Goal: Information Seeking & Learning: Check status

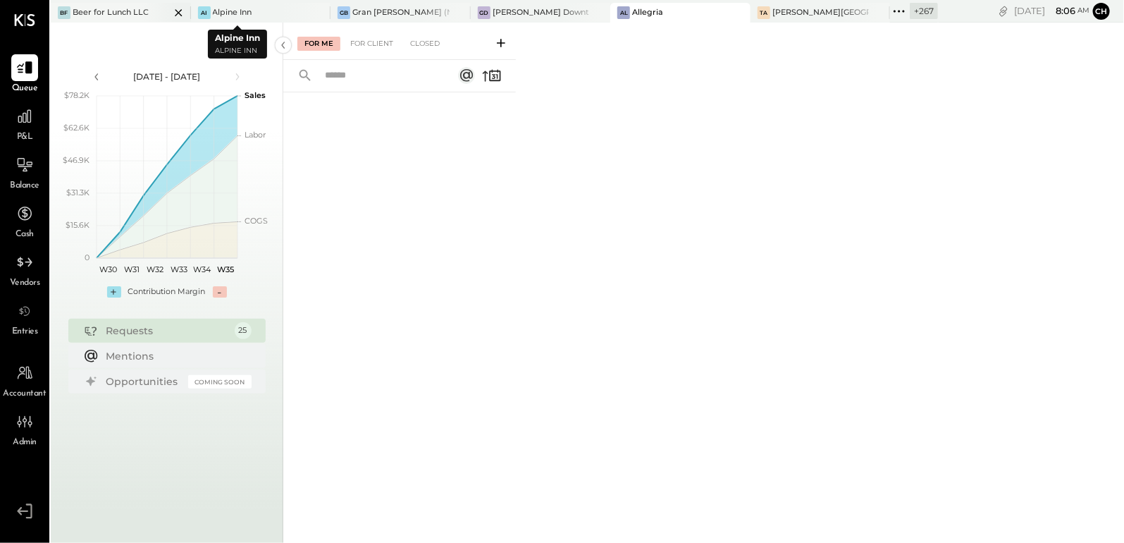
click at [175, 13] on icon at bounding box center [178, 12] width 7 height 7
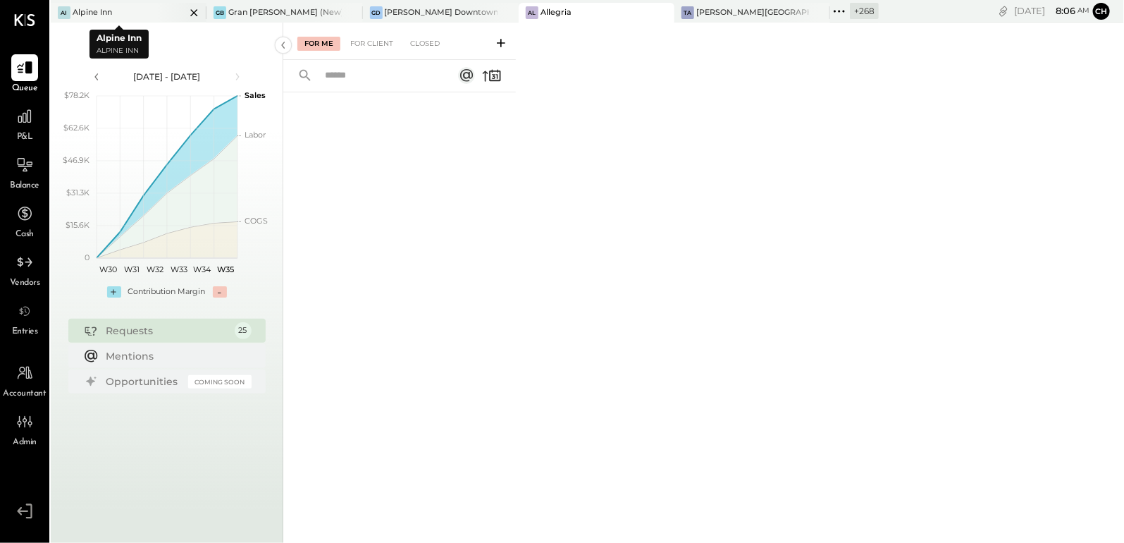
click at [185, 11] on icon at bounding box center [194, 12] width 18 height 17
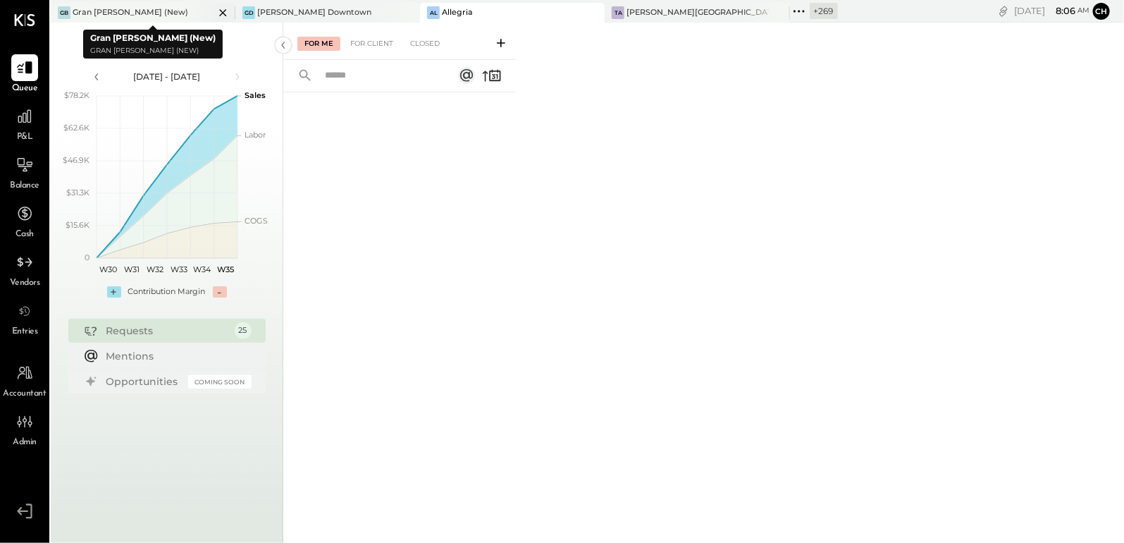
click at [214, 9] on icon at bounding box center [223, 12] width 18 height 17
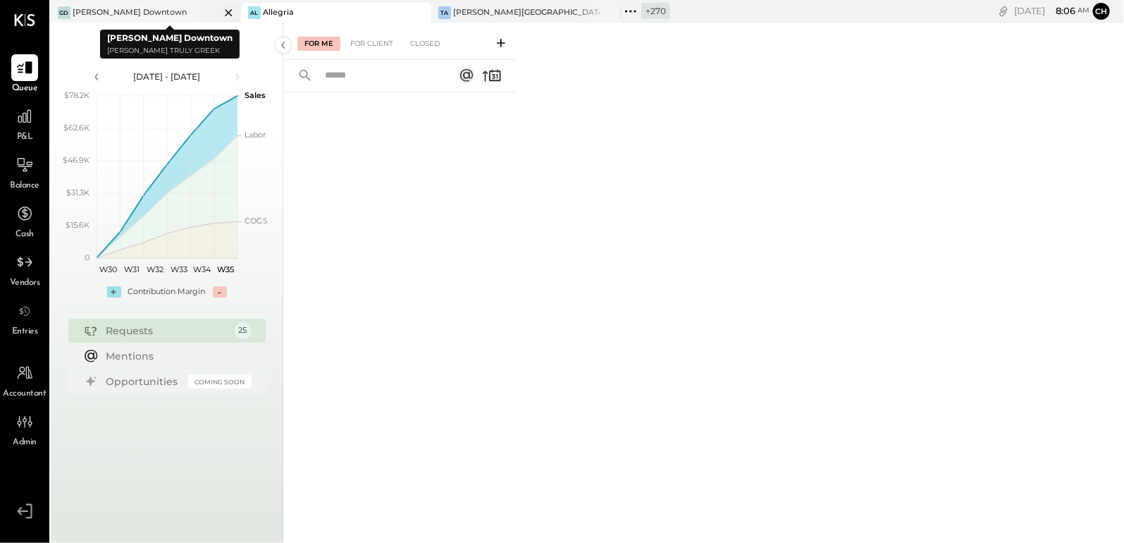
click at [230, 13] on icon at bounding box center [228, 12] width 7 height 7
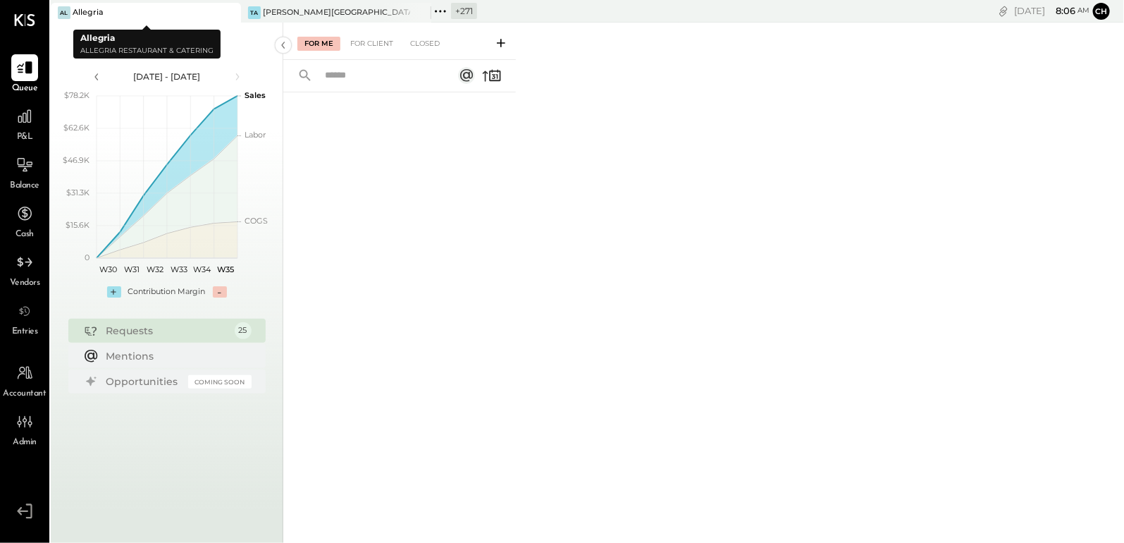
click at [229, 13] on icon at bounding box center [228, 12] width 7 height 7
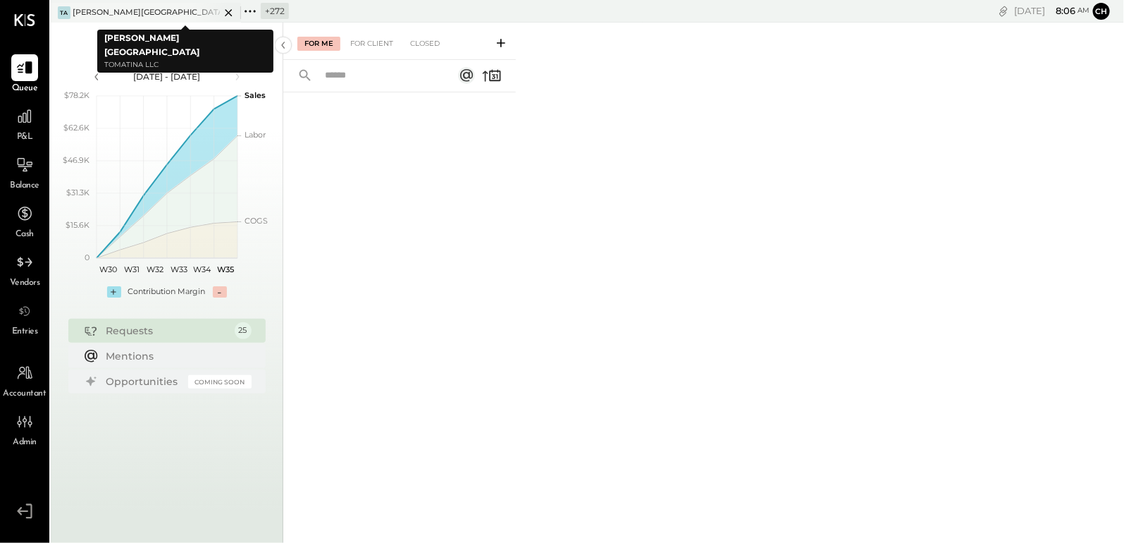
click at [229, 13] on icon at bounding box center [228, 12] width 7 height 7
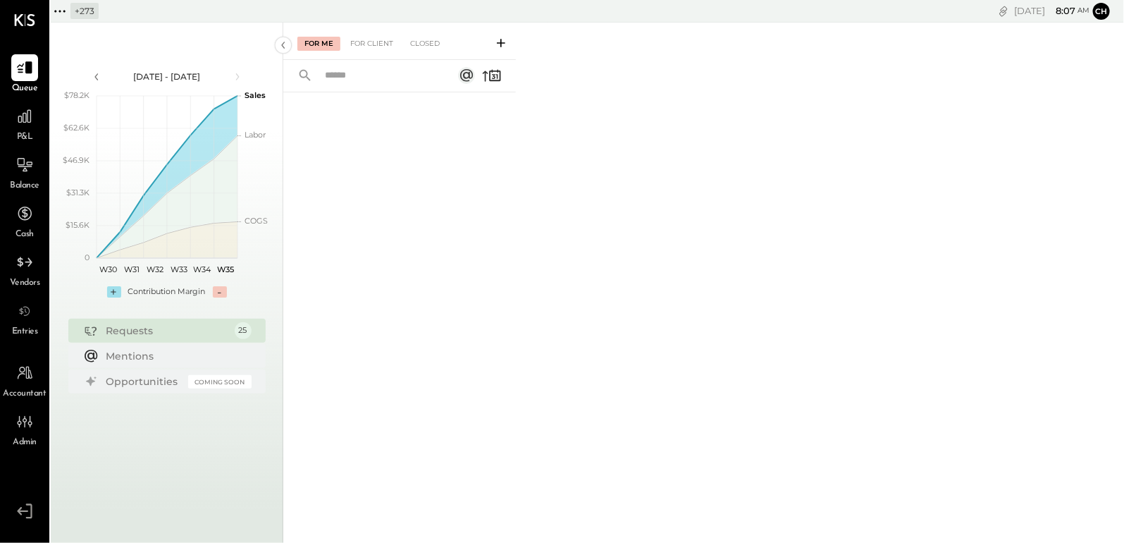
click at [59, 8] on icon at bounding box center [60, 11] width 18 height 18
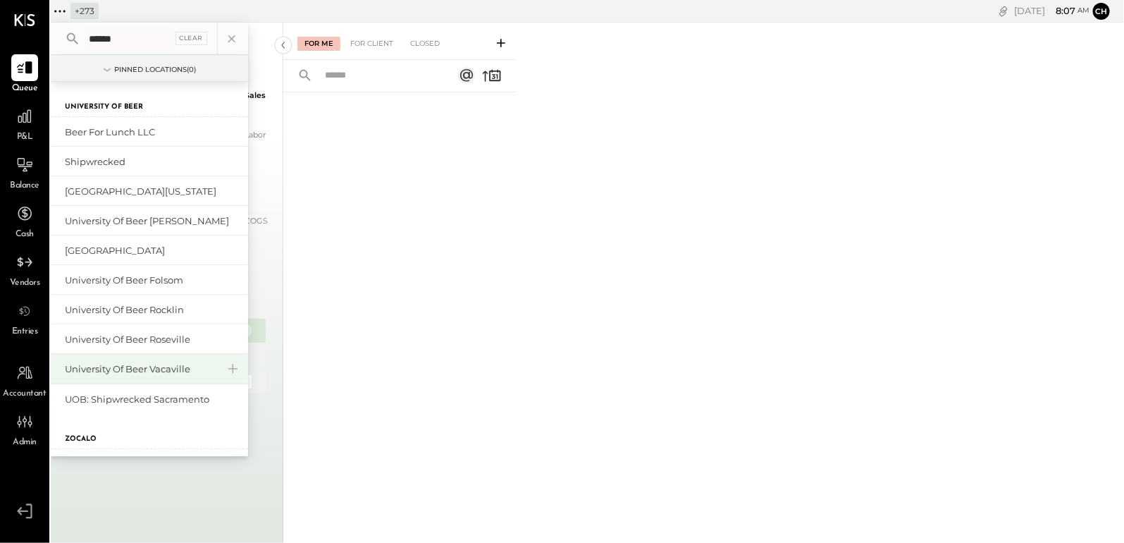
type input "******"
click at [170, 362] on div "University of Beer Vacaville" at bounding box center [141, 368] width 152 height 13
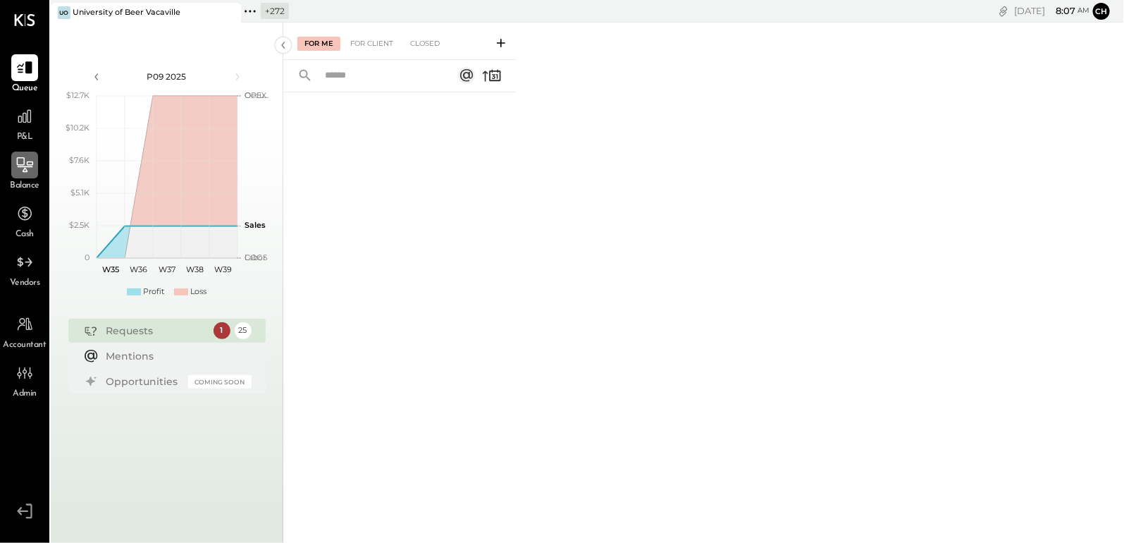
click at [18, 171] on icon at bounding box center [25, 165] width 18 height 18
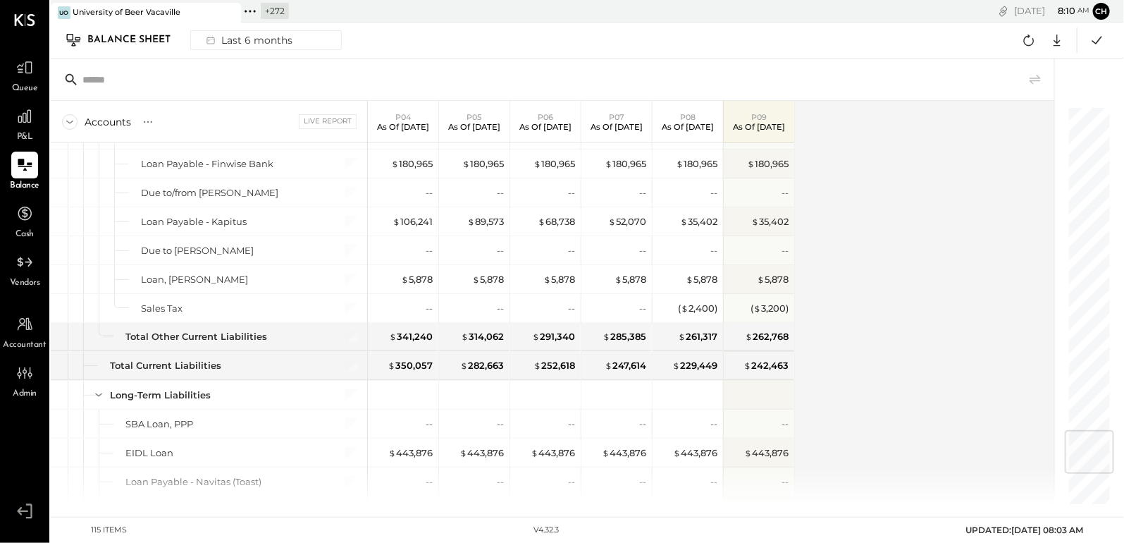
scroll to position [2690, 0]
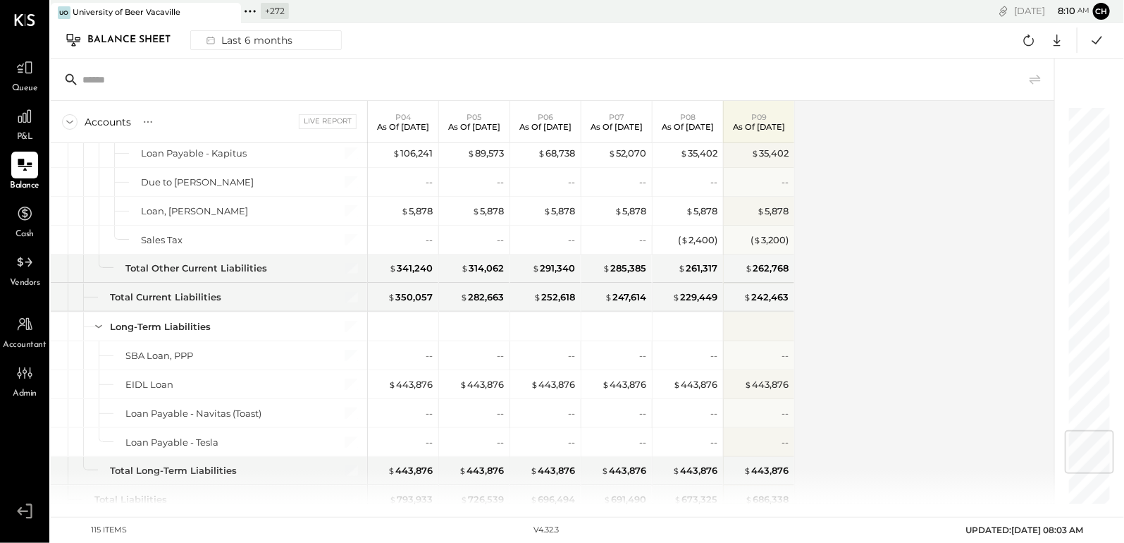
click at [252, 10] on icon at bounding box center [250, 11] width 18 height 18
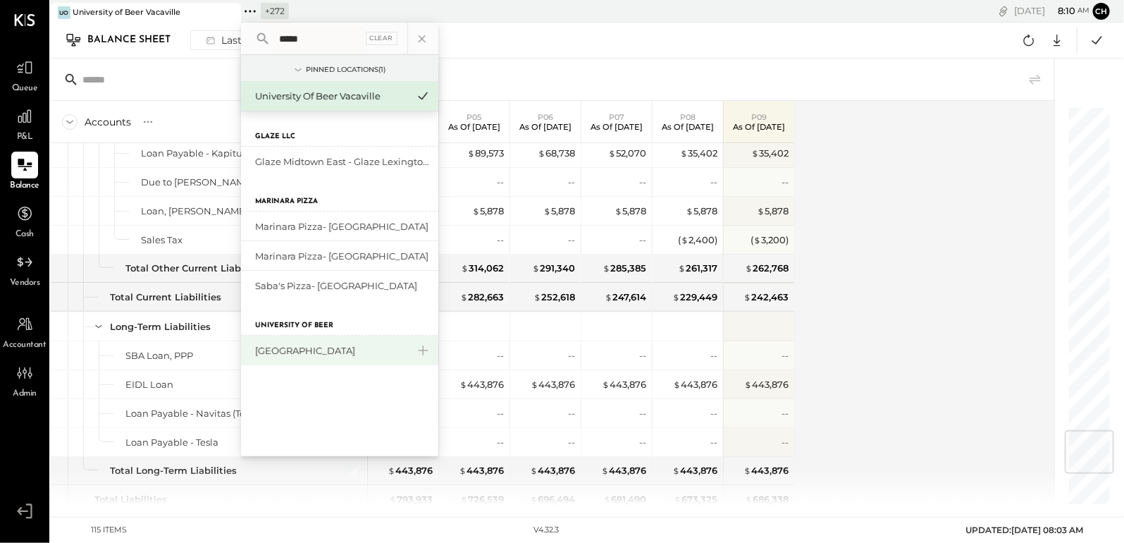
type input "****"
click at [350, 347] on div "[GEOGRAPHIC_DATA]" at bounding box center [331, 350] width 152 height 13
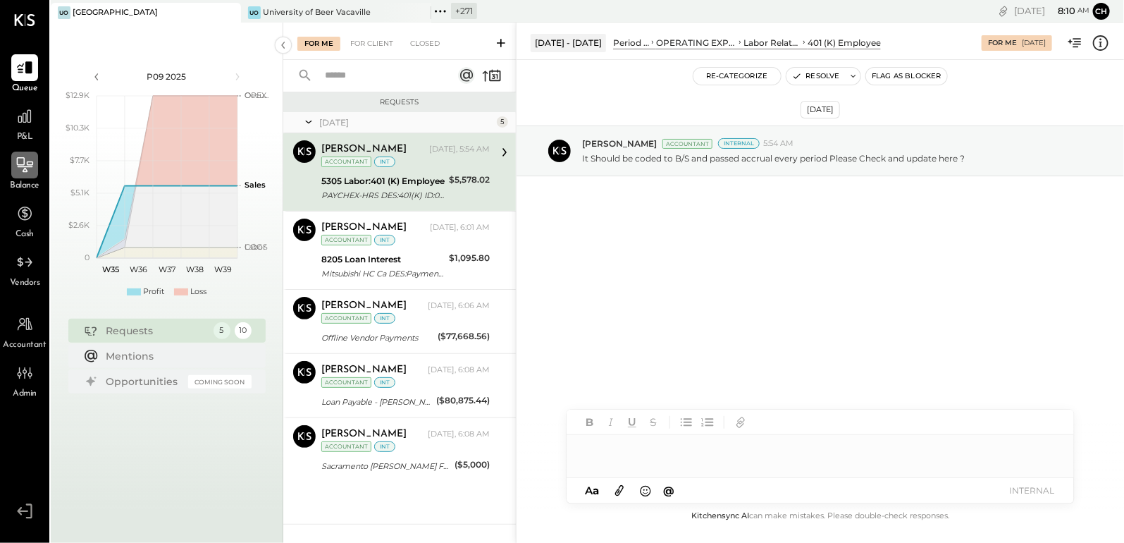
click at [25, 157] on icon at bounding box center [25, 165] width 18 height 18
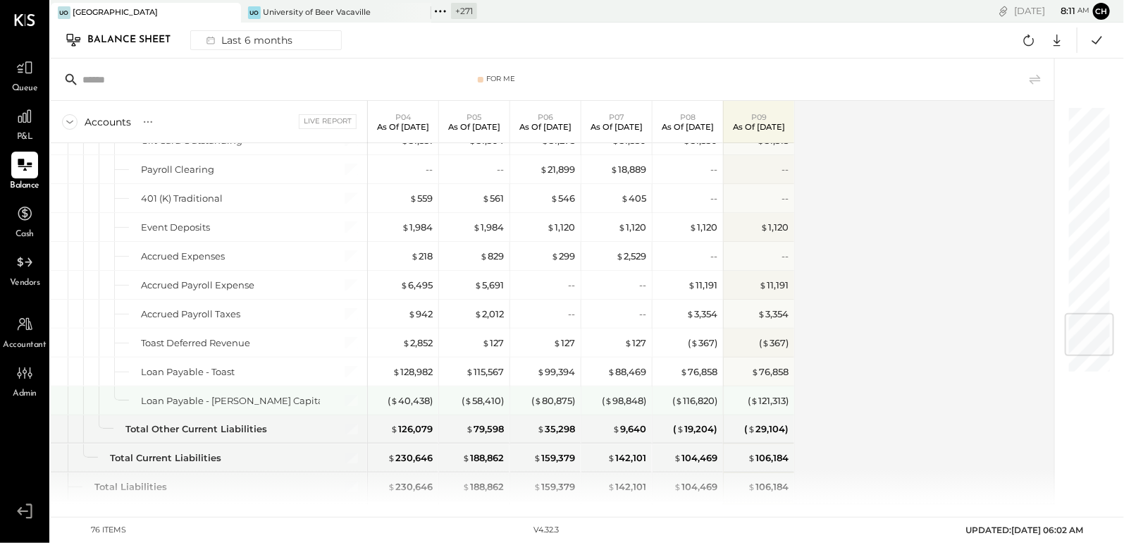
scroll to position [1728, 0]
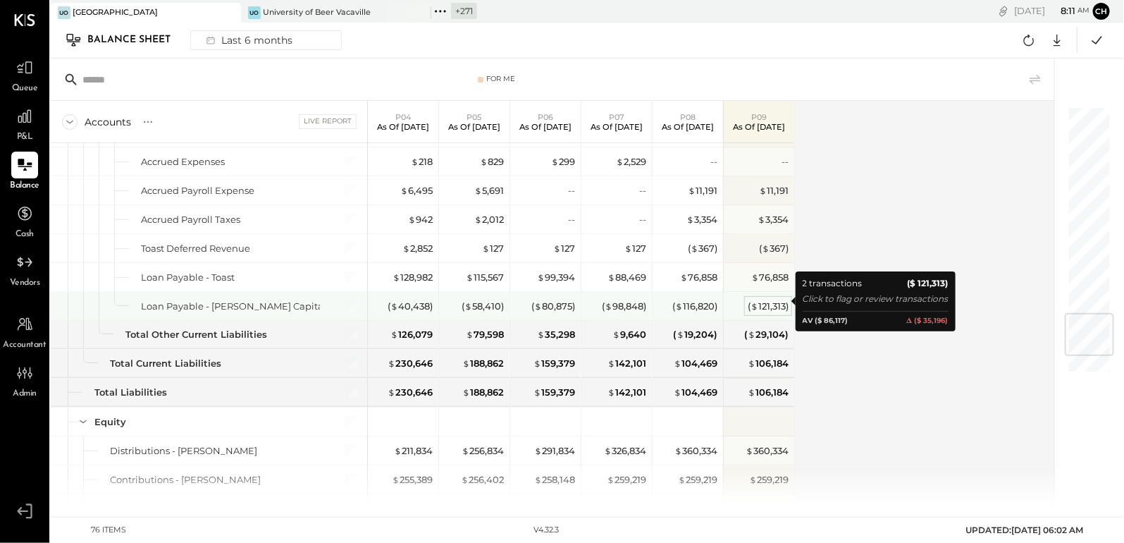
click at [777, 303] on div "( $ 121,313 )" at bounding box center [768, 306] width 41 height 13
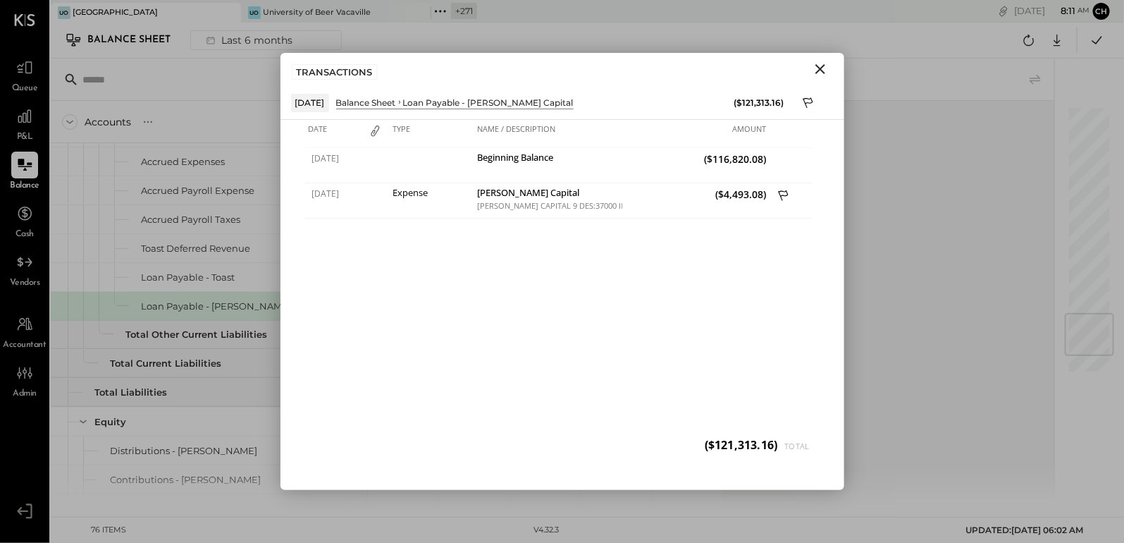
click at [818, 67] on icon "Close" at bounding box center [820, 69] width 10 height 10
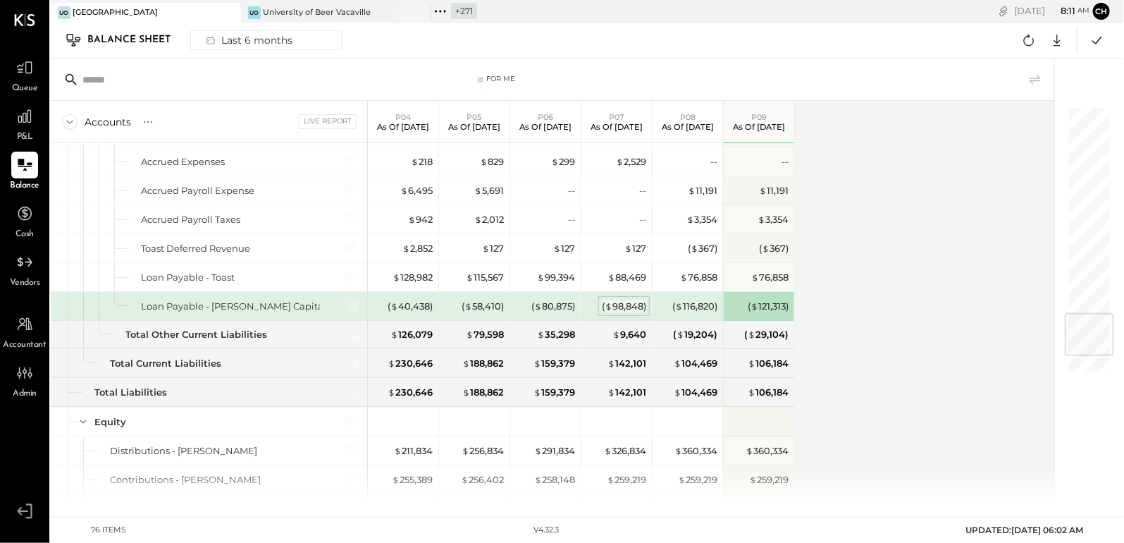
click at [609, 300] on span "$" at bounding box center [609, 305] width 8 height 11
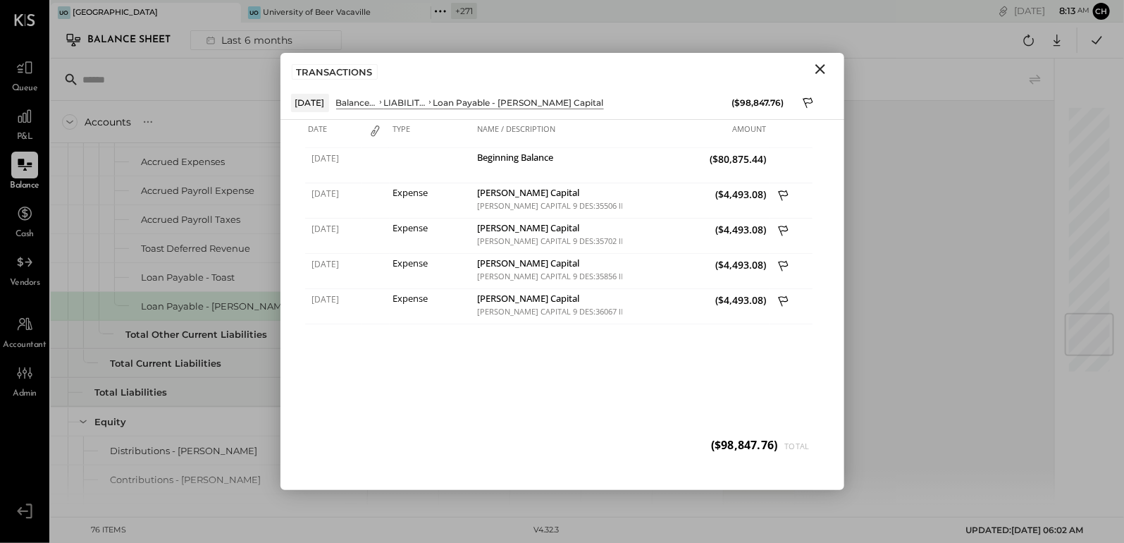
click at [818, 68] on icon "Close" at bounding box center [820, 69] width 17 height 17
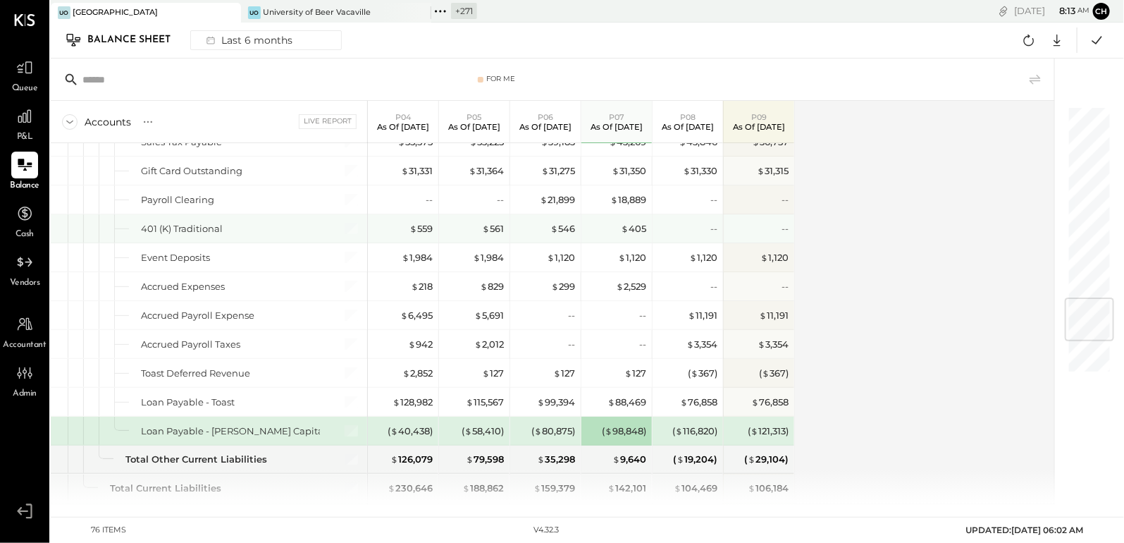
scroll to position [1583, 0]
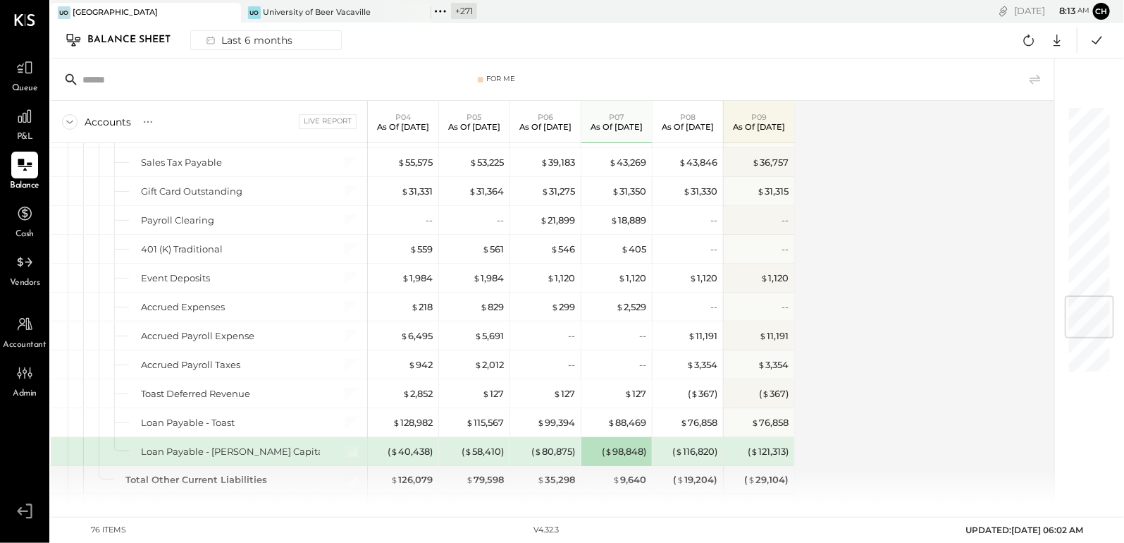
click at [441, 9] on icon at bounding box center [440, 11] width 18 height 18
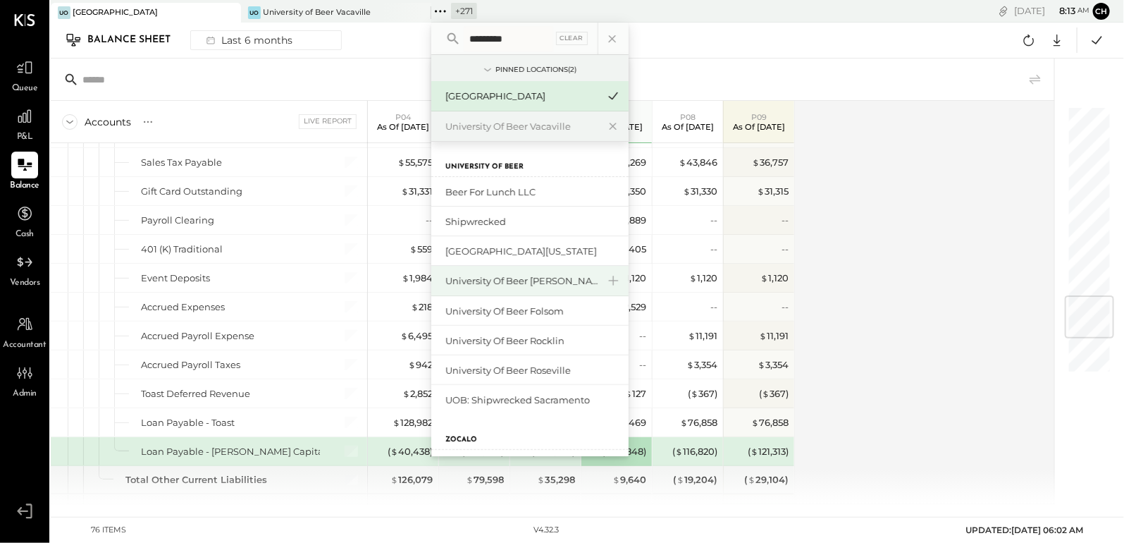
type input "*********"
click at [519, 282] on div "University of Beer [PERSON_NAME]" at bounding box center [521, 280] width 152 height 13
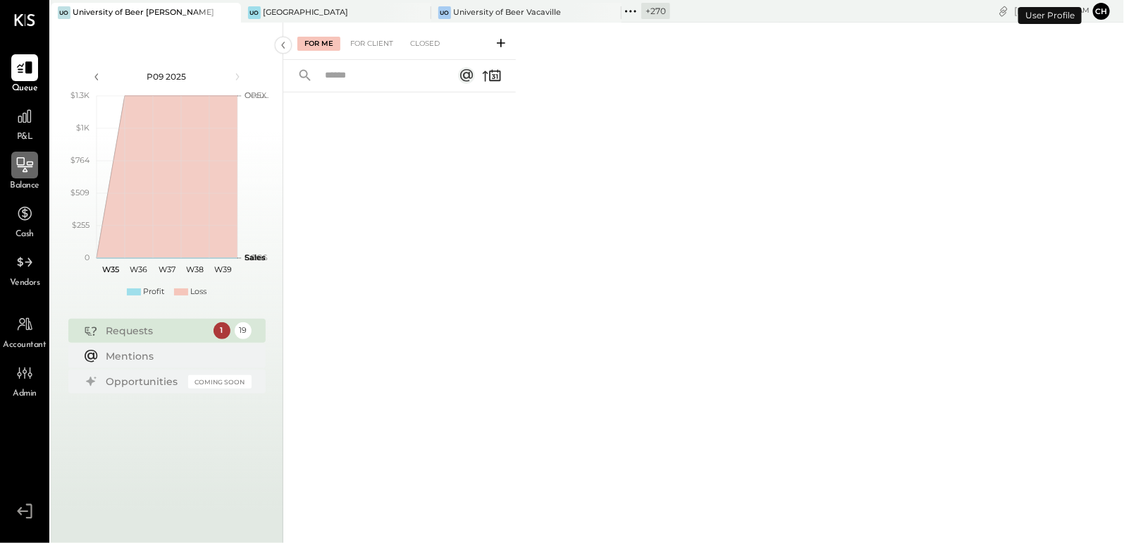
click at [26, 173] on icon at bounding box center [25, 165] width 18 height 18
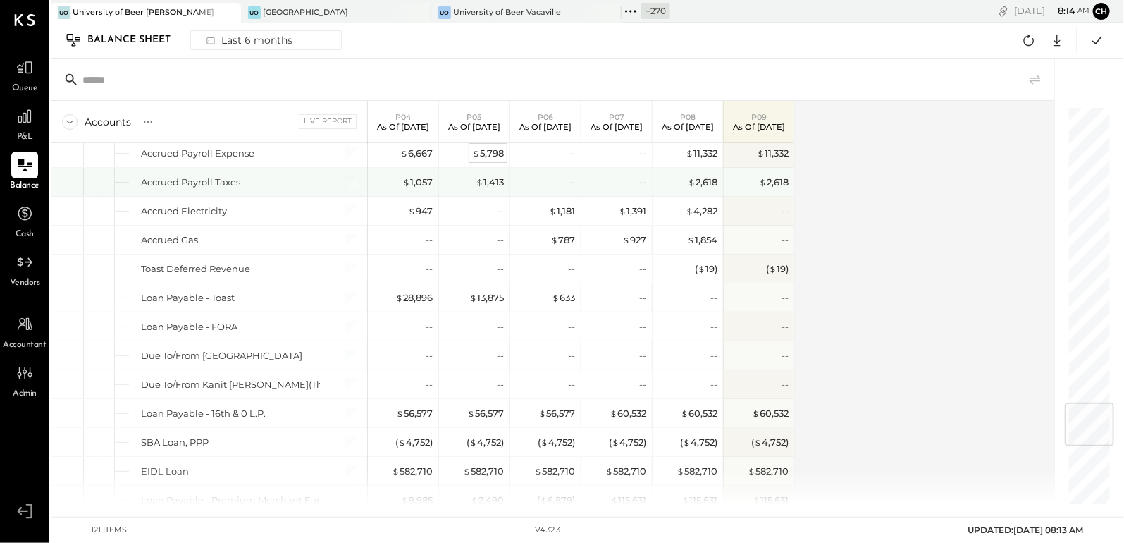
scroll to position [2456, 0]
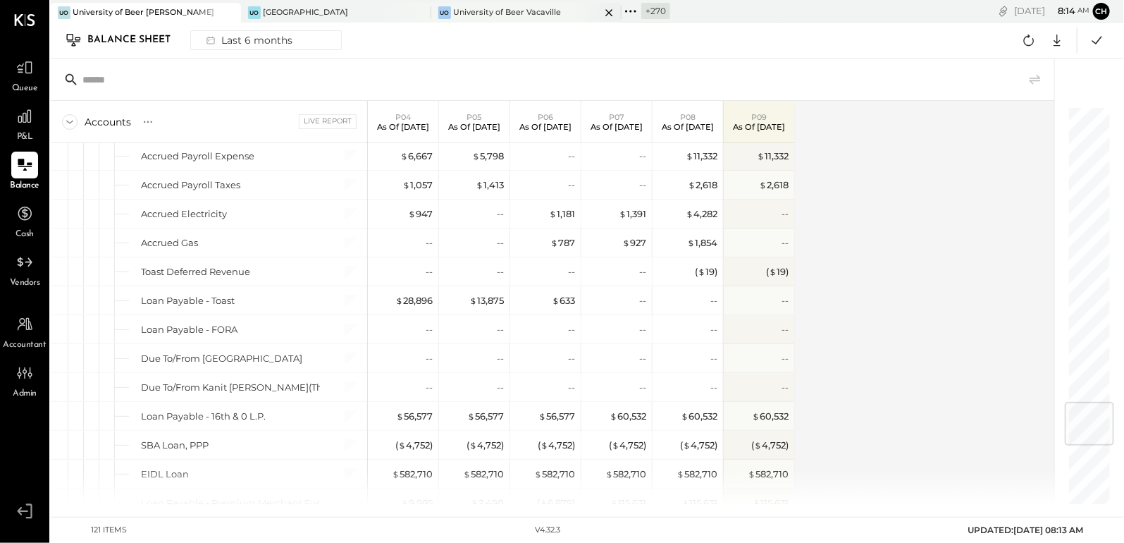
click at [544, 16] on div "University of Beer Vacaville" at bounding box center [507, 12] width 108 height 11
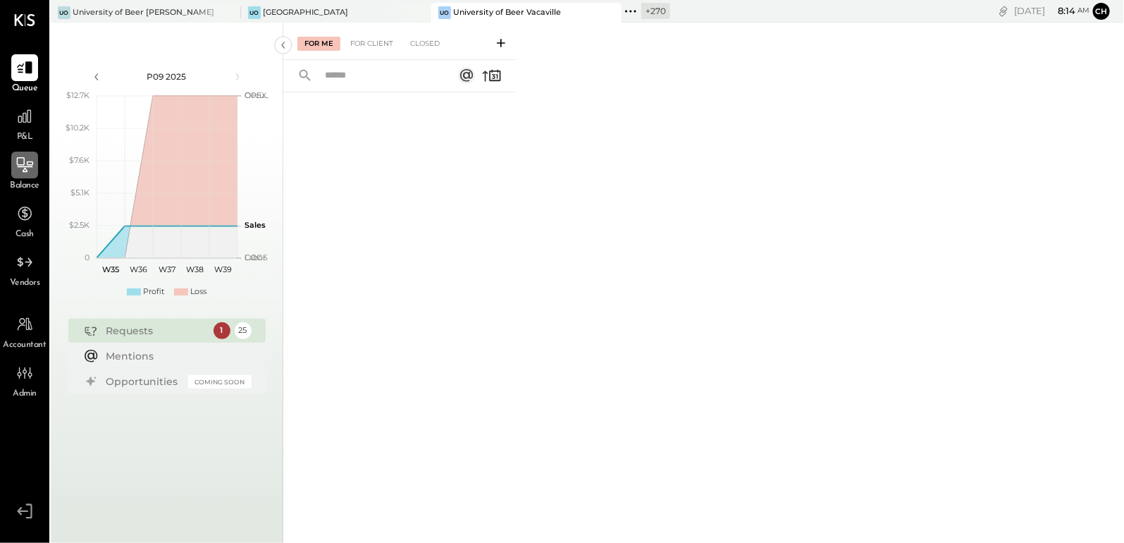
click at [14, 172] on div at bounding box center [24, 165] width 27 height 27
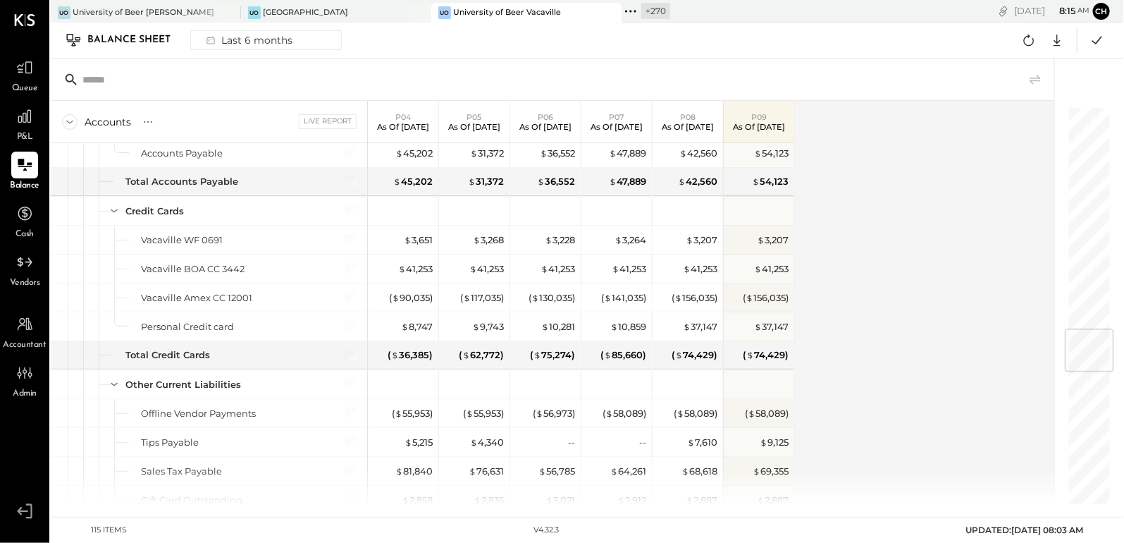
scroll to position [1864, 0]
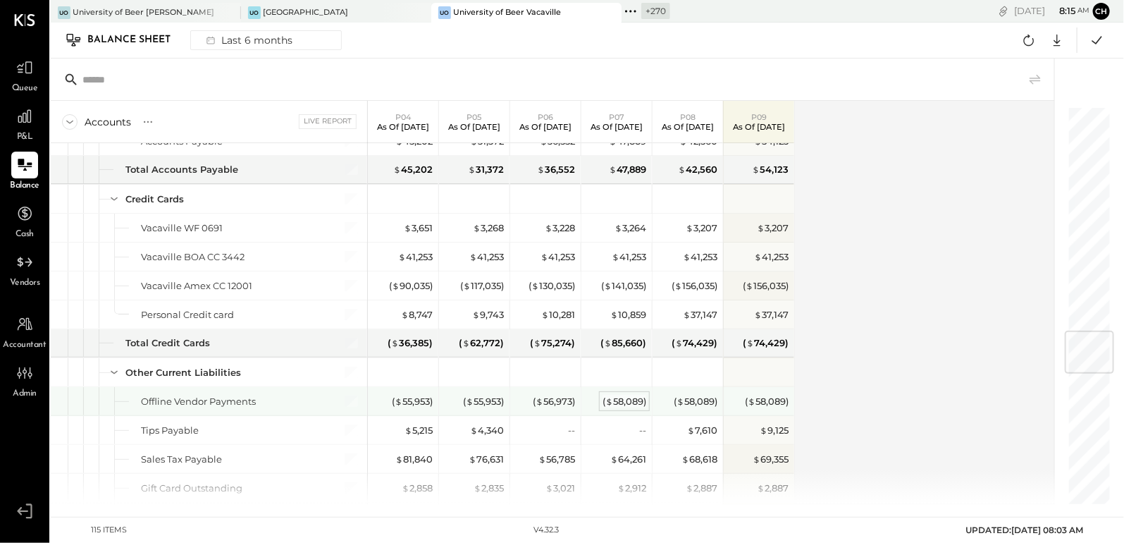
click at [629, 398] on div "( $ 58,089 )" at bounding box center [625, 401] width 44 height 13
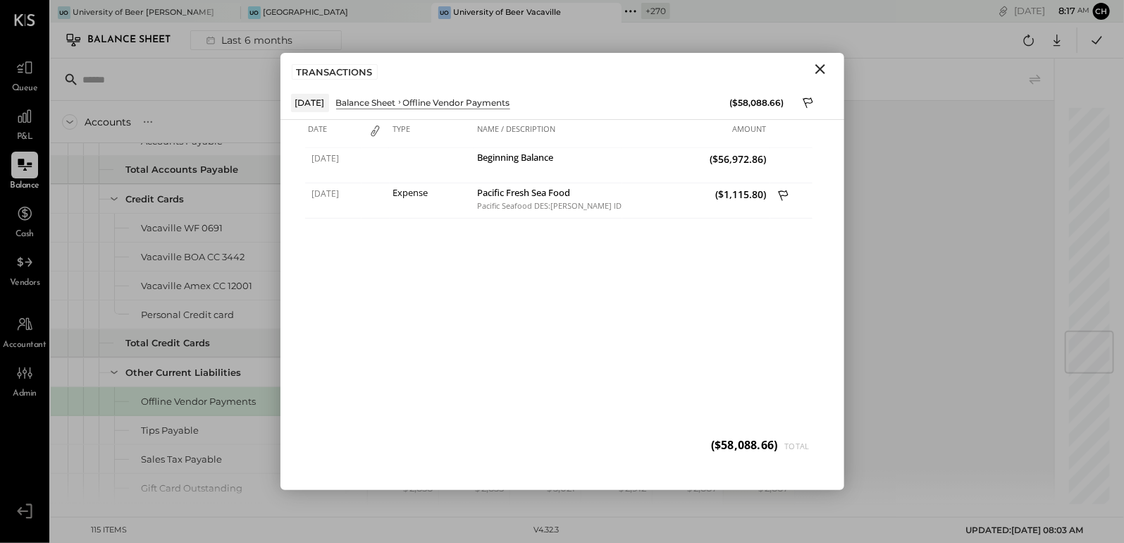
click at [821, 66] on icon "Close" at bounding box center [820, 69] width 17 height 17
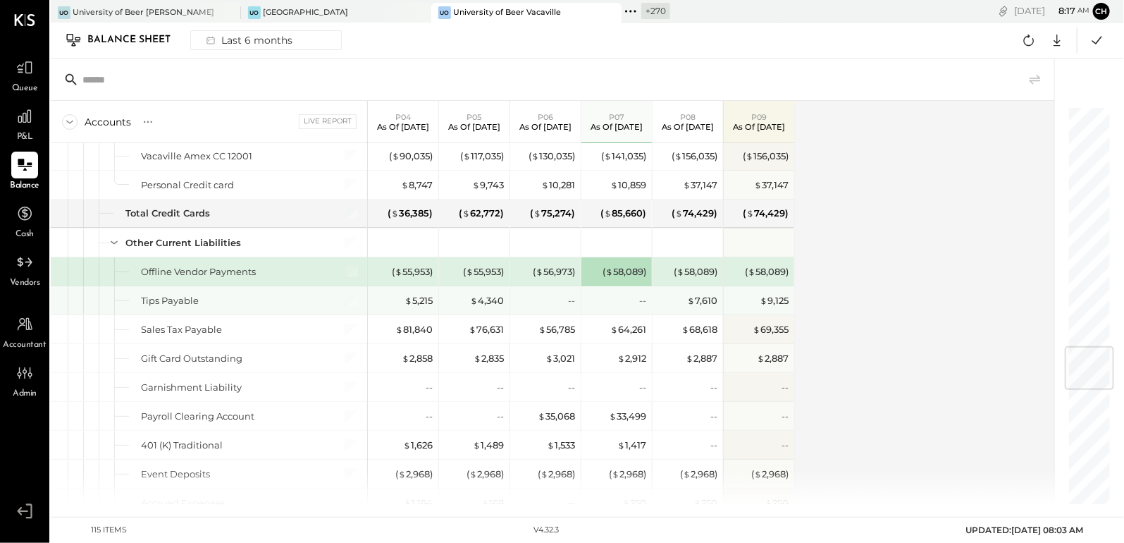
scroll to position [2010, 0]
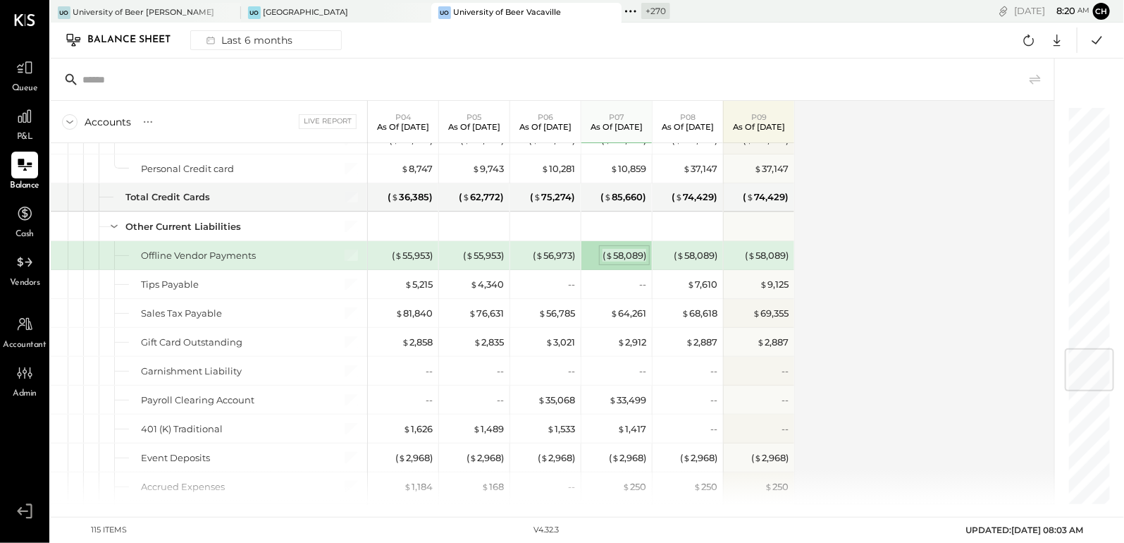
click at [626, 249] on div "( $ 58,089 )" at bounding box center [625, 255] width 44 height 13
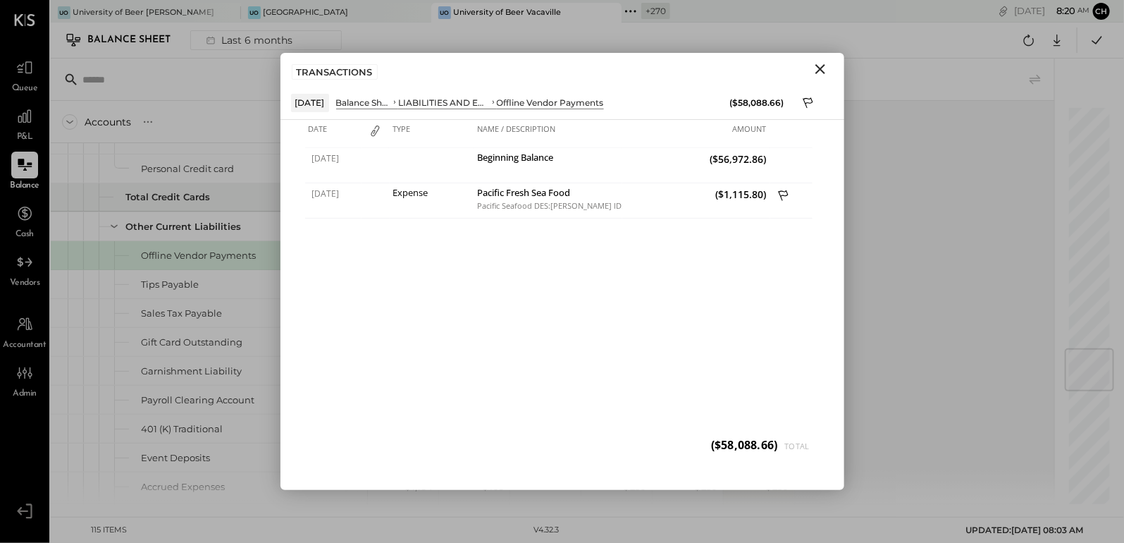
click at [818, 67] on icon "Close" at bounding box center [820, 69] width 10 height 10
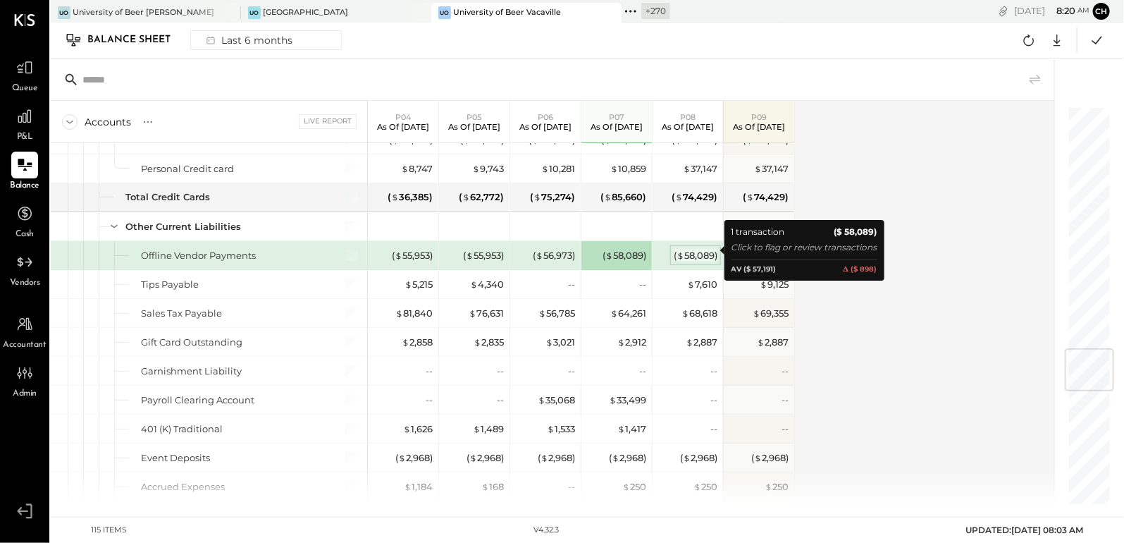
click at [686, 249] on div "( $ 58,089 )" at bounding box center [696, 255] width 44 height 13
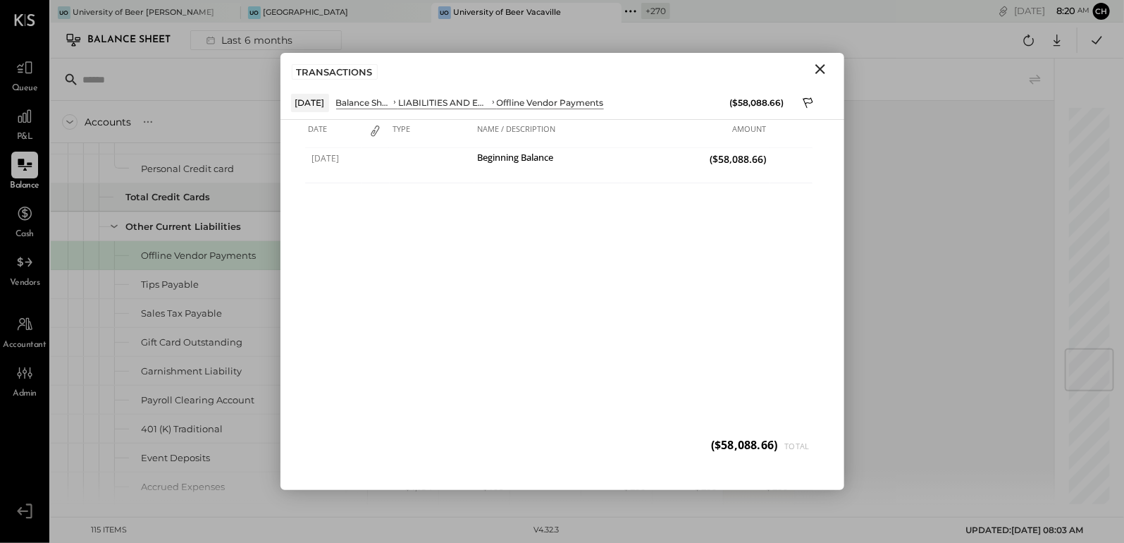
click at [826, 66] on icon "Close" at bounding box center [820, 69] width 17 height 17
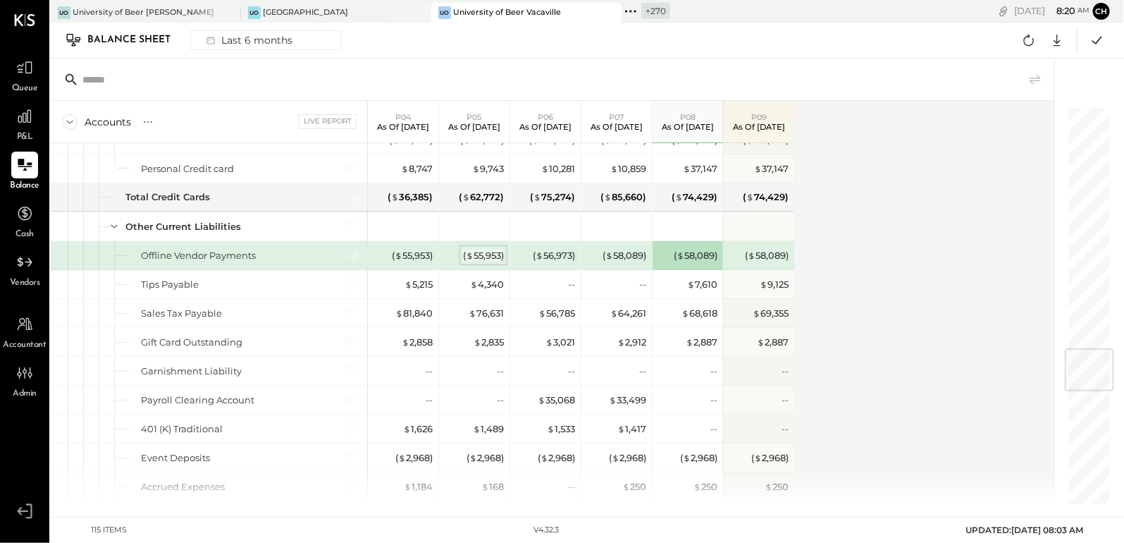
click at [478, 249] on div "( $ 55,953 )" at bounding box center [483, 255] width 41 height 13
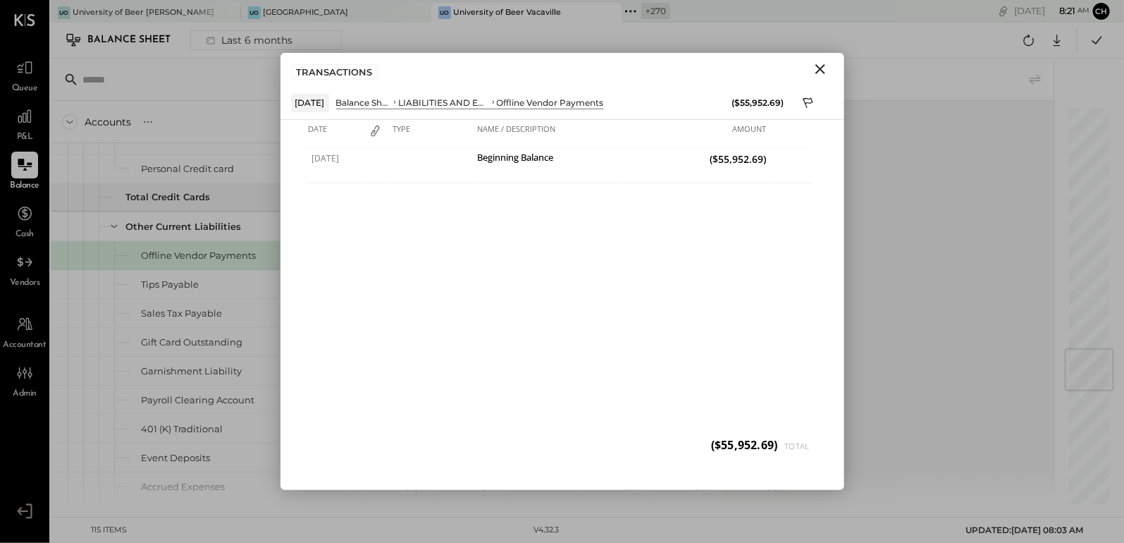
click at [816, 66] on icon "Close" at bounding box center [820, 69] width 10 height 10
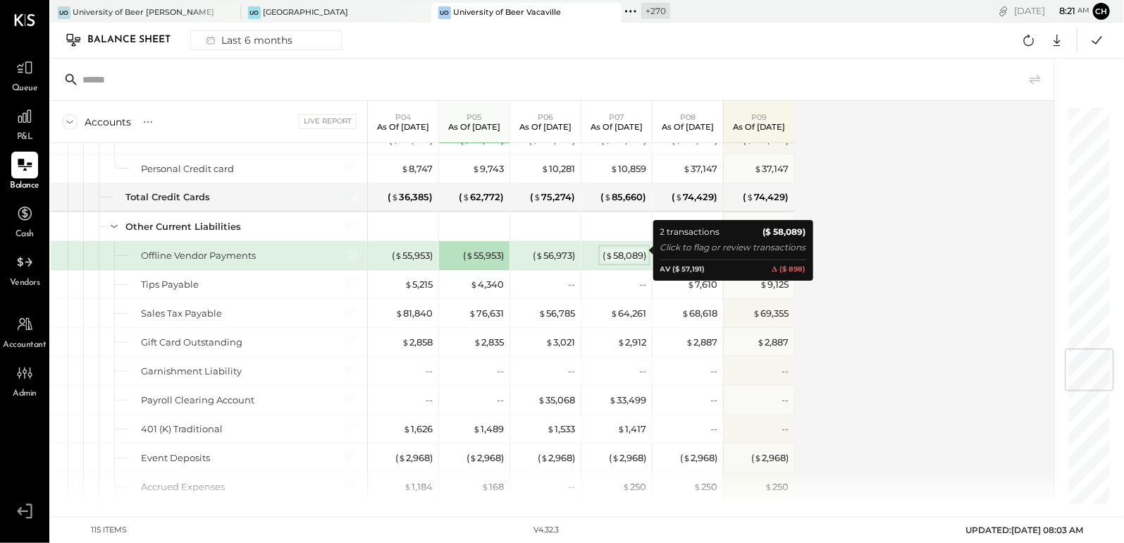
click at [629, 249] on div "( $ 58,089 )" at bounding box center [625, 255] width 44 height 13
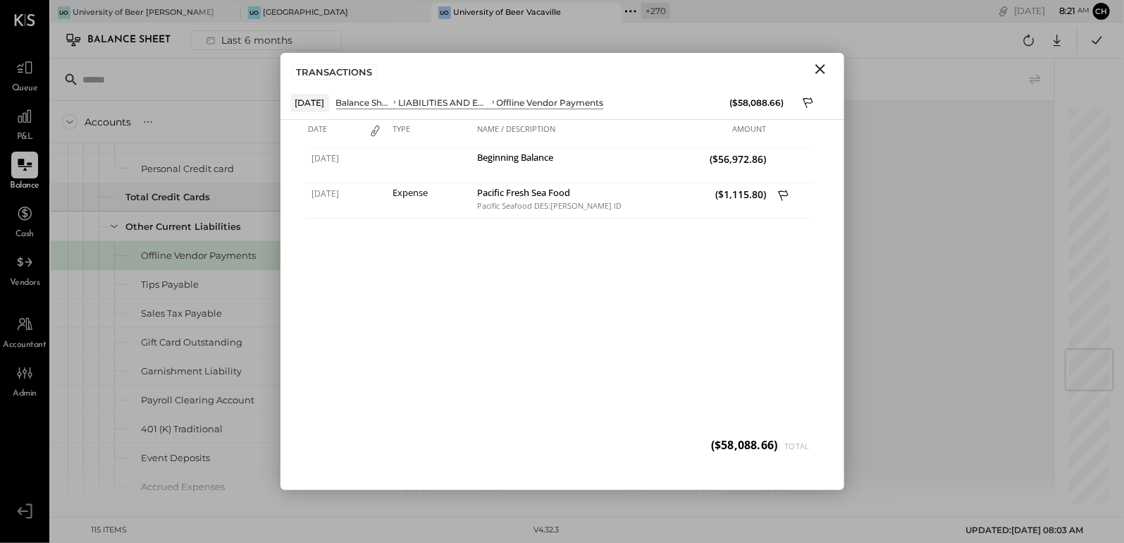
click at [816, 72] on icon "Close" at bounding box center [820, 69] width 10 height 10
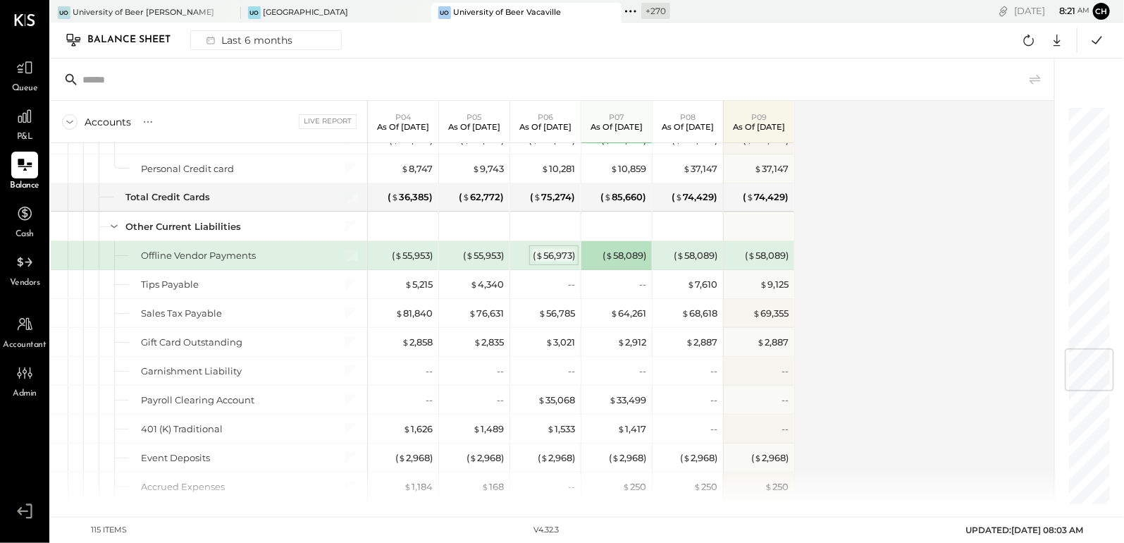
click at [552, 252] on div "( $ 56,973 )" at bounding box center [554, 255] width 42 height 13
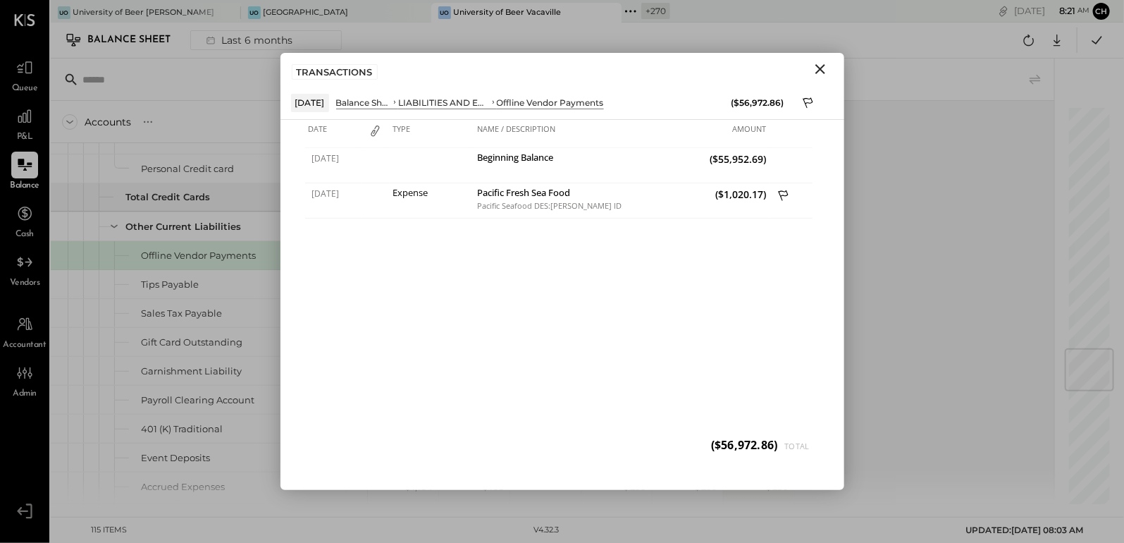
click at [816, 67] on icon "Close" at bounding box center [820, 69] width 17 height 17
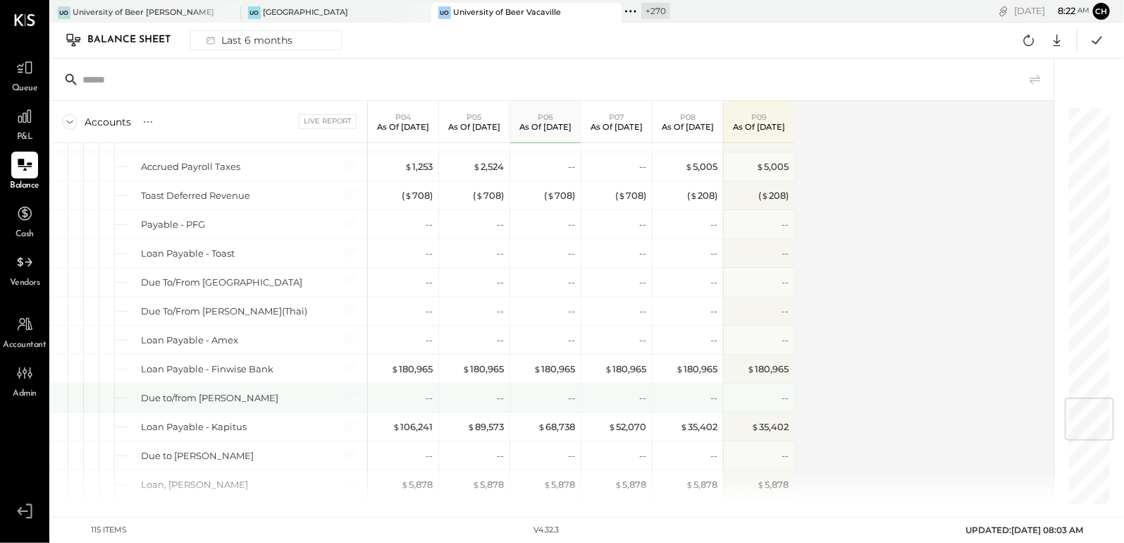
scroll to position [2428, 0]
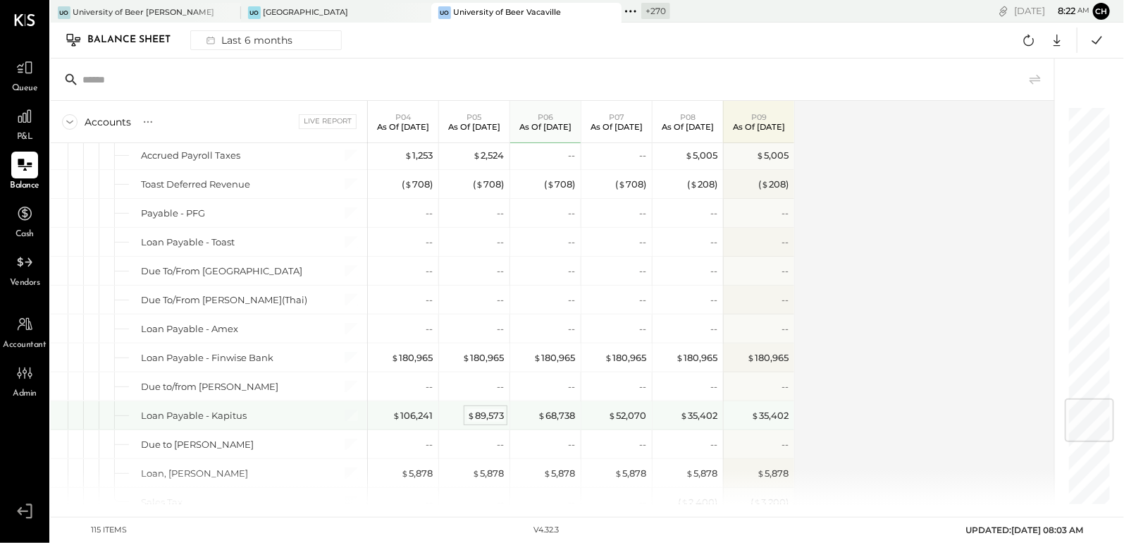
click at [487, 409] on div "$ 89,573" at bounding box center [485, 415] width 37 height 13
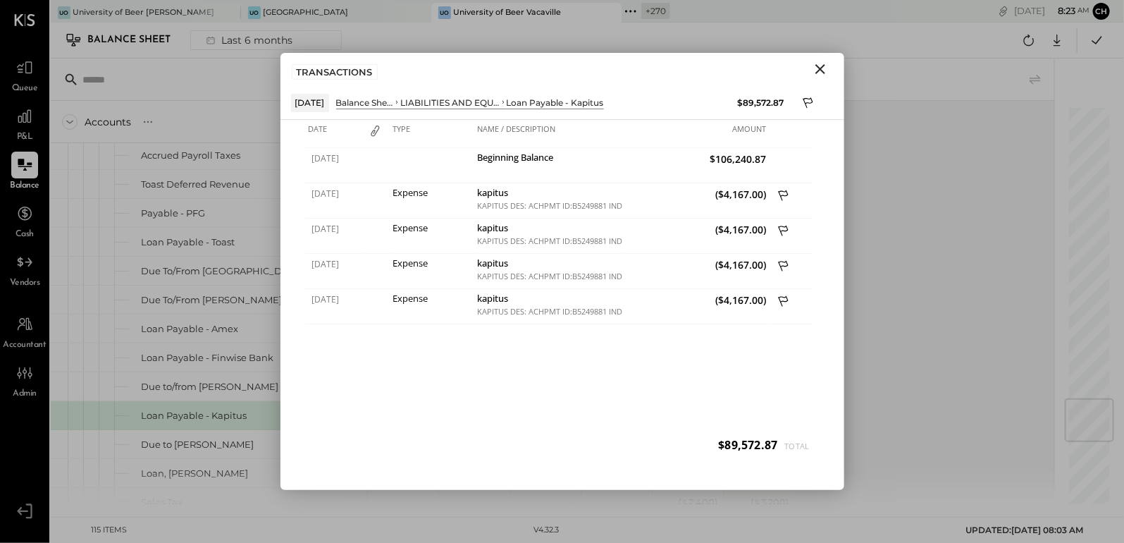
click at [824, 70] on icon "Close" at bounding box center [820, 69] width 17 height 17
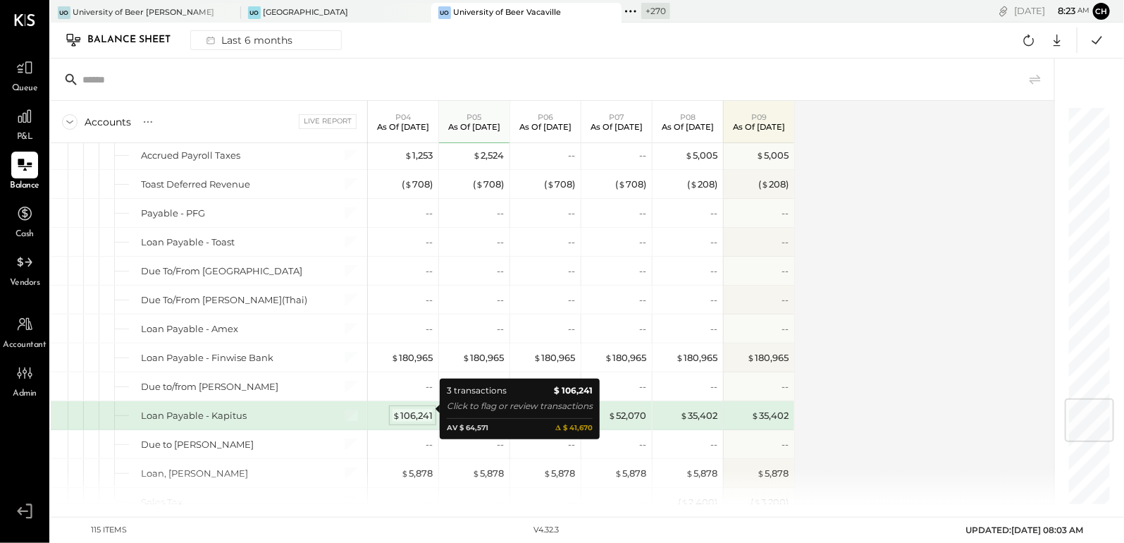
click at [410, 409] on div "$ 106,241" at bounding box center [413, 415] width 40 height 13
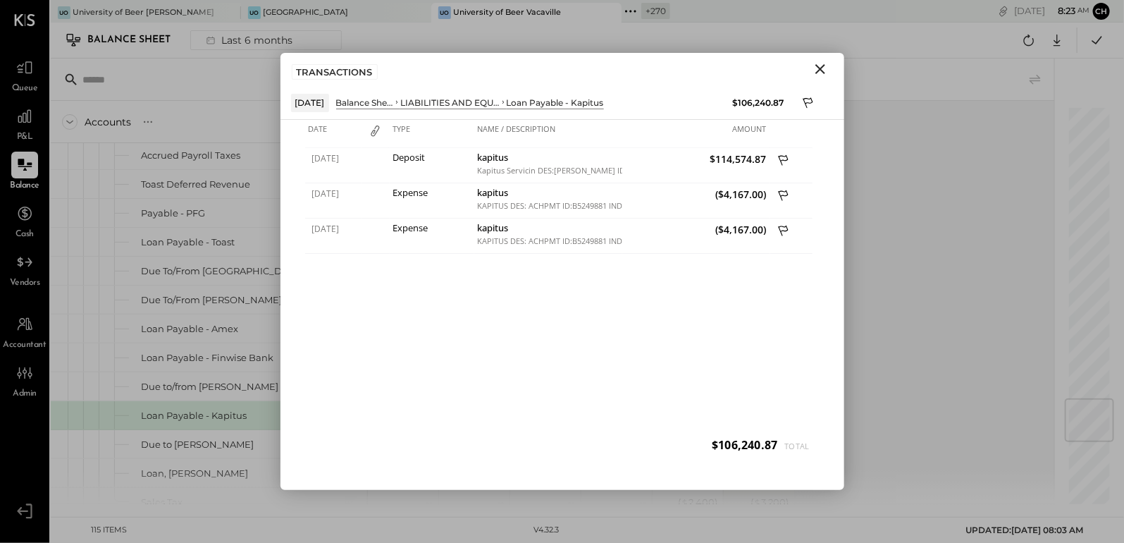
click at [815, 63] on icon "Close" at bounding box center [820, 69] width 17 height 17
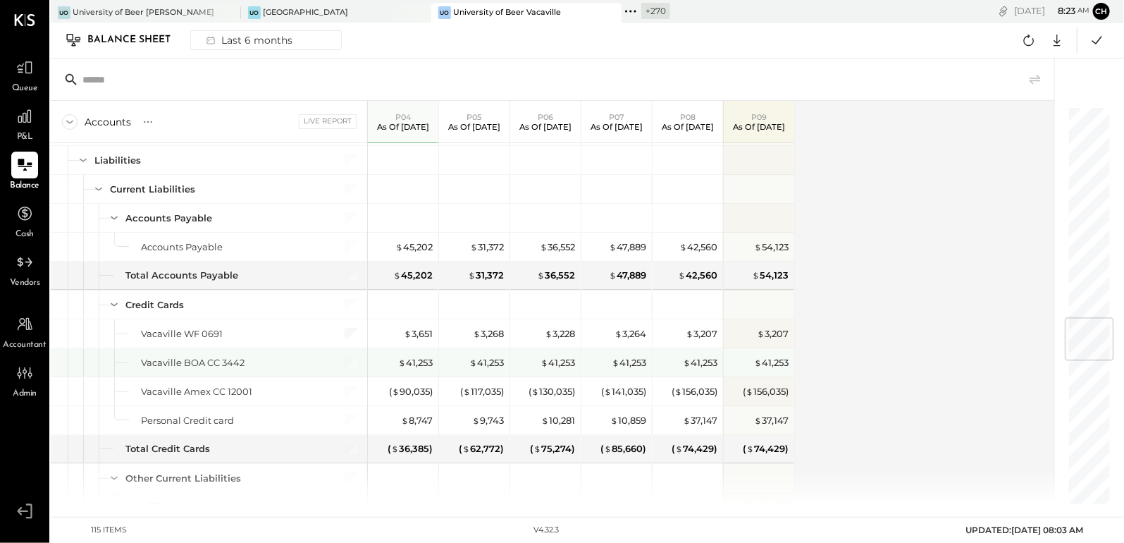
scroll to position [1773, 0]
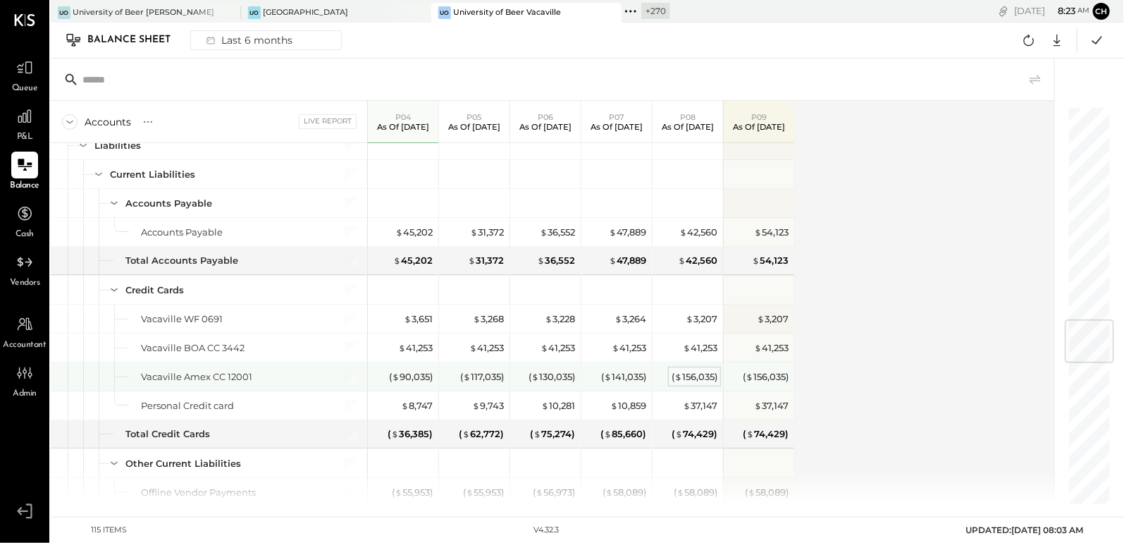
click at [694, 371] on div "( $ 156,035 )" at bounding box center [695, 376] width 46 height 13
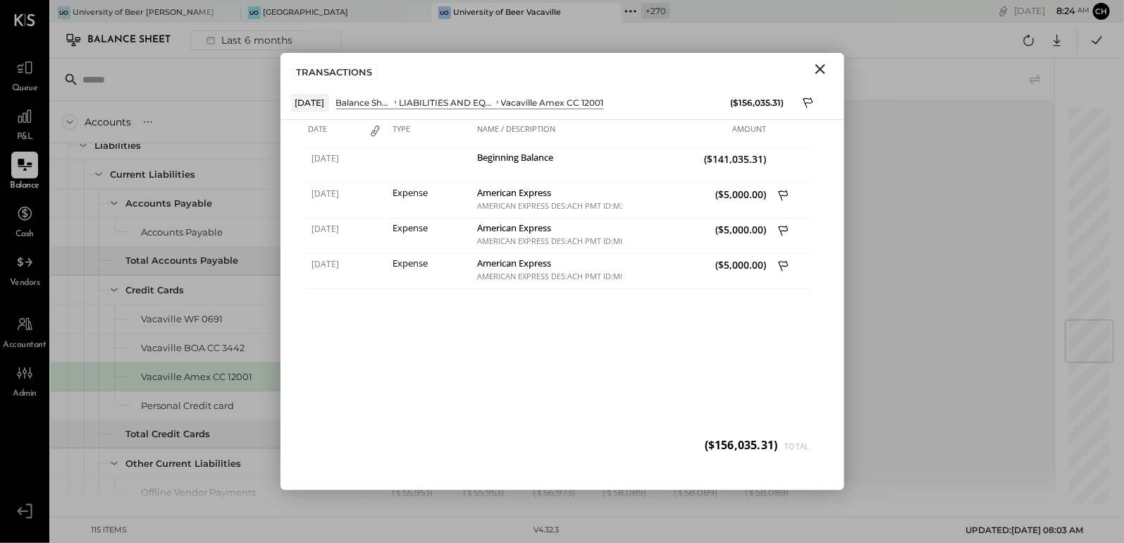
click at [825, 68] on icon "Close" at bounding box center [820, 69] width 17 height 17
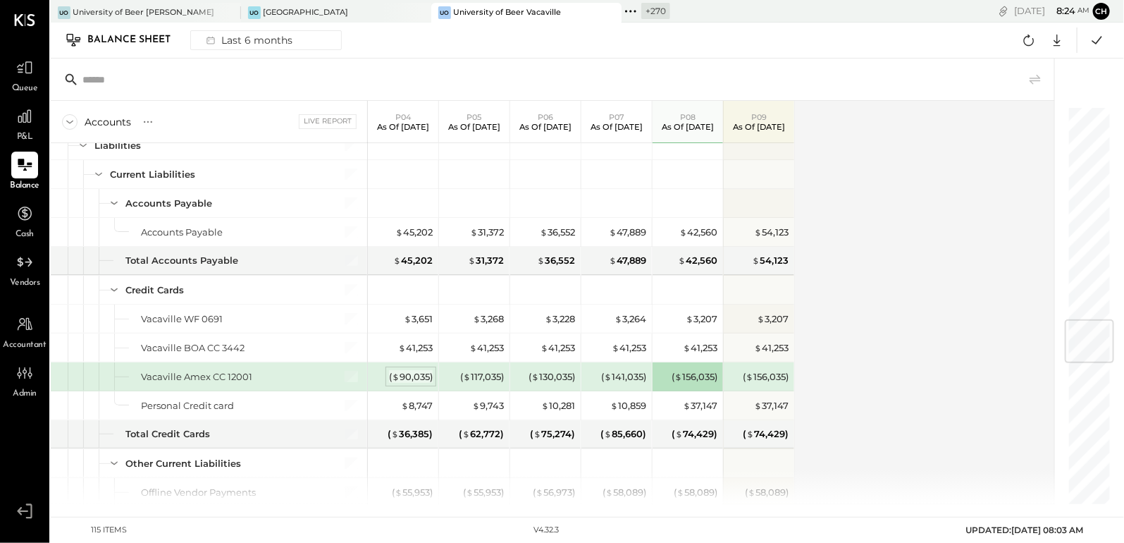
click at [389, 376] on div "( $ 90,035 )" at bounding box center [411, 376] width 44 height 13
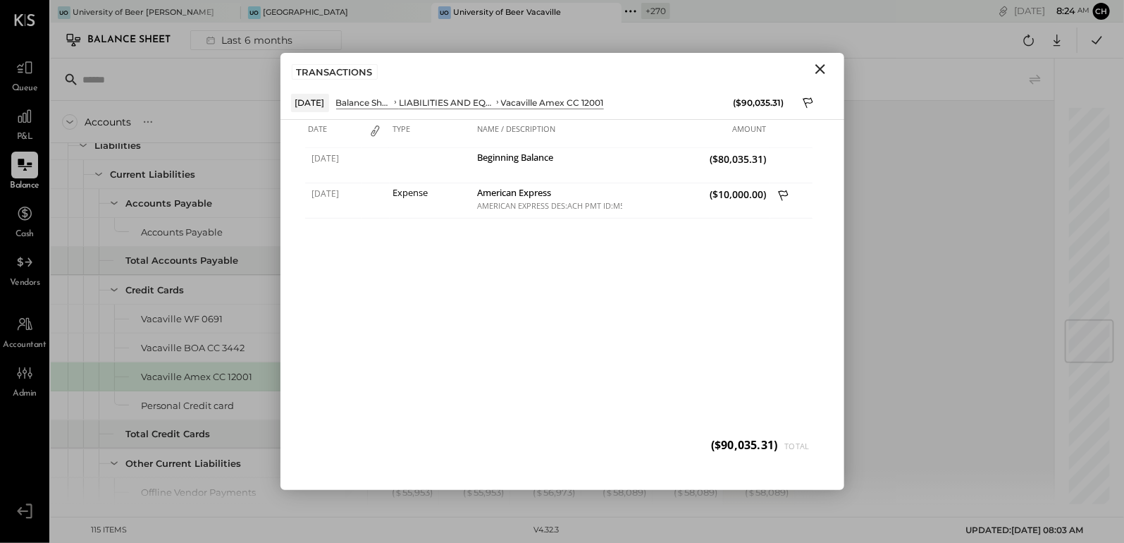
click at [827, 68] on icon "Close" at bounding box center [820, 69] width 17 height 17
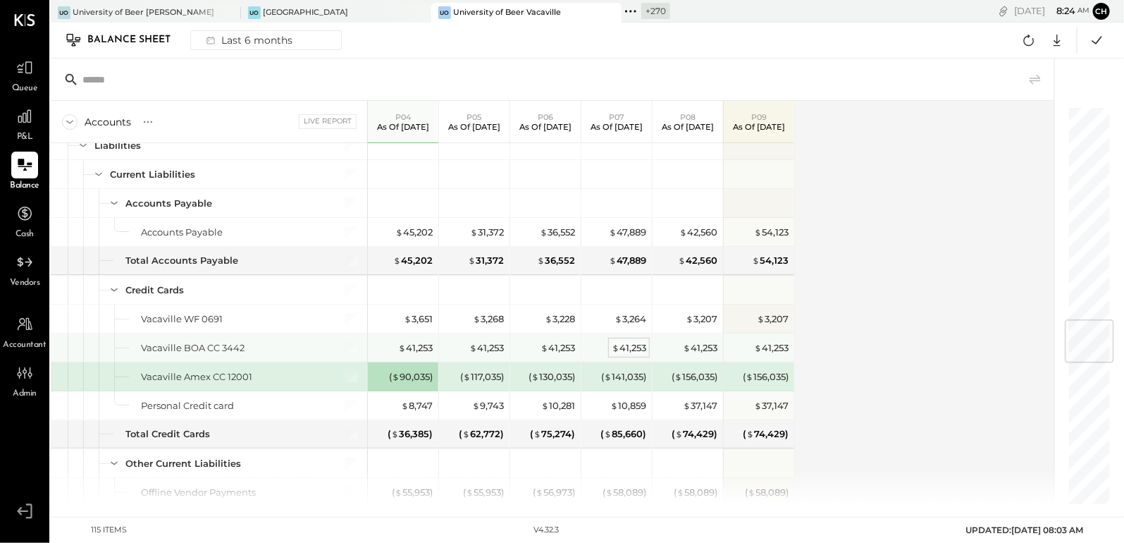
click at [628, 343] on div "$ 41,253" at bounding box center [629, 347] width 35 height 13
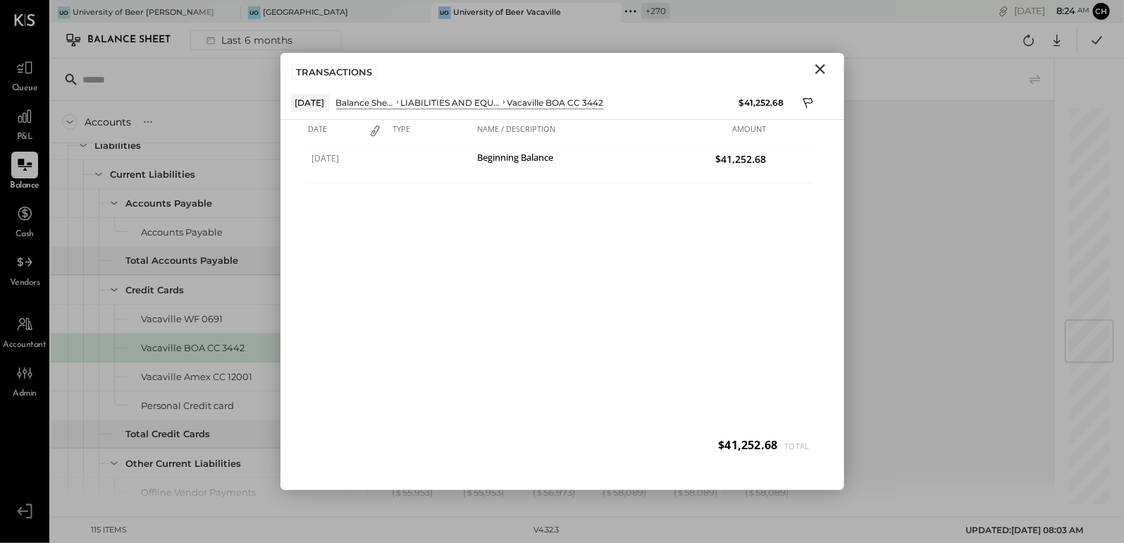
click at [822, 69] on icon "Close" at bounding box center [820, 69] width 17 height 17
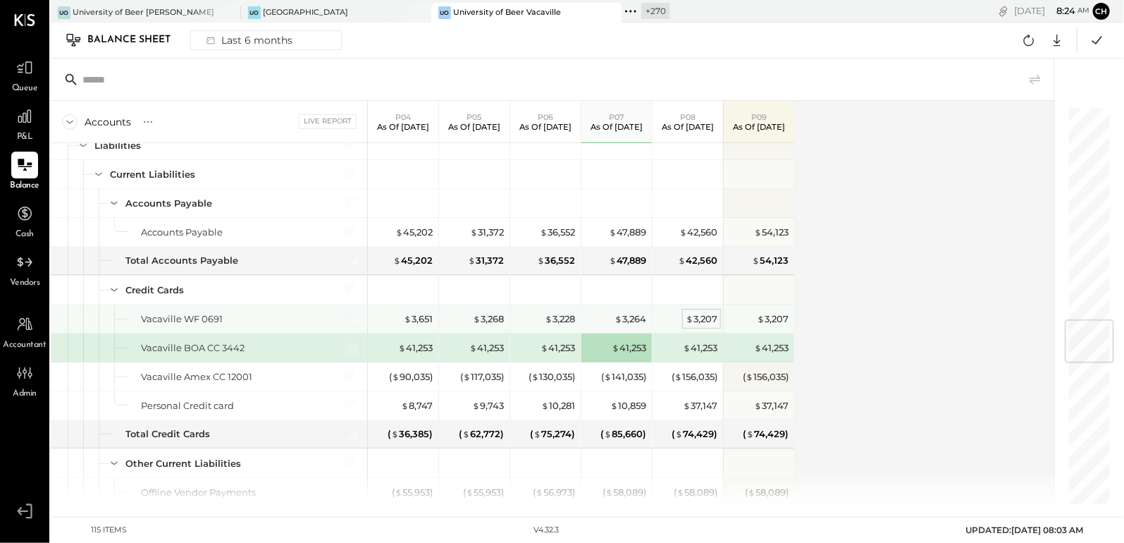
click at [687, 314] on span "$" at bounding box center [690, 318] width 8 height 11
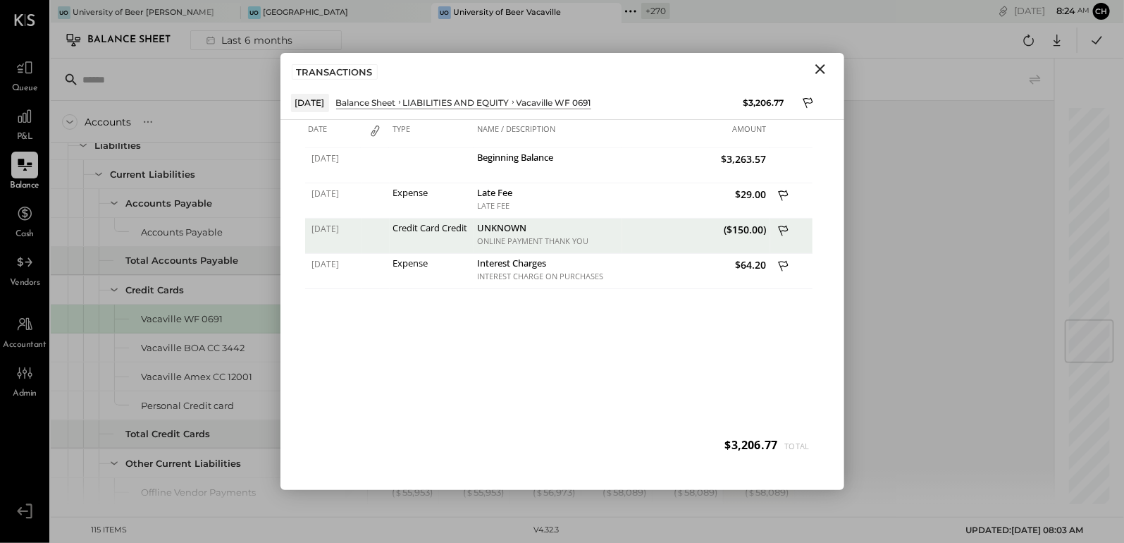
click at [819, 66] on icon "Close" at bounding box center [820, 69] width 17 height 17
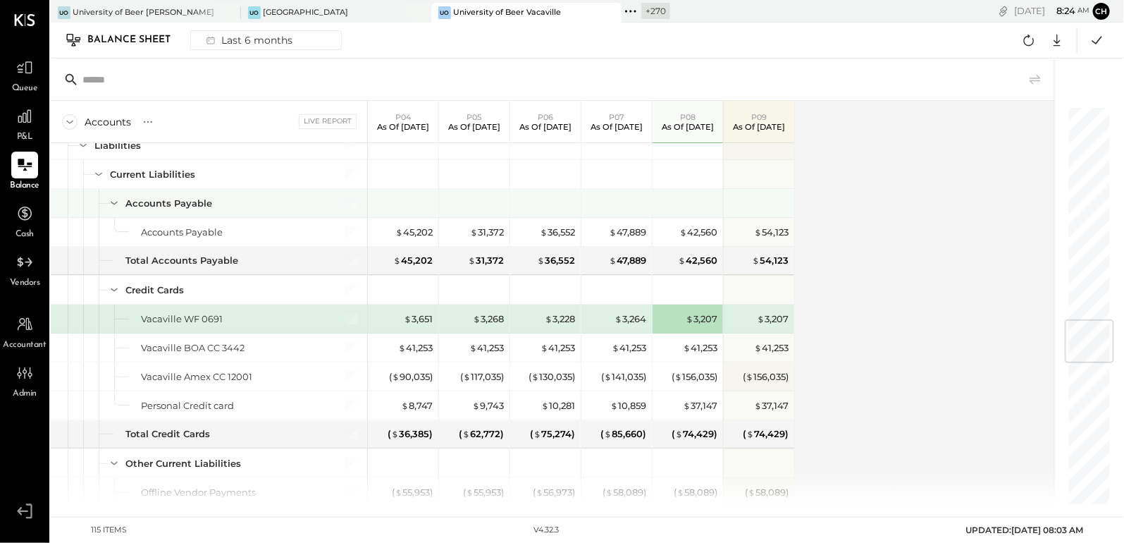
scroll to position [1776, 0]
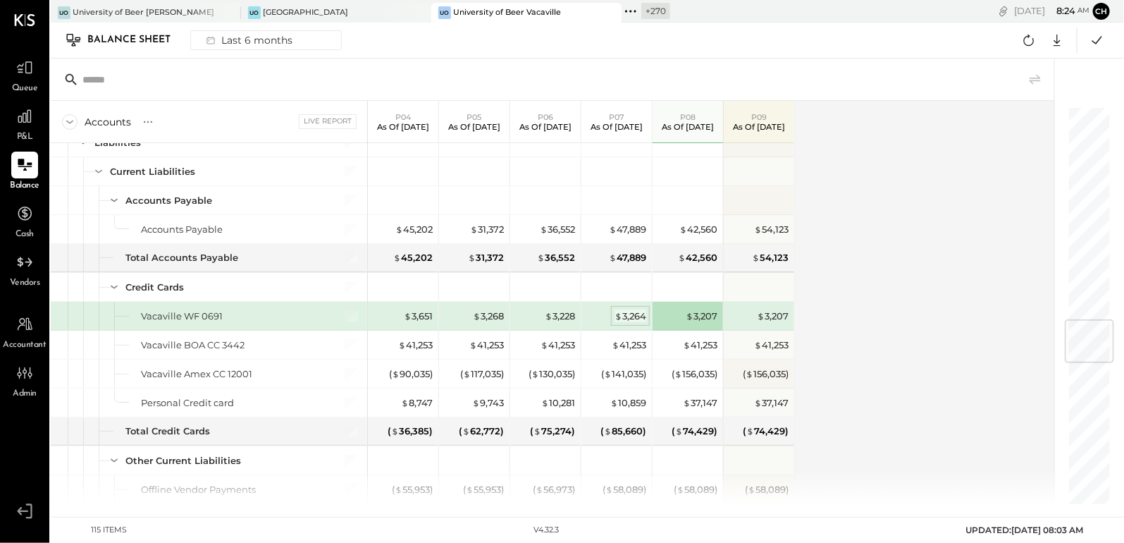
click at [627, 312] on div "$ 3,264" at bounding box center [631, 315] width 32 height 13
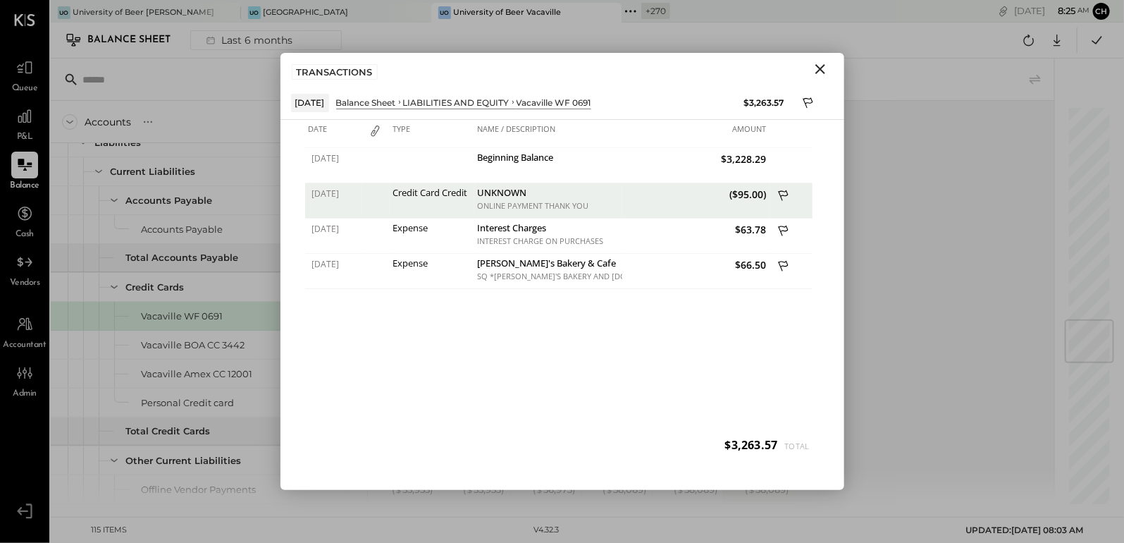
click at [820, 68] on icon "Close" at bounding box center [820, 69] width 10 height 10
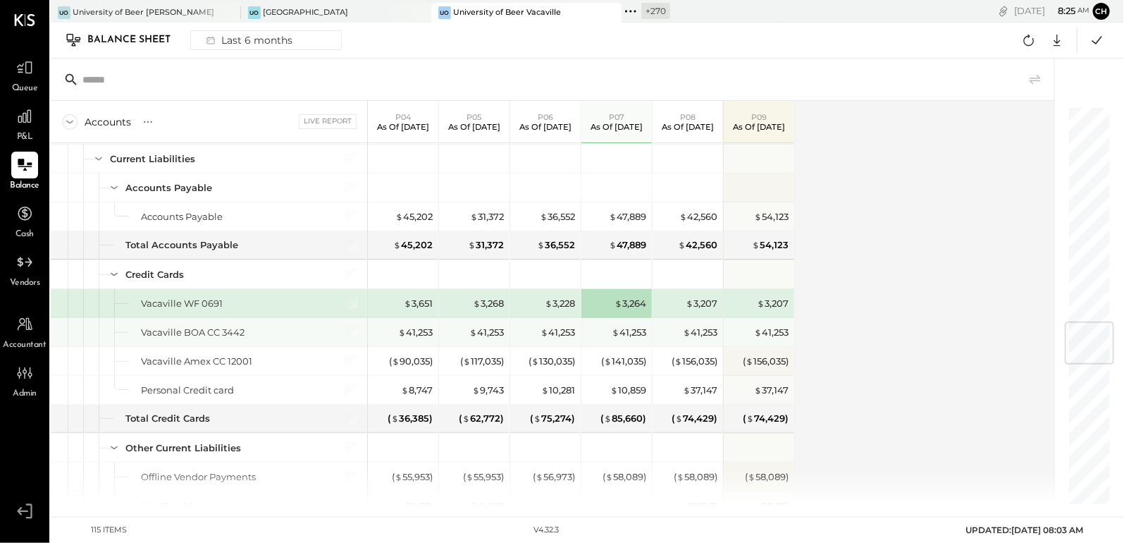
scroll to position [1791, 0]
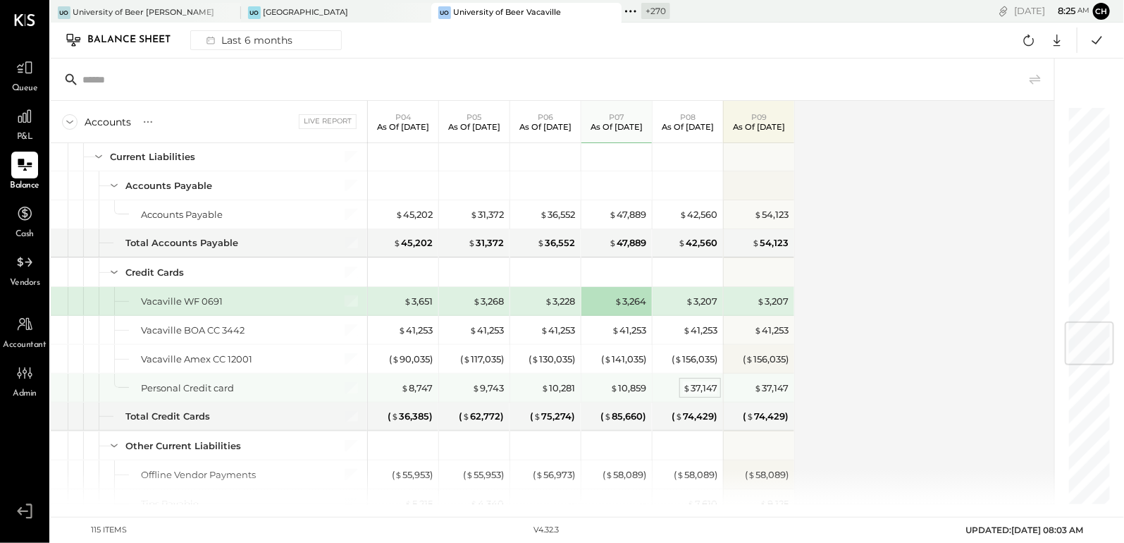
click at [710, 384] on div "$ 37,147" at bounding box center [700, 387] width 35 height 13
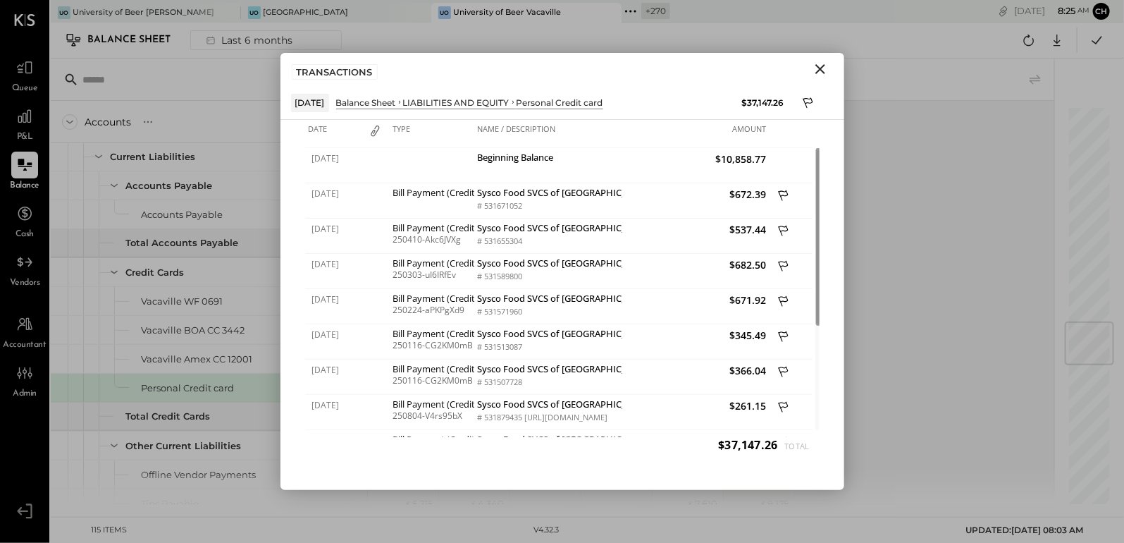
click at [821, 61] on icon "Close" at bounding box center [820, 69] width 17 height 17
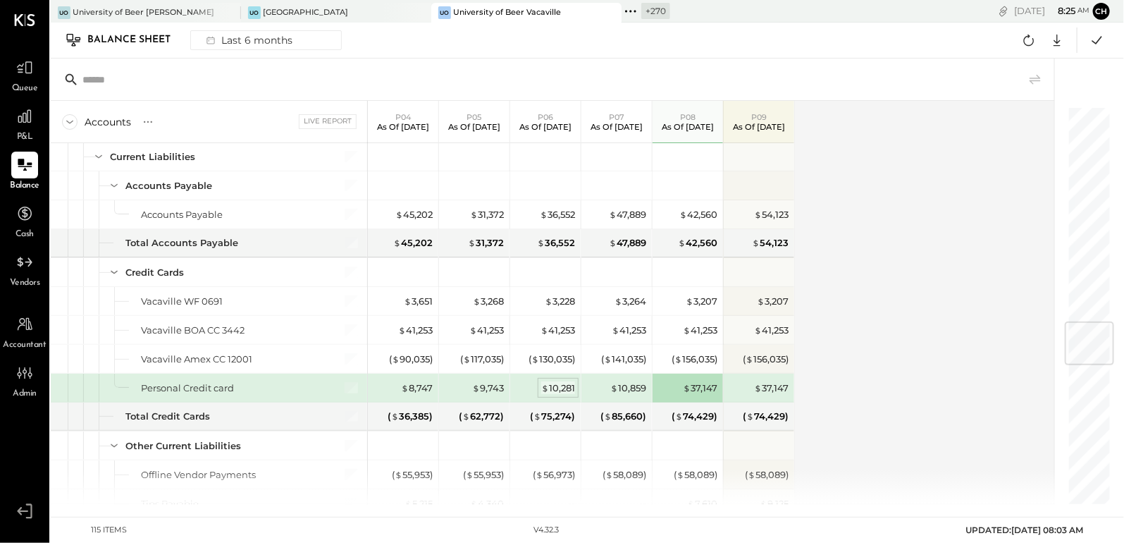
click at [563, 381] on div "$ 10,281" at bounding box center [558, 387] width 34 height 13
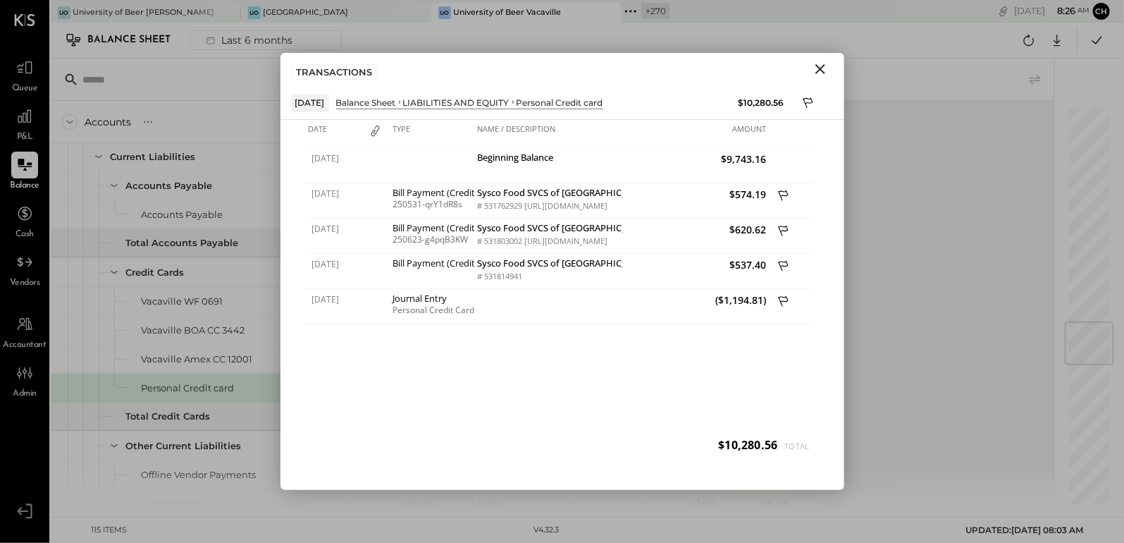
click at [820, 68] on icon "Close" at bounding box center [820, 69] width 10 height 10
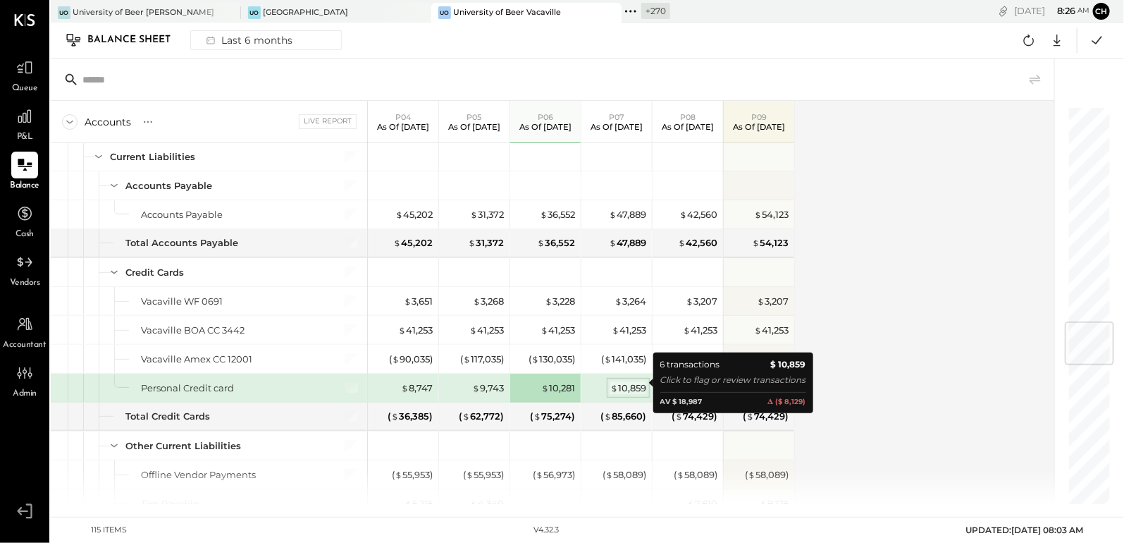
click at [636, 383] on div "$ 10,859" at bounding box center [628, 387] width 36 height 13
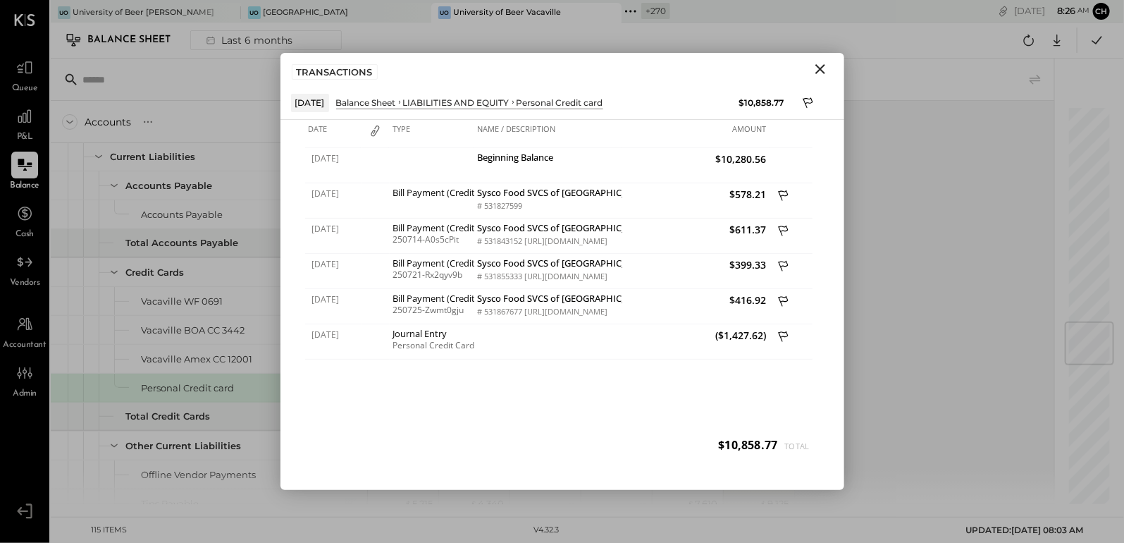
click at [815, 70] on icon "Close" at bounding box center [820, 69] width 17 height 17
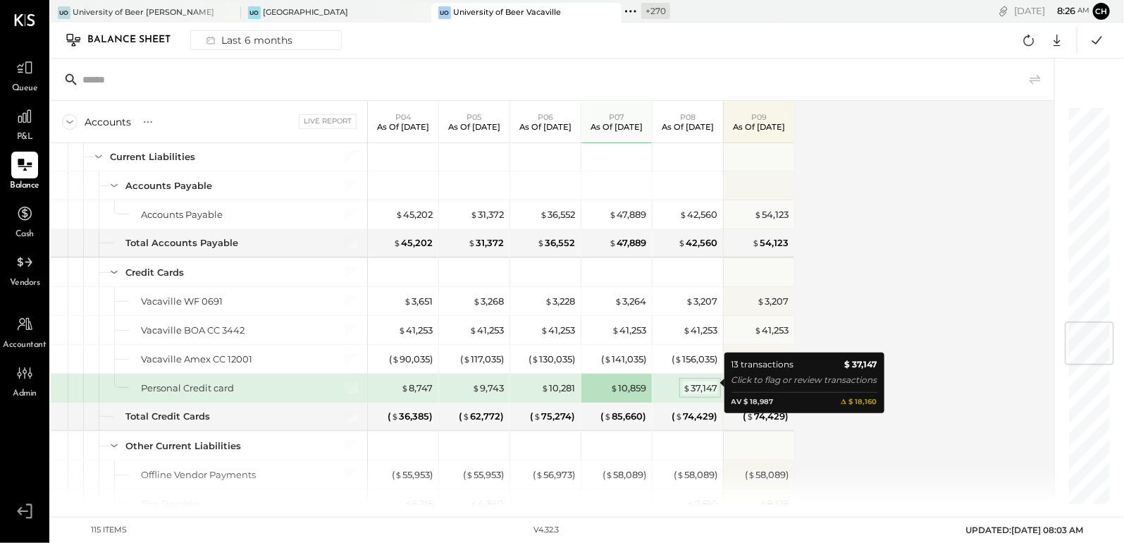
click at [705, 381] on div "$ 37,147" at bounding box center [700, 387] width 35 height 13
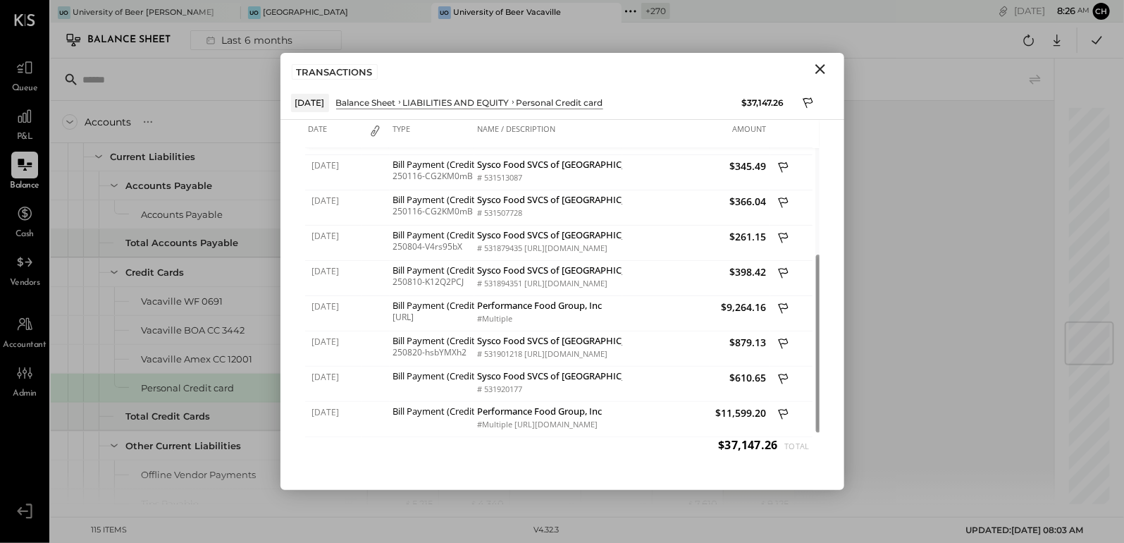
click at [824, 70] on icon "Close" at bounding box center [820, 69] width 17 height 17
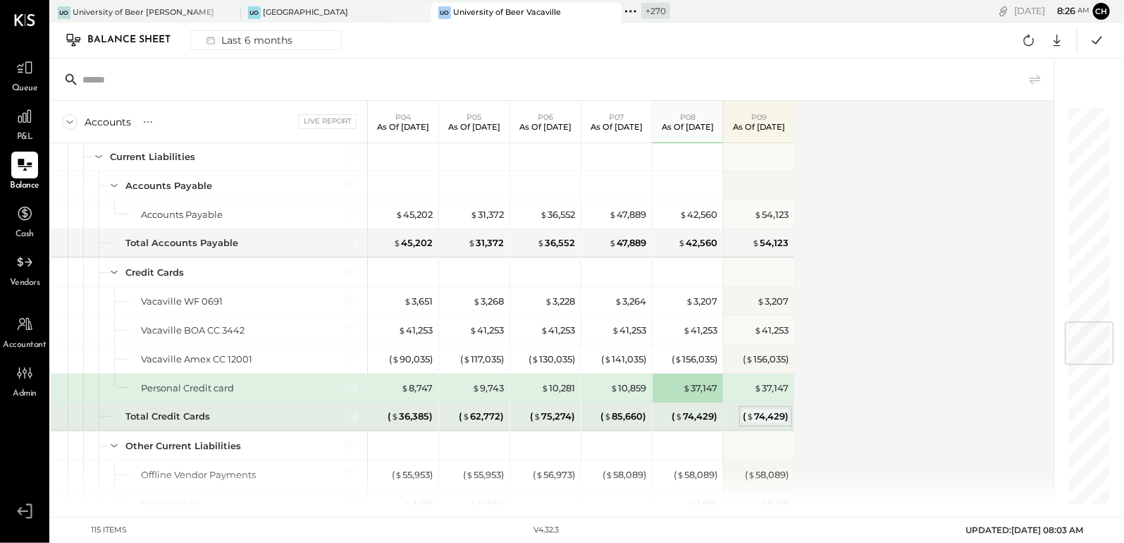
click at [756, 409] on div "( $ 74,429 )" at bounding box center [766, 415] width 46 height 13
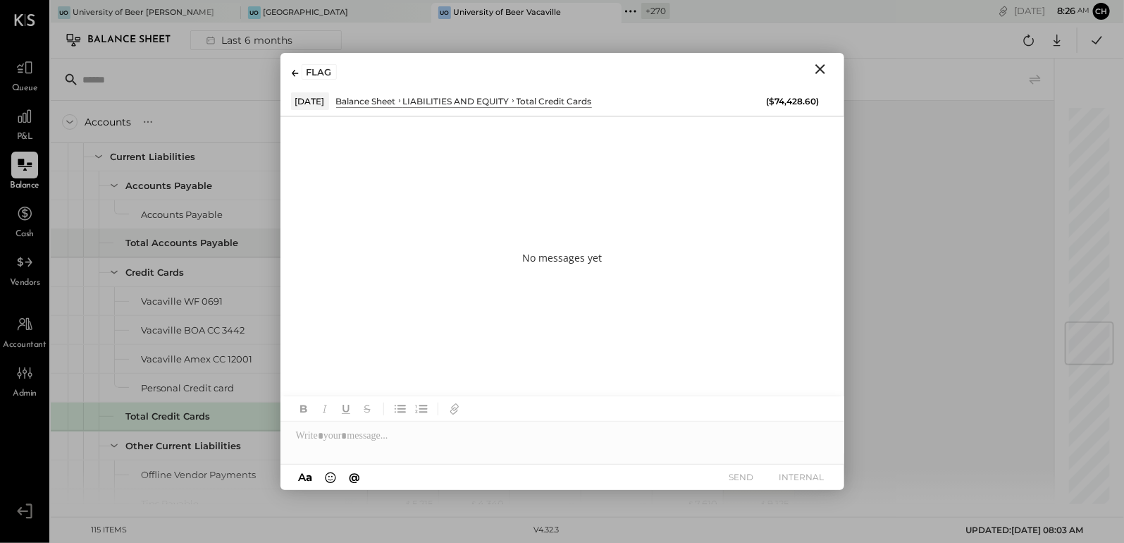
click at [825, 69] on icon "Close" at bounding box center [820, 69] width 17 height 17
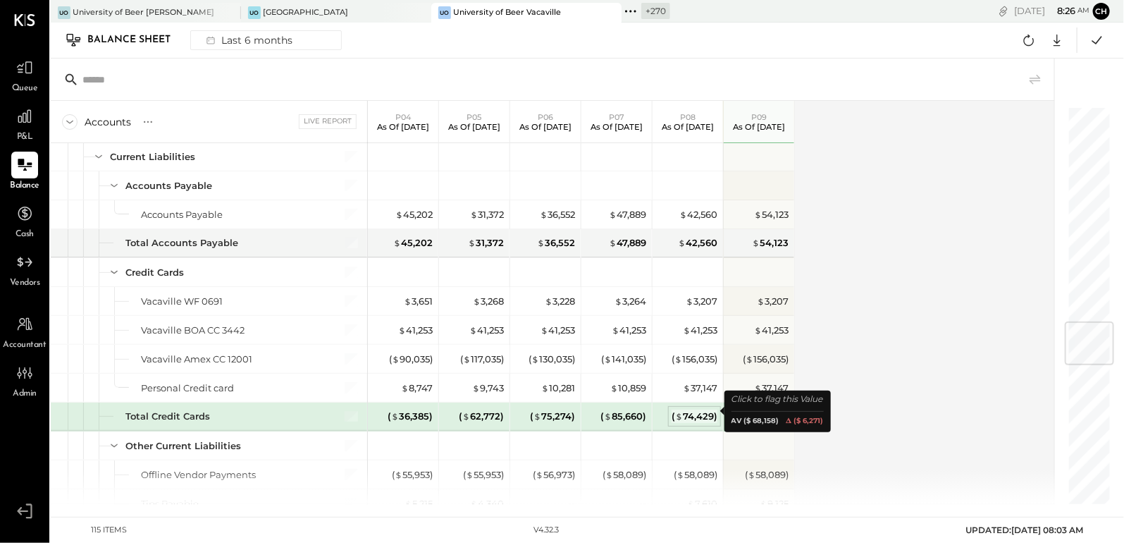
click at [691, 412] on div "( $ 74,429 )" at bounding box center [695, 415] width 46 height 13
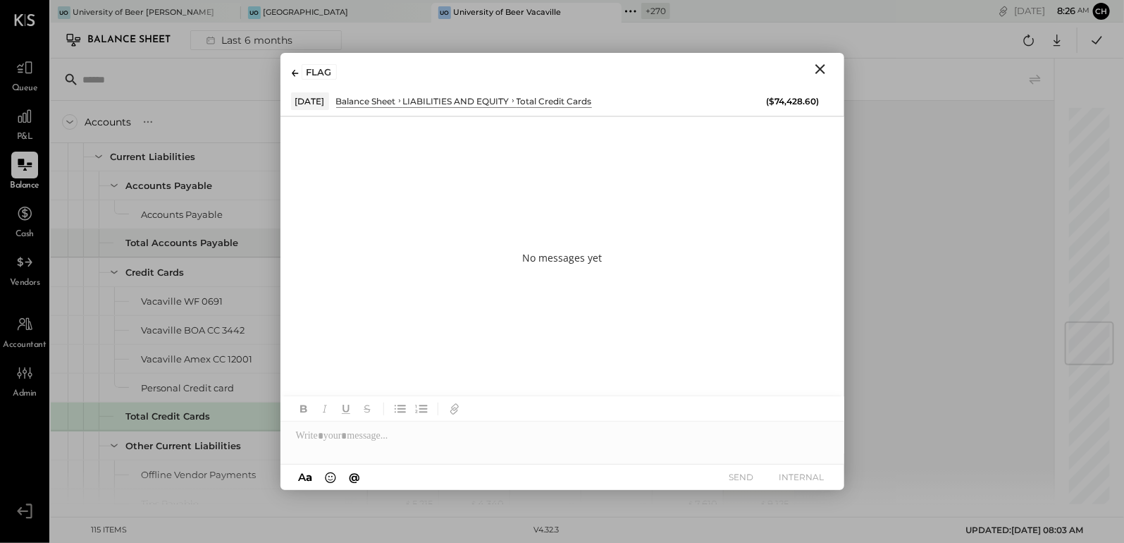
click at [820, 63] on icon "Close" at bounding box center [820, 69] width 17 height 17
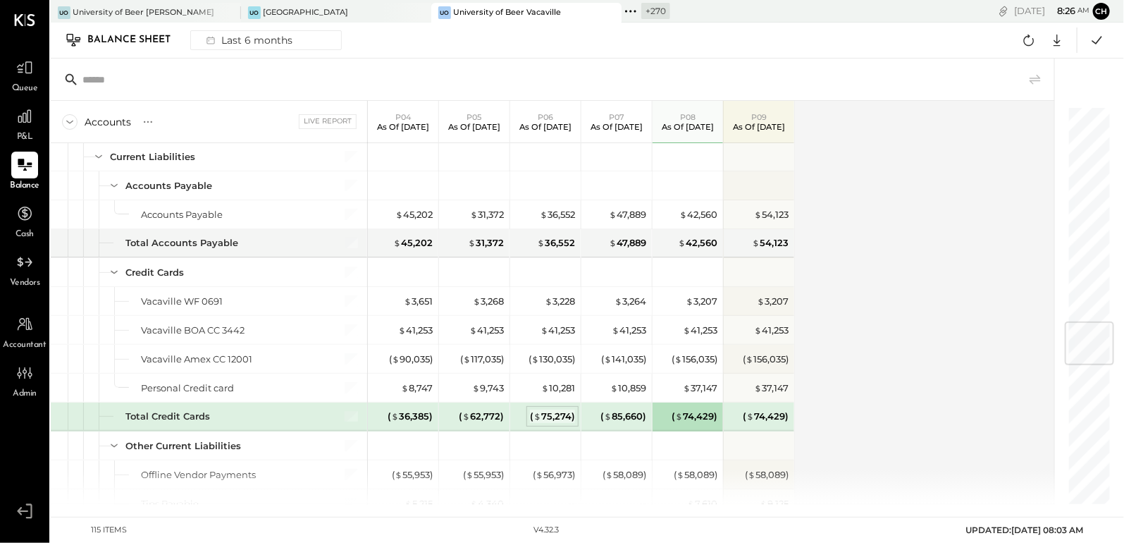
click at [544, 415] on div "( $ 75,274 )" at bounding box center [552, 415] width 45 height 13
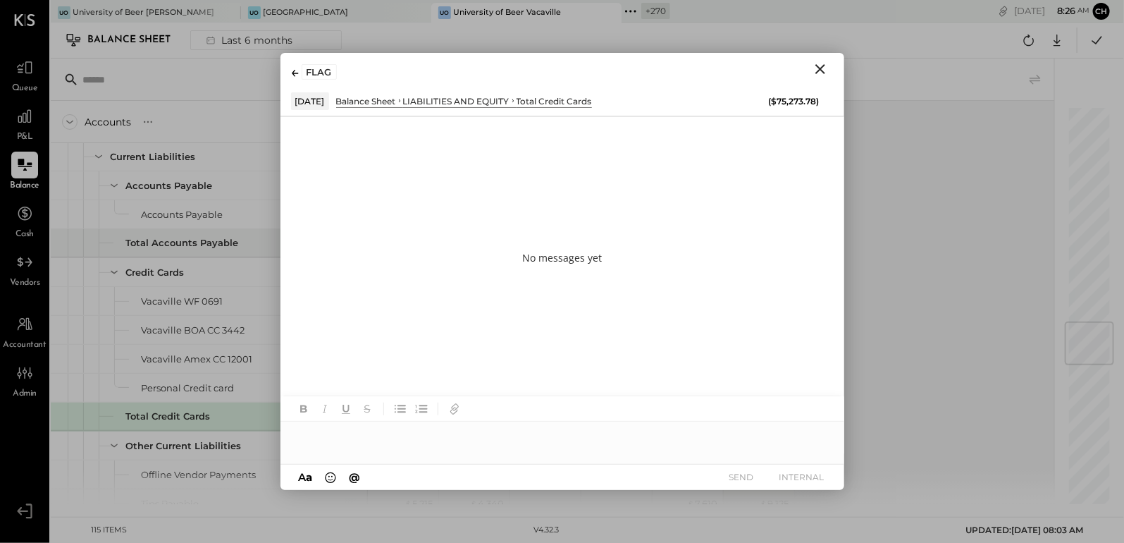
click at [823, 67] on icon "Close" at bounding box center [820, 69] width 17 height 17
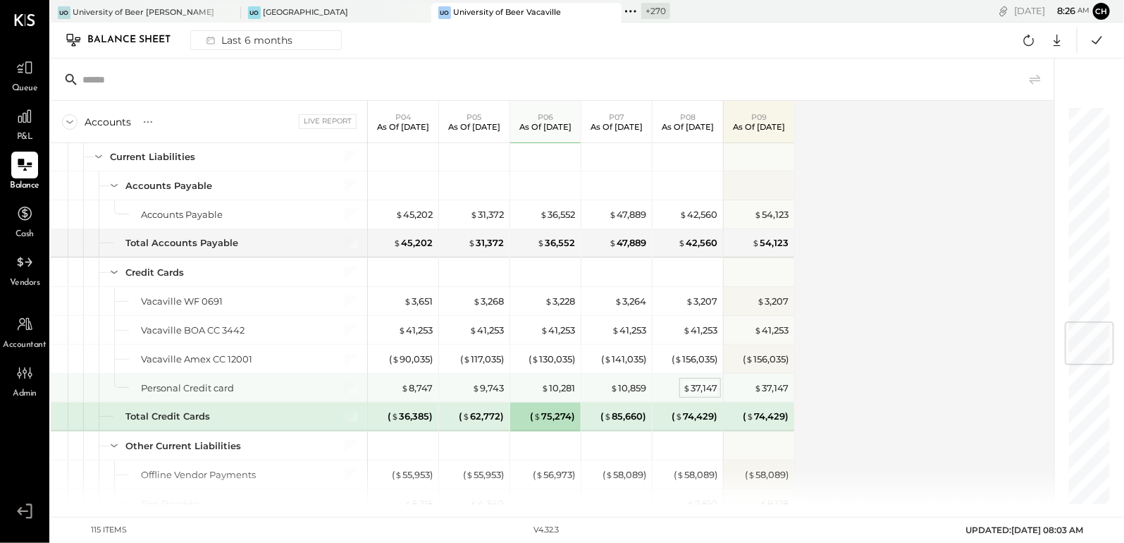
click at [696, 381] on div "$ 37,147" at bounding box center [700, 387] width 35 height 13
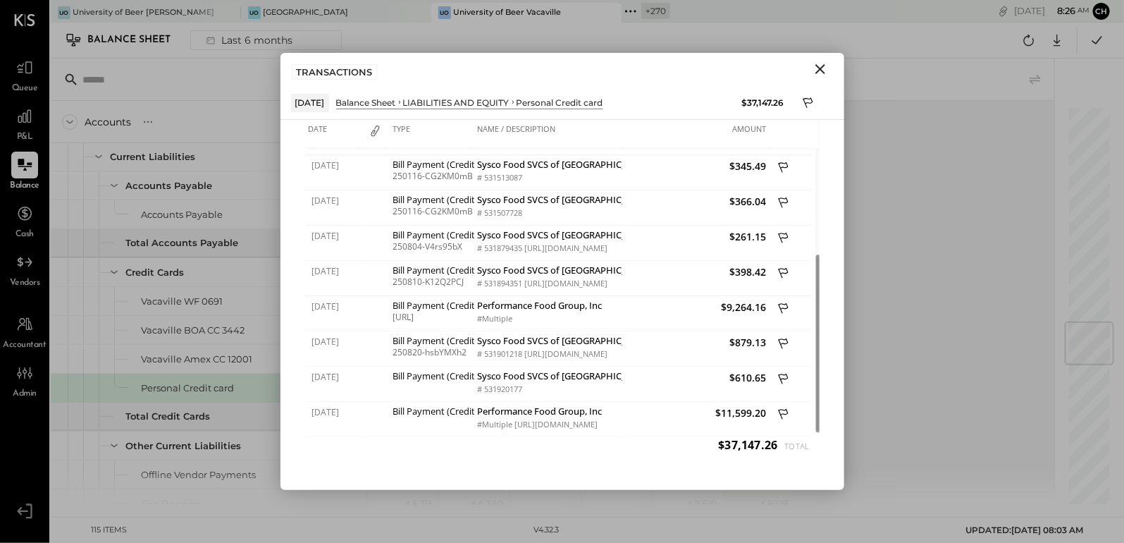
click at [821, 67] on icon "Close" at bounding box center [820, 69] width 10 height 10
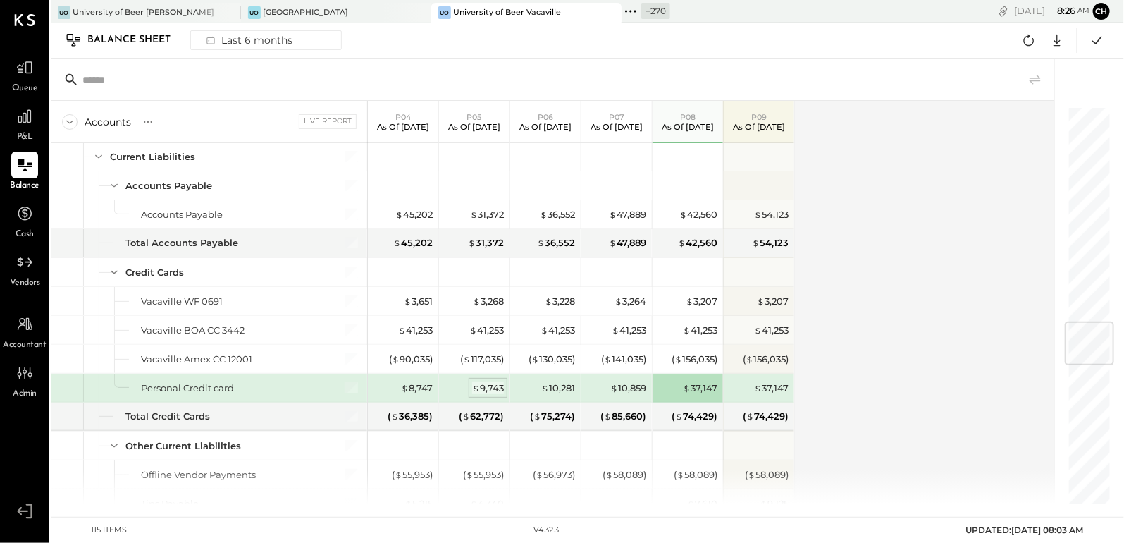
click at [488, 386] on div "$ 9,743" at bounding box center [488, 387] width 32 height 13
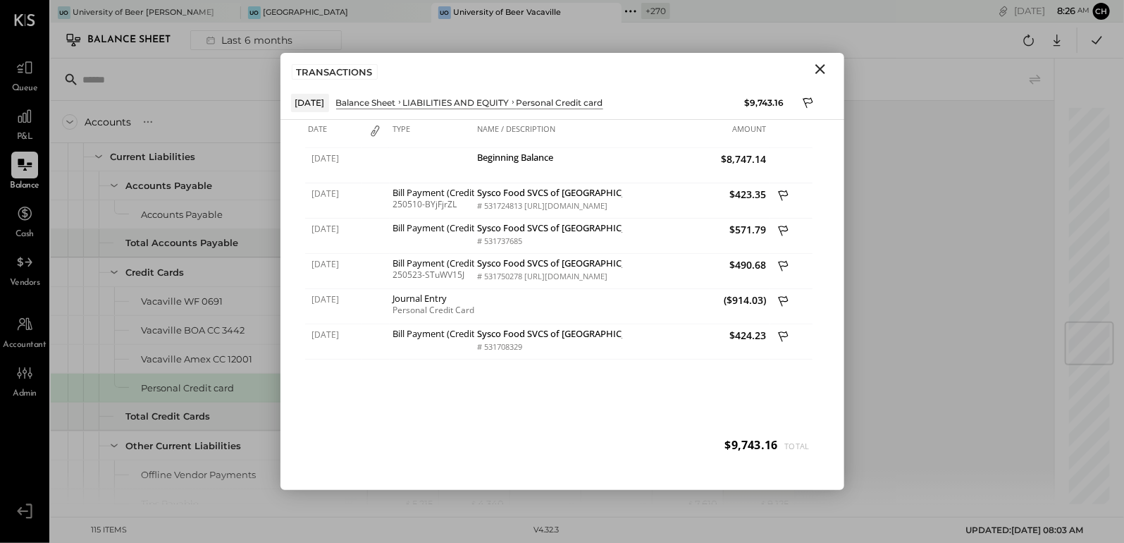
click at [820, 70] on icon "Close" at bounding box center [820, 69] width 17 height 17
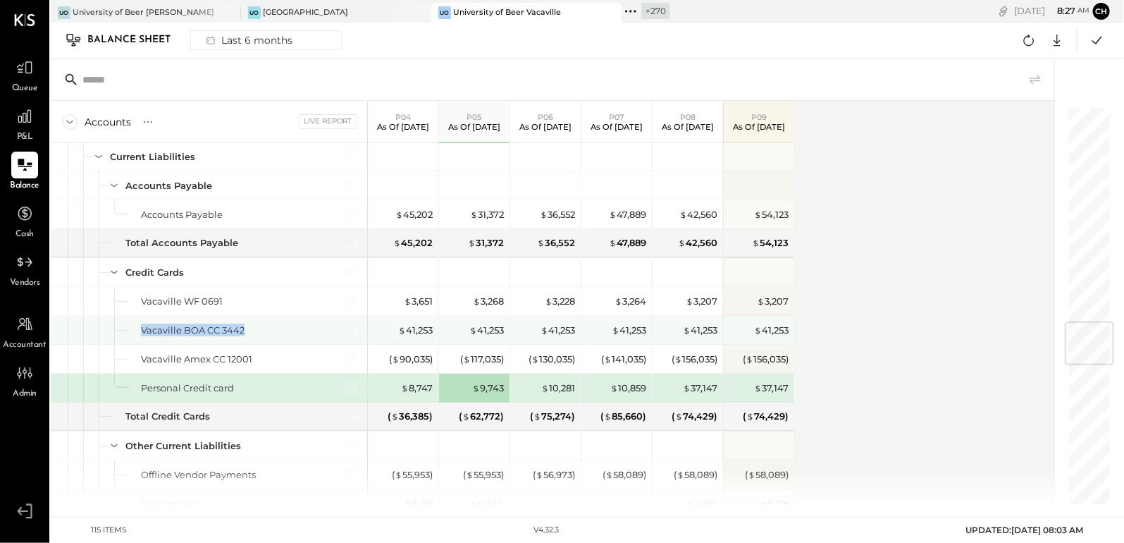
drag, startPoint x: 244, startPoint y: 328, endPoint x: 133, endPoint y: 324, distance: 111.4
click at [133, 324] on div "Vacaville BOA CC 3442" at bounding box center [209, 330] width 316 height 28
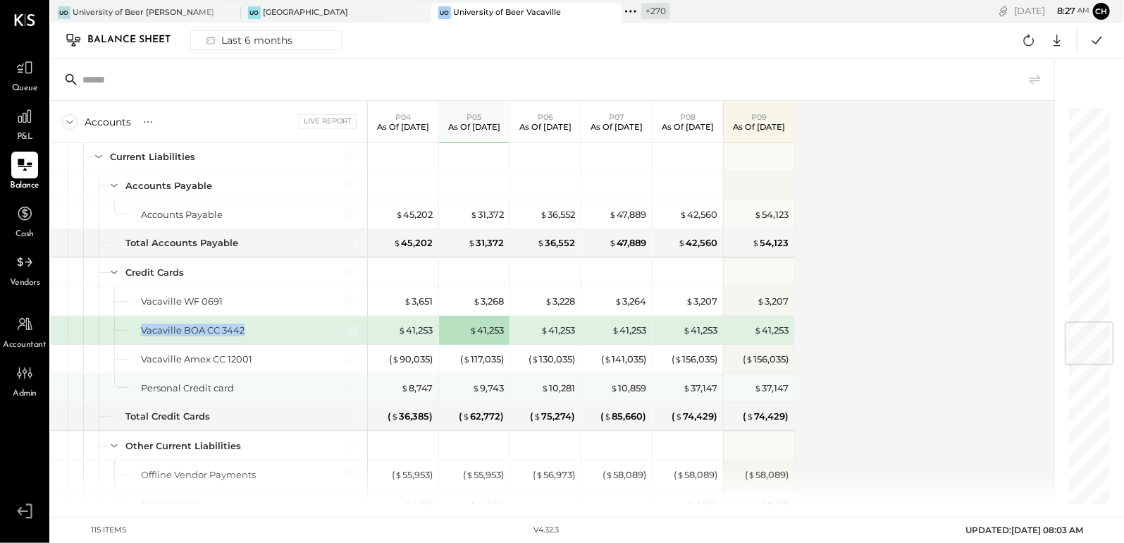
copy div "Vacaville BOA CC 3442"
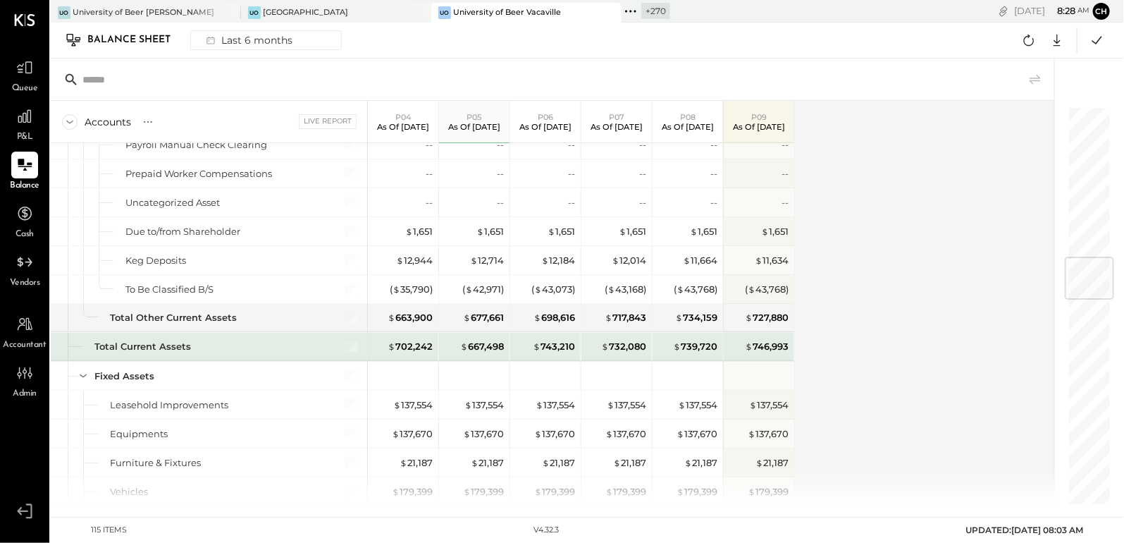
scroll to position [1249, 0]
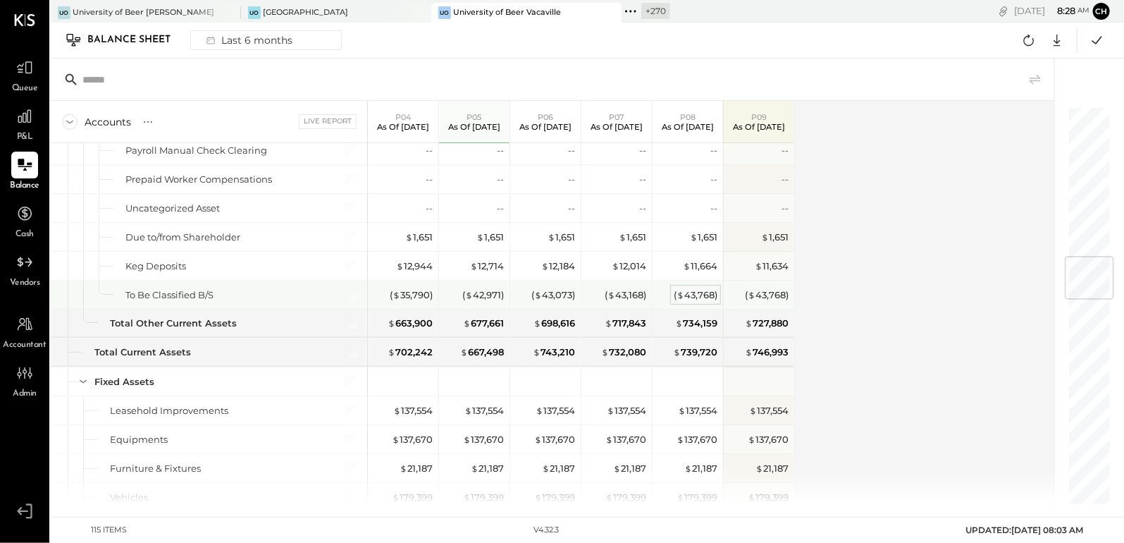
click at [706, 290] on div "( $ 43,768 )" at bounding box center [696, 294] width 44 height 13
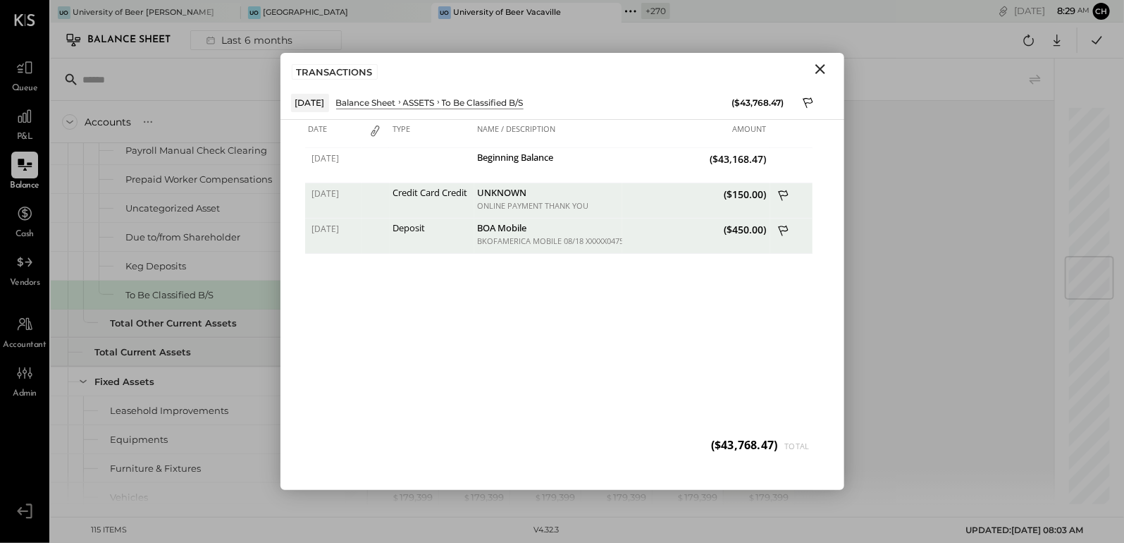
click at [824, 69] on icon "Close" at bounding box center [820, 69] width 17 height 17
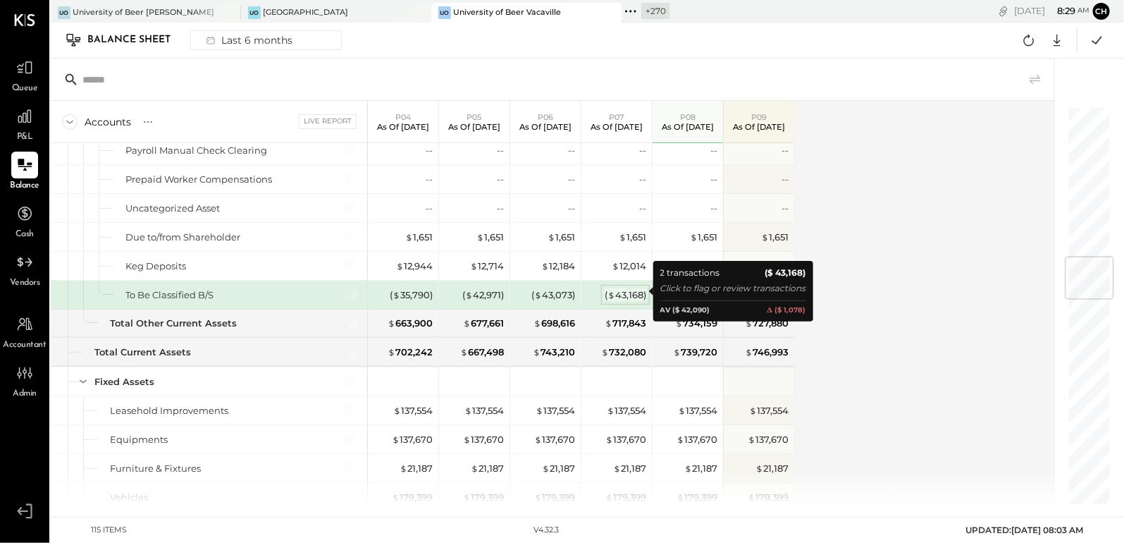
click at [620, 288] on div "( $ 43,168 )" at bounding box center [626, 294] width 42 height 13
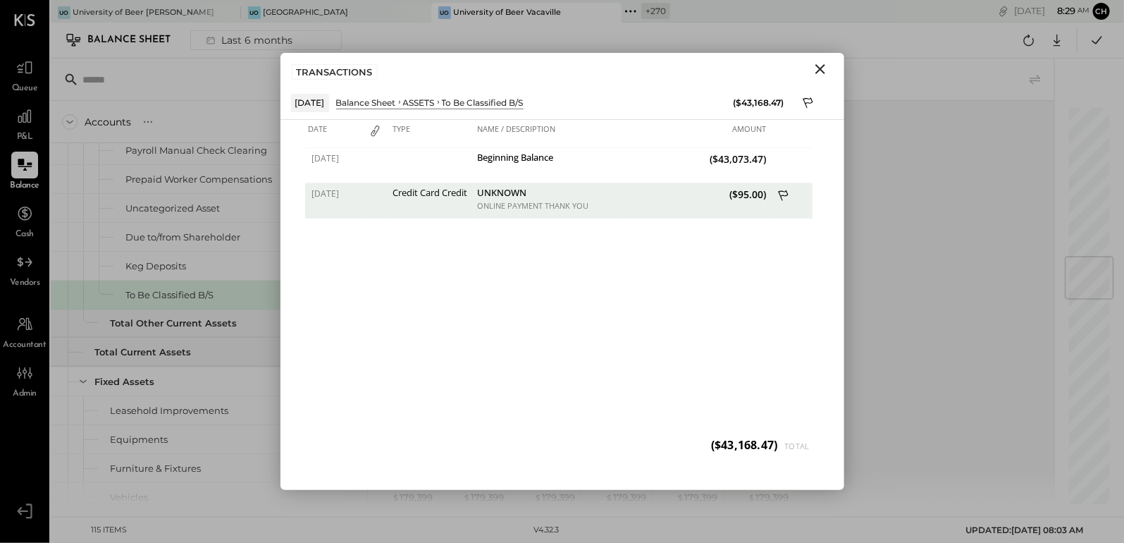
click at [823, 69] on icon "Close" at bounding box center [820, 69] width 17 height 17
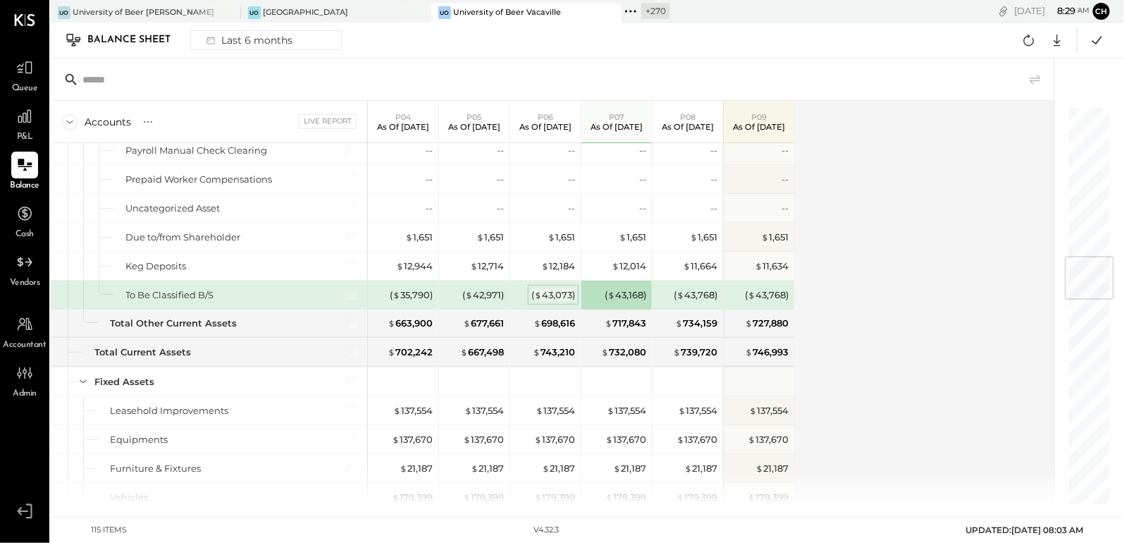
click at [563, 290] on div "( $ 43,073 )" at bounding box center [553, 294] width 44 height 13
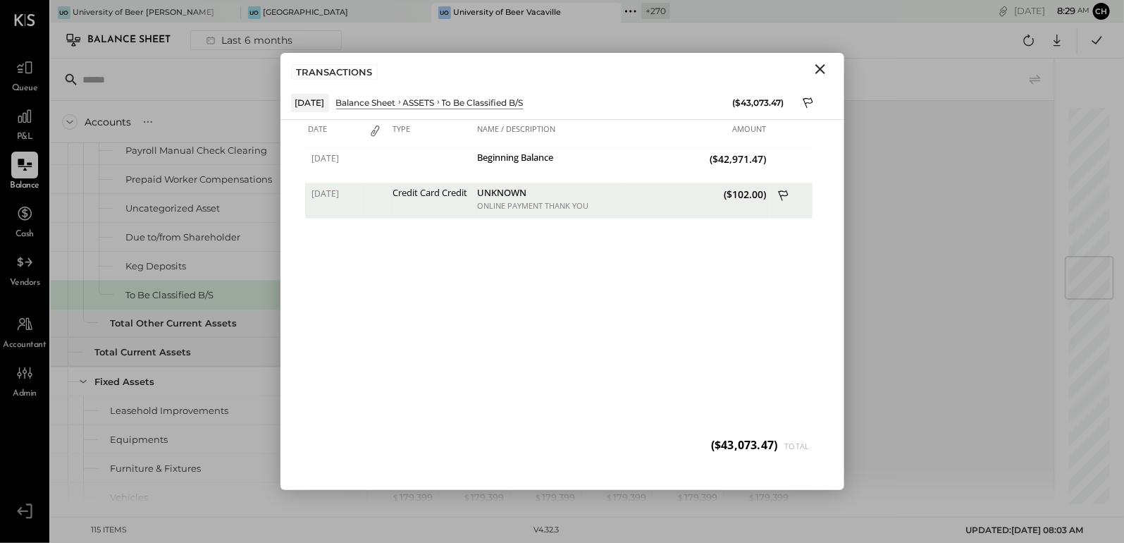
click at [820, 66] on icon "Close" at bounding box center [820, 69] width 17 height 17
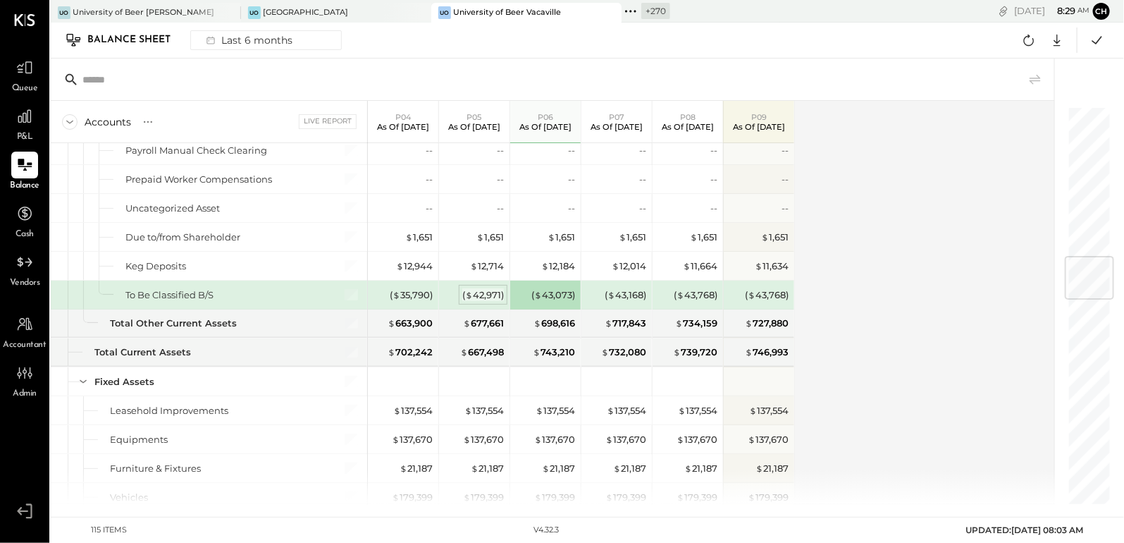
click at [488, 293] on div "( $ 42,971 )" at bounding box center [483, 294] width 42 height 13
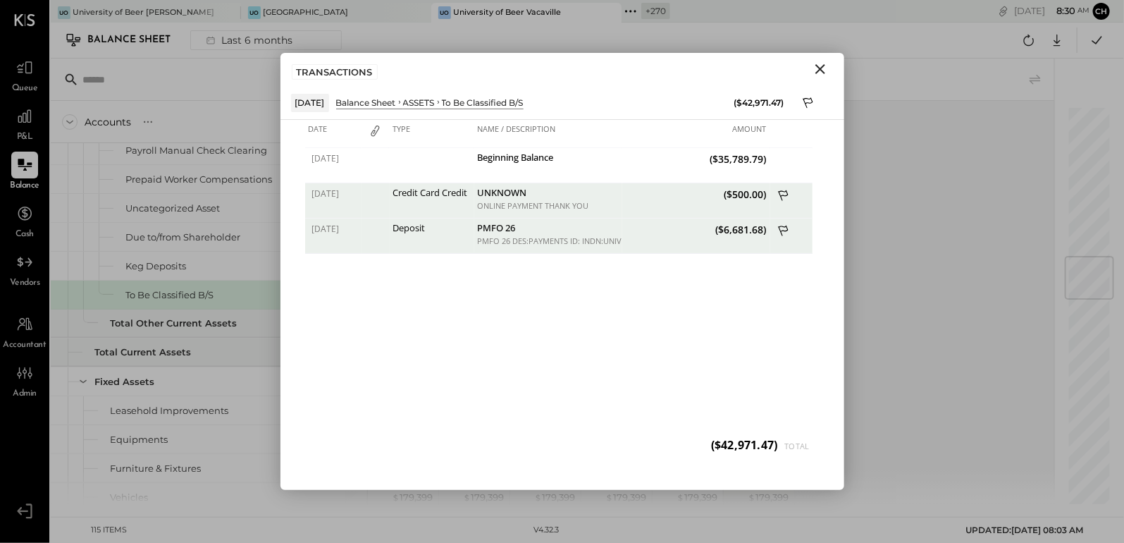
click at [825, 68] on icon "Close" at bounding box center [820, 69] width 17 height 17
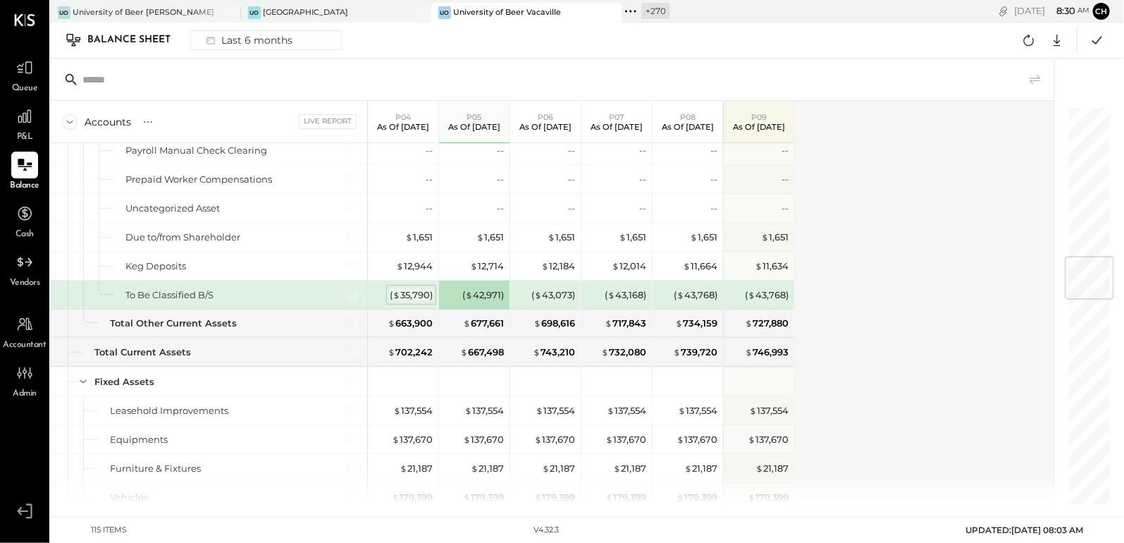
click at [418, 289] on div "( $ 35,790 )" at bounding box center [411, 294] width 43 height 13
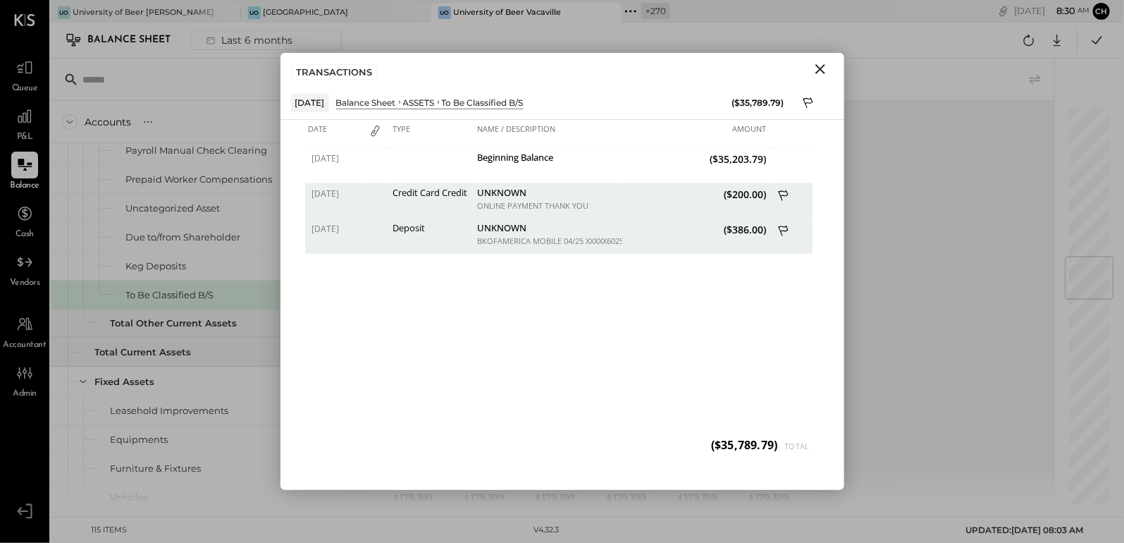
click at [818, 70] on icon "Close" at bounding box center [820, 69] width 10 height 10
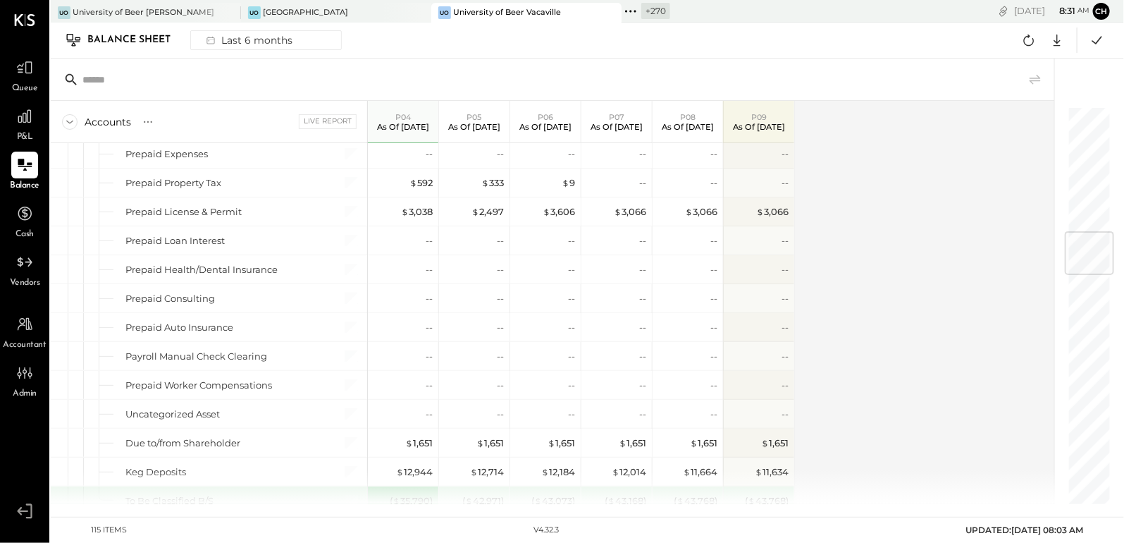
scroll to position [958, 0]
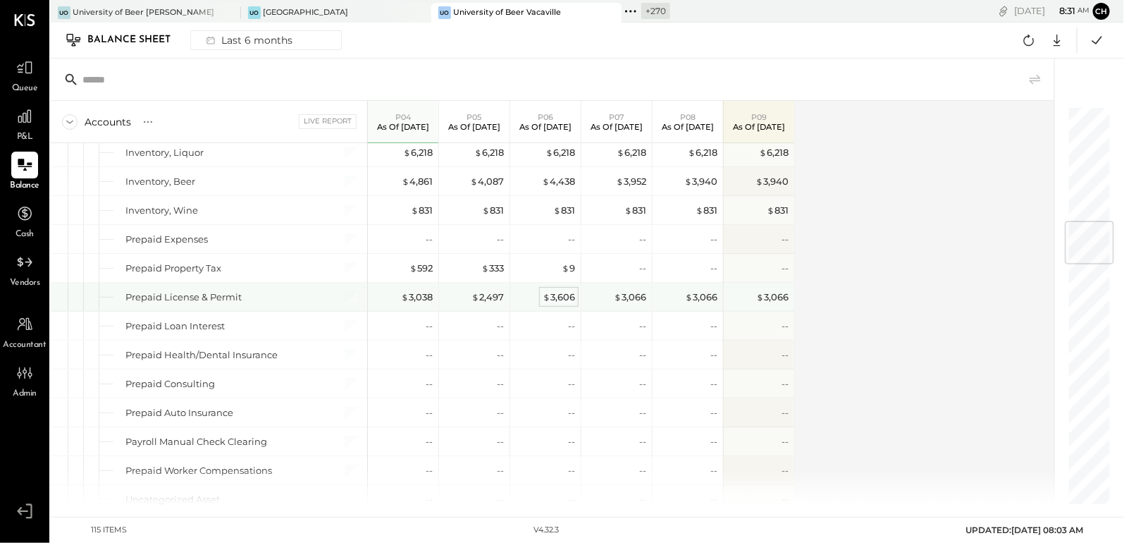
click at [564, 295] on div "$ 3,606" at bounding box center [559, 296] width 32 height 13
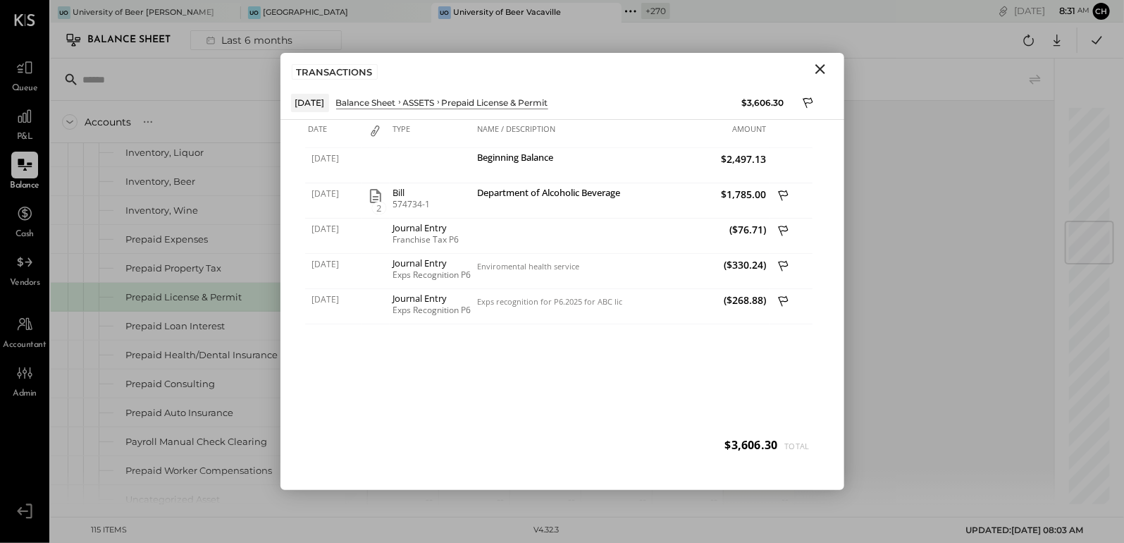
click at [820, 70] on icon "Close" at bounding box center [820, 69] width 10 height 10
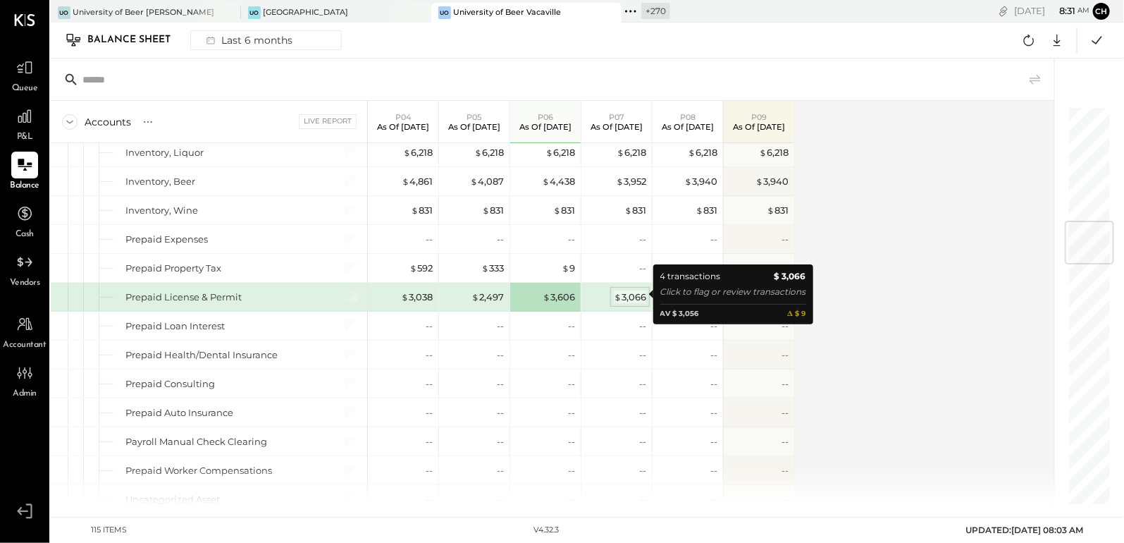
click at [632, 296] on div "$ 3,066" at bounding box center [630, 296] width 32 height 13
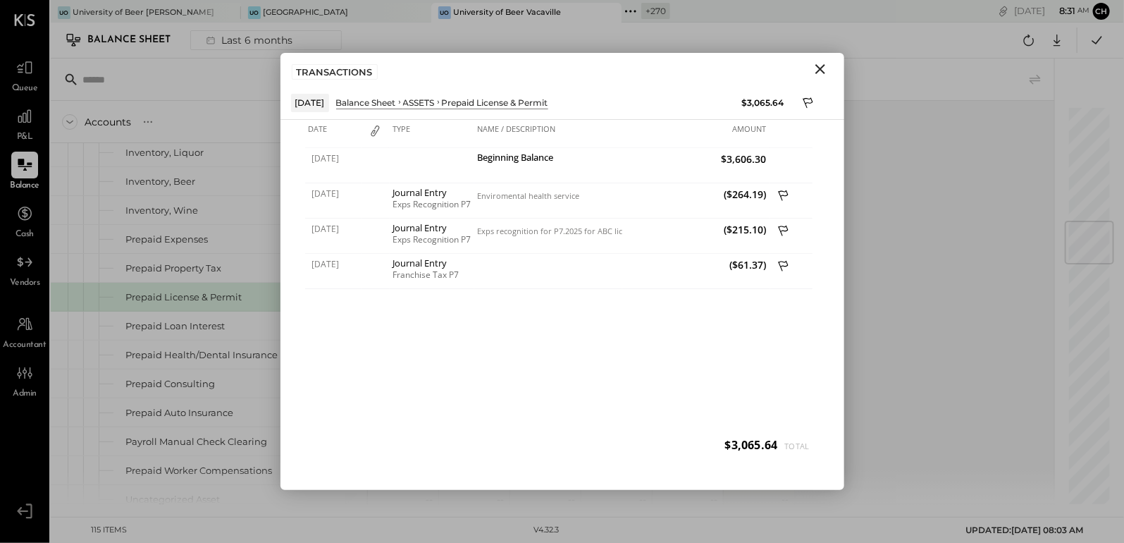
click at [820, 75] on icon "Close" at bounding box center [820, 69] width 17 height 17
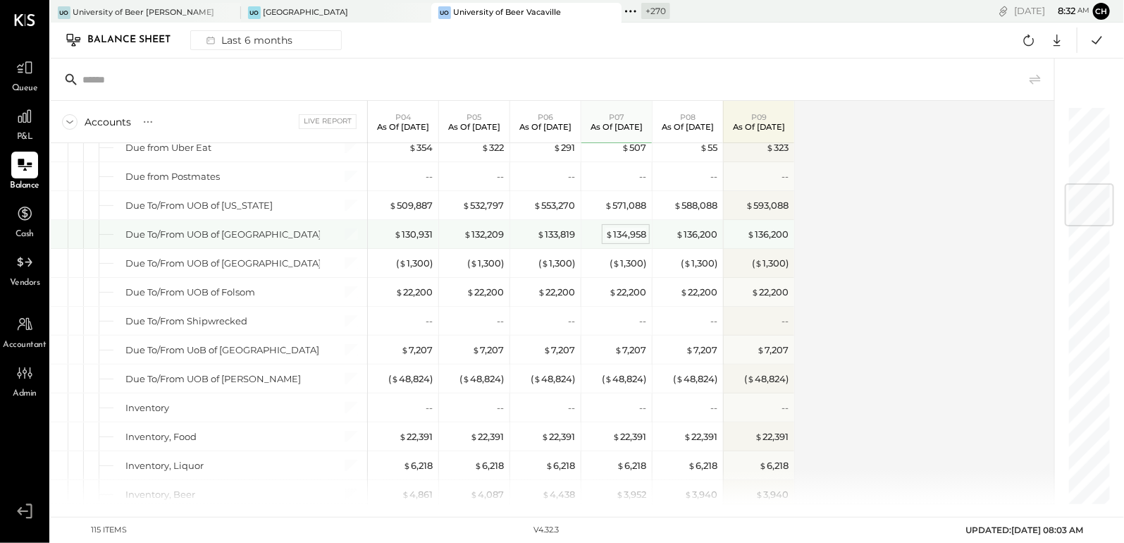
scroll to position [656, 0]
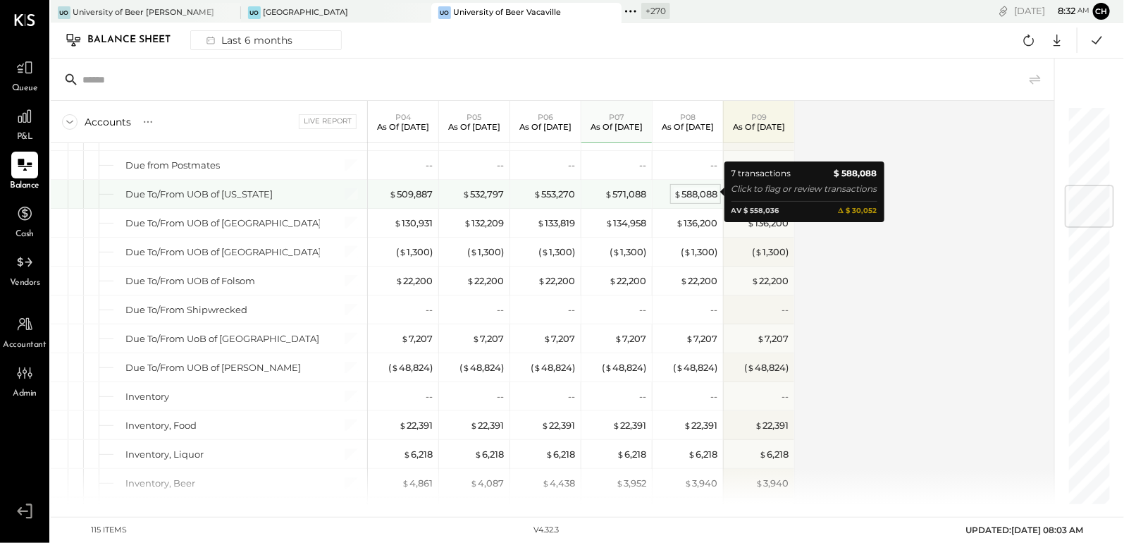
click at [677, 192] on span "$" at bounding box center [678, 193] width 8 height 11
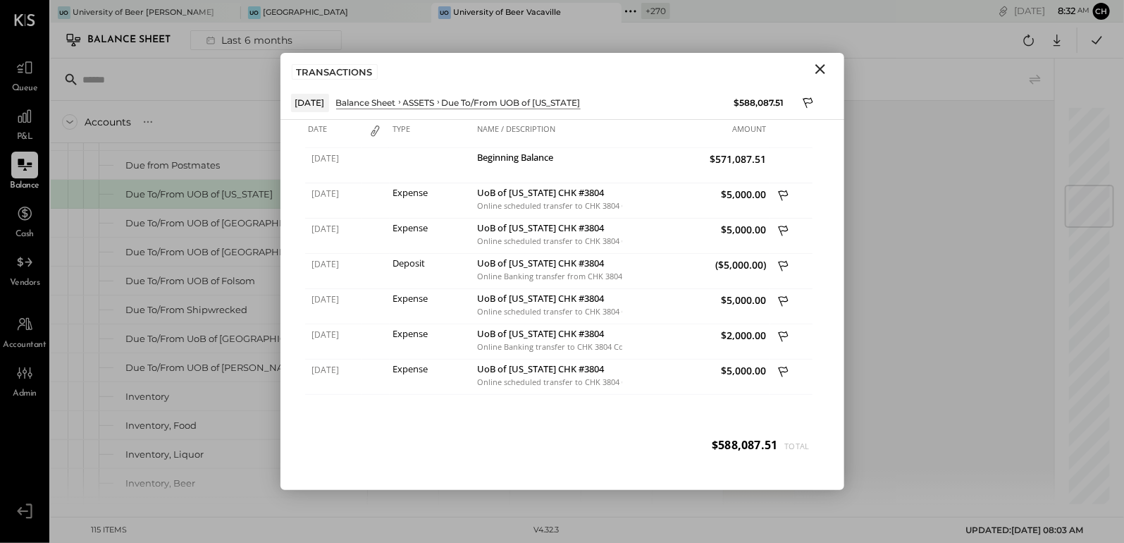
click at [824, 67] on icon "Close" at bounding box center [820, 69] width 17 height 17
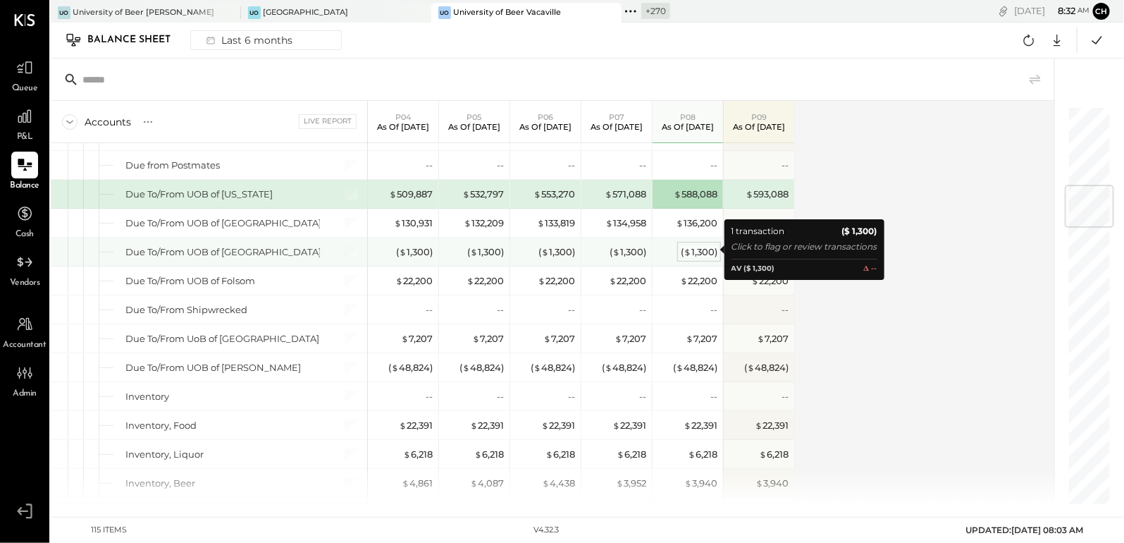
click at [696, 251] on div "( $ 1,300 )" at bounding box center [699, 251] width 37 height 13
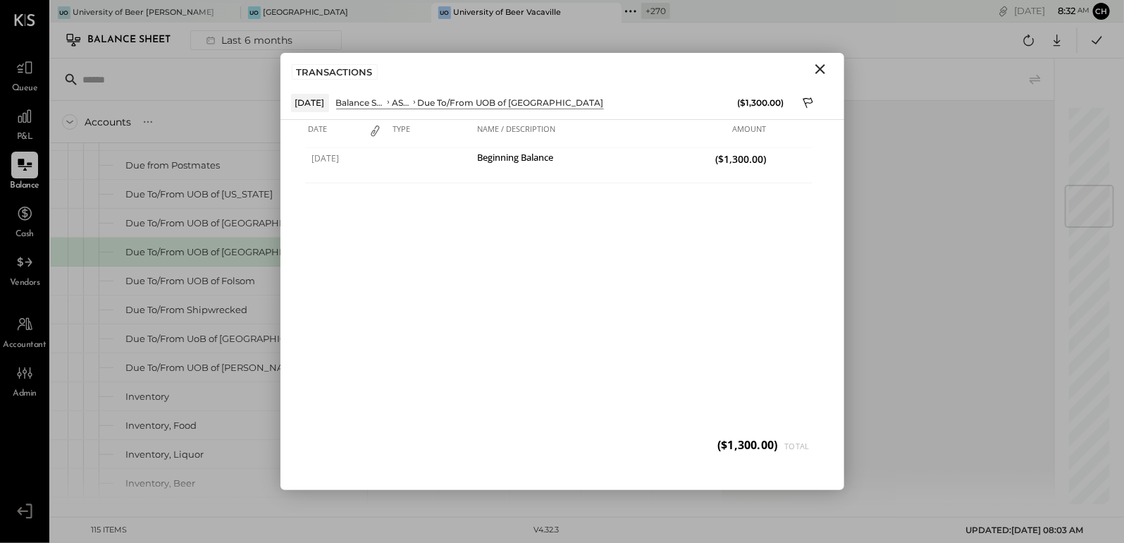
click at [819, 66] on icon "Close" at bounding box center [820, 69] width 17 height 17
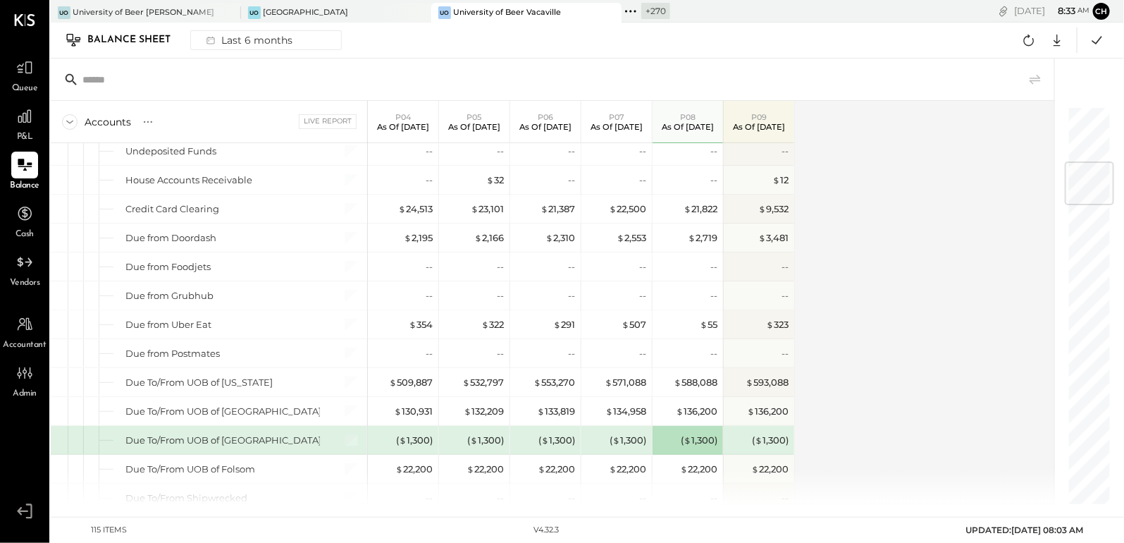
scroll to position [458, 0]
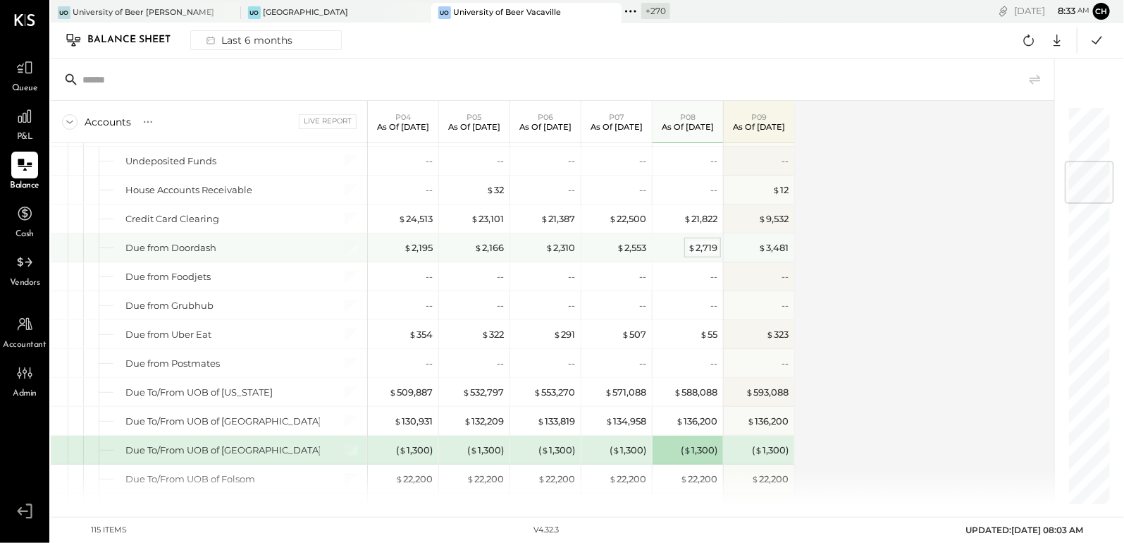
click at [709, 245] on div "$ 2,719" at bounding box center [703, 247] width 30 height 13
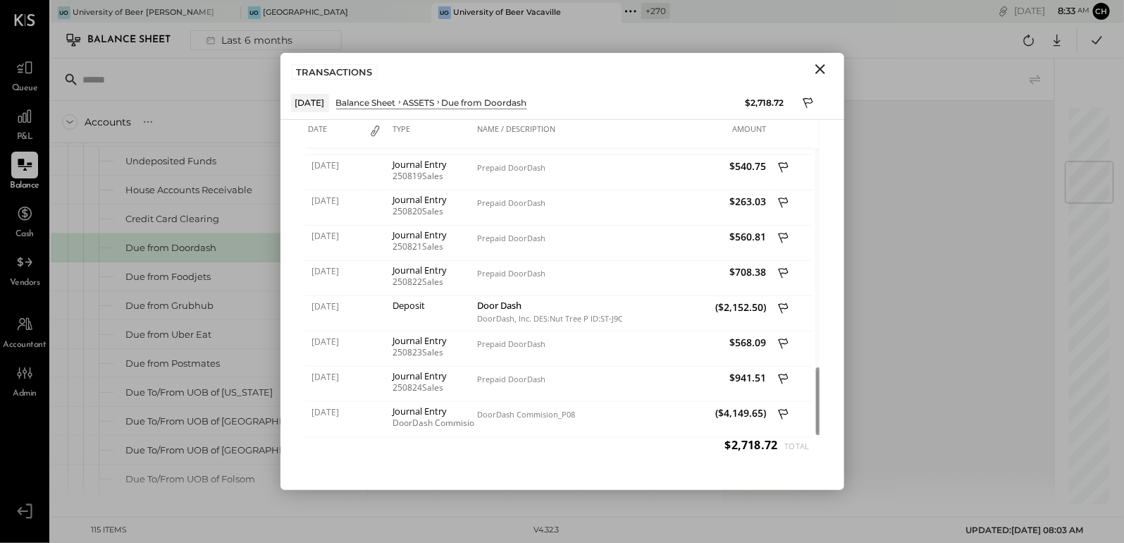
click at [823, 62] on icon "Close" at bounding box center [820, 69] width 17 height 17
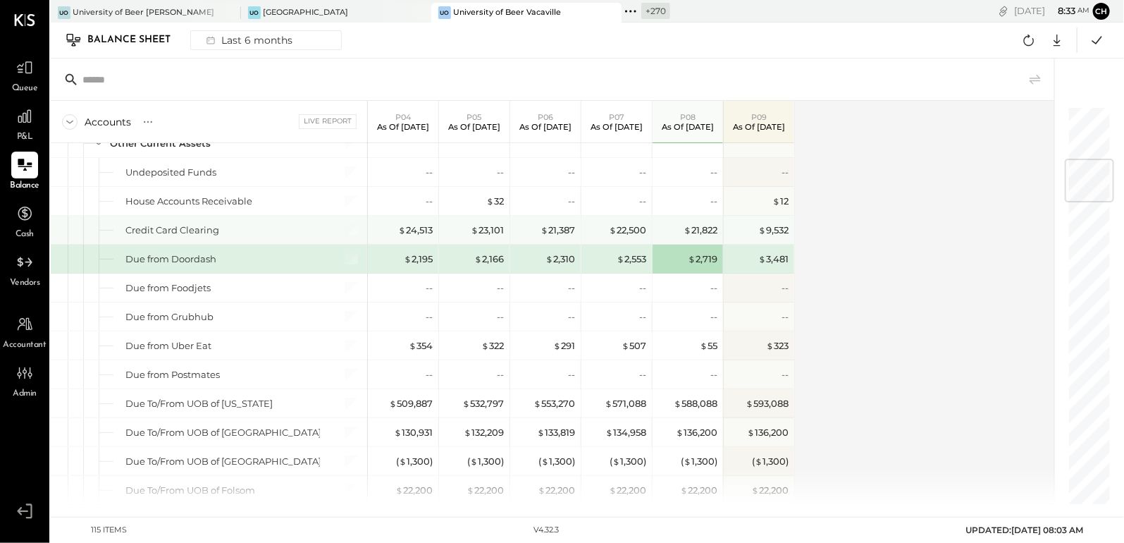
scroll to position [444, 0]
click at [701, 231] on div "$ 21,822" at bounding box center [701, 232] width 34 height 13
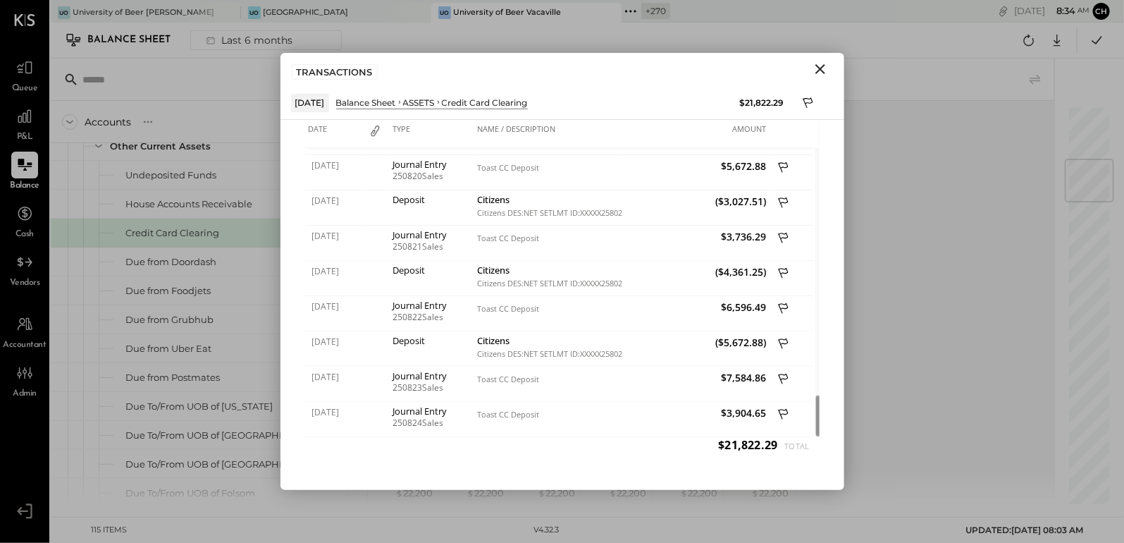
click at [820, 68] on icon "Close" at bounding box center [820, 69] width 10 height 10
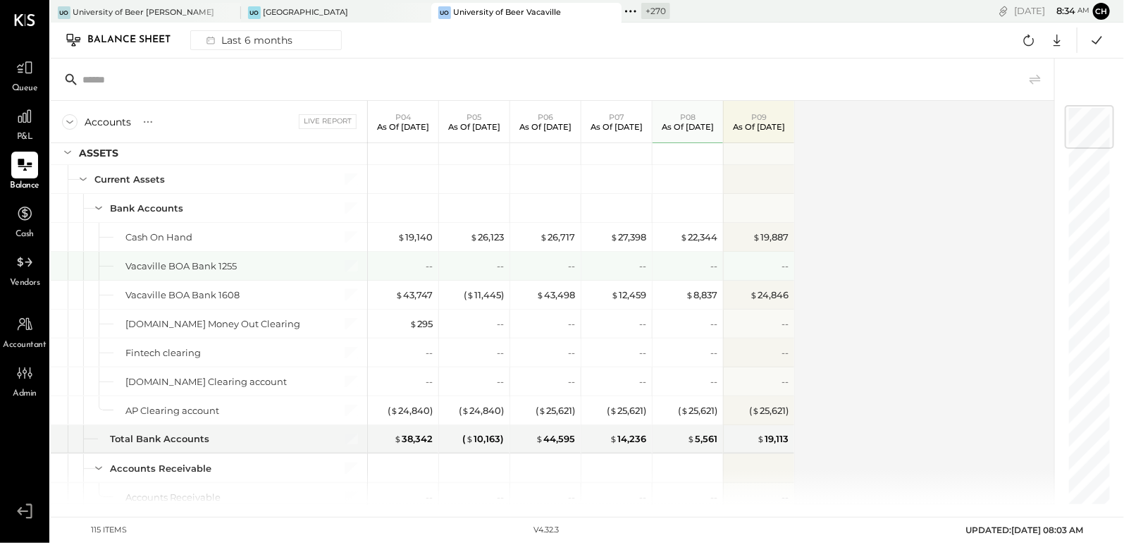
scroll to position [0, 0]
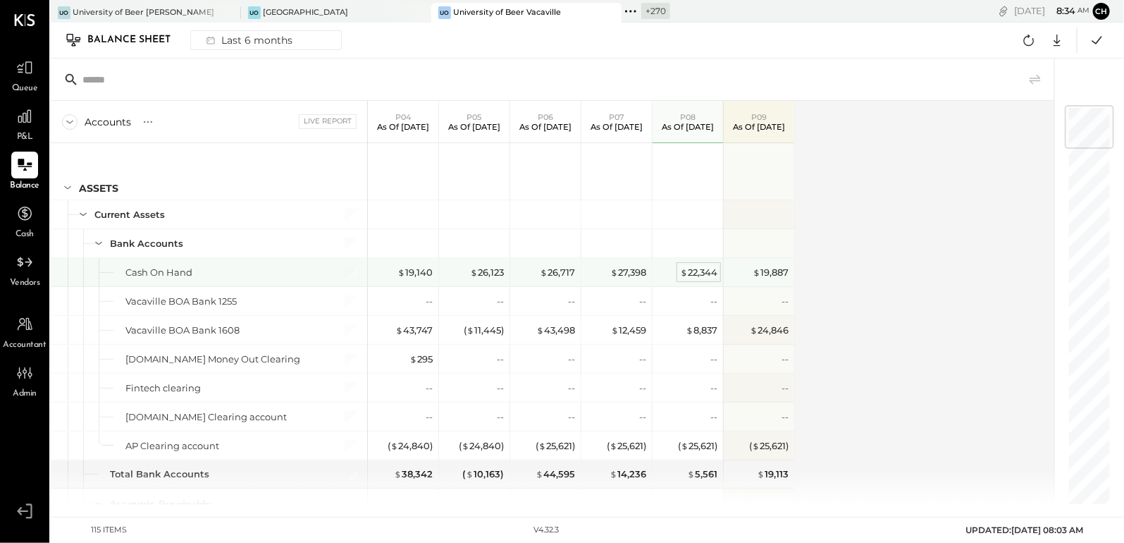
click at [696, 269] on div "$ 22,344" at bounding box center [698, 272] width 37 height 13
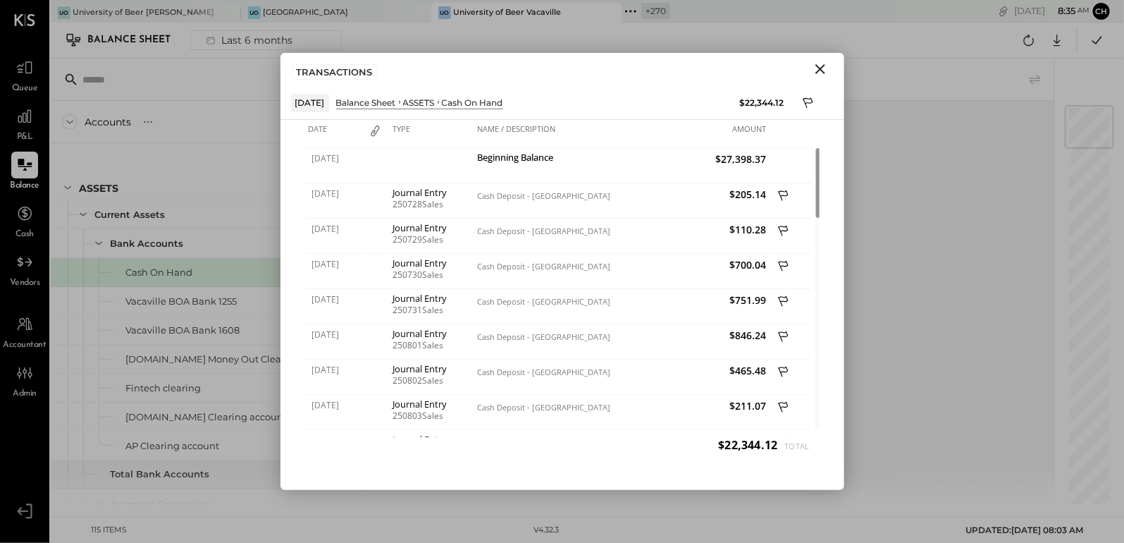
click at [825, 69] on icon "Close" at bounding box center [820, 69] width 17 height 17
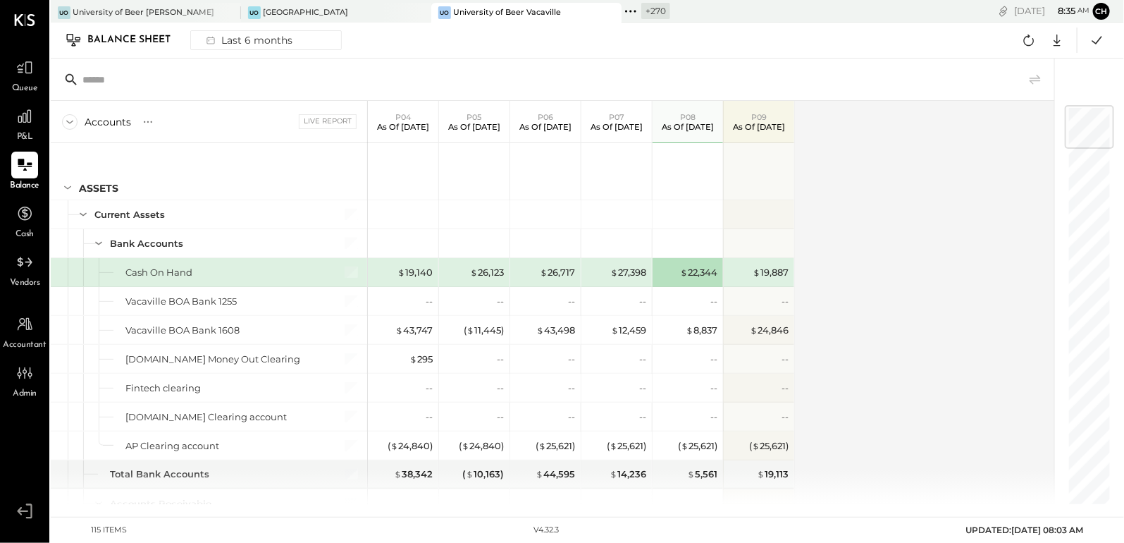
scroll to position [2, 0]
click at [25, 118] on icon at bounding box center [25, 116] width 18 height 18
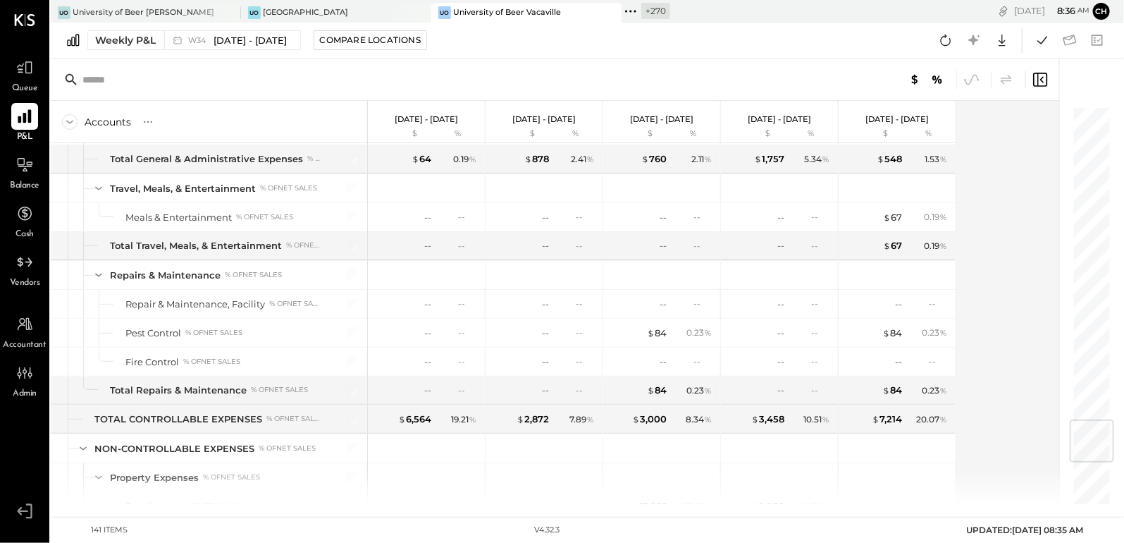
scroll to position [2639, 0]
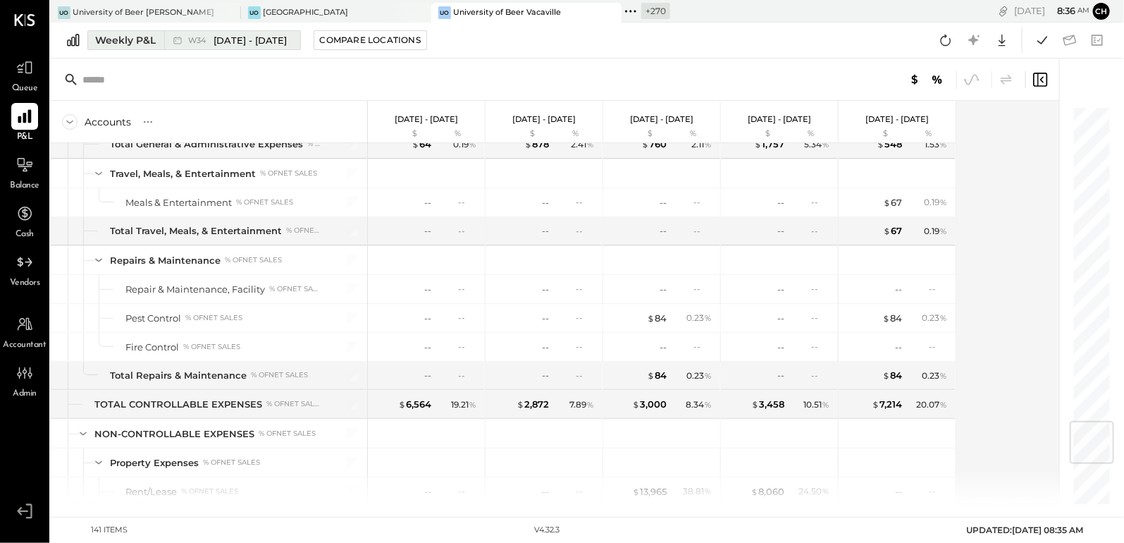
click at [159, 42] on button "Weekly P&L W34 [DATE] - [DATE]" at bounding box center [194, 40] width 214 height 20
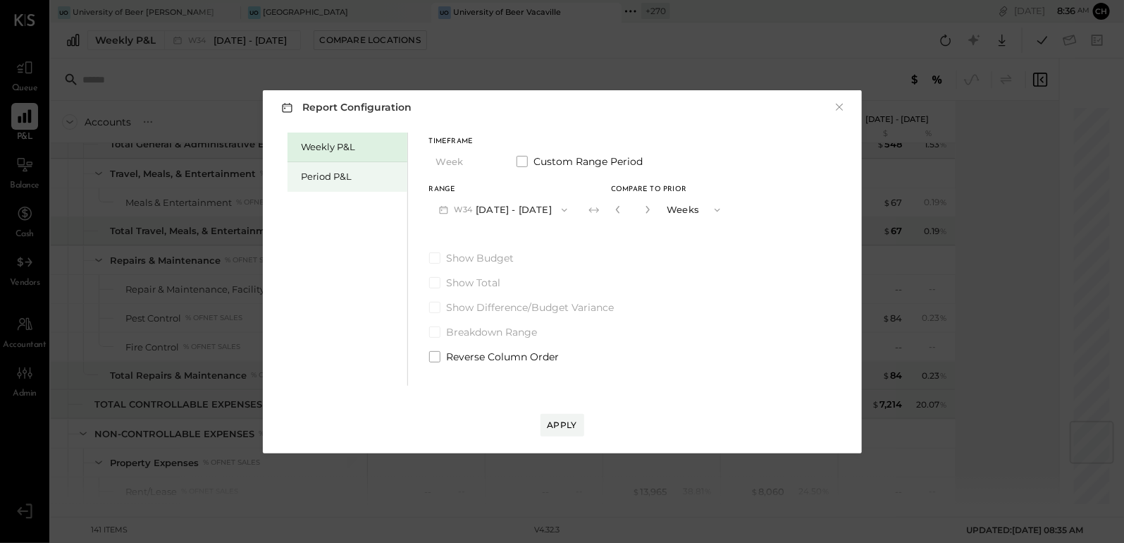
click at [320, 172] on div "Period P&L" at bounding box center [351, 176] width 99 height 13
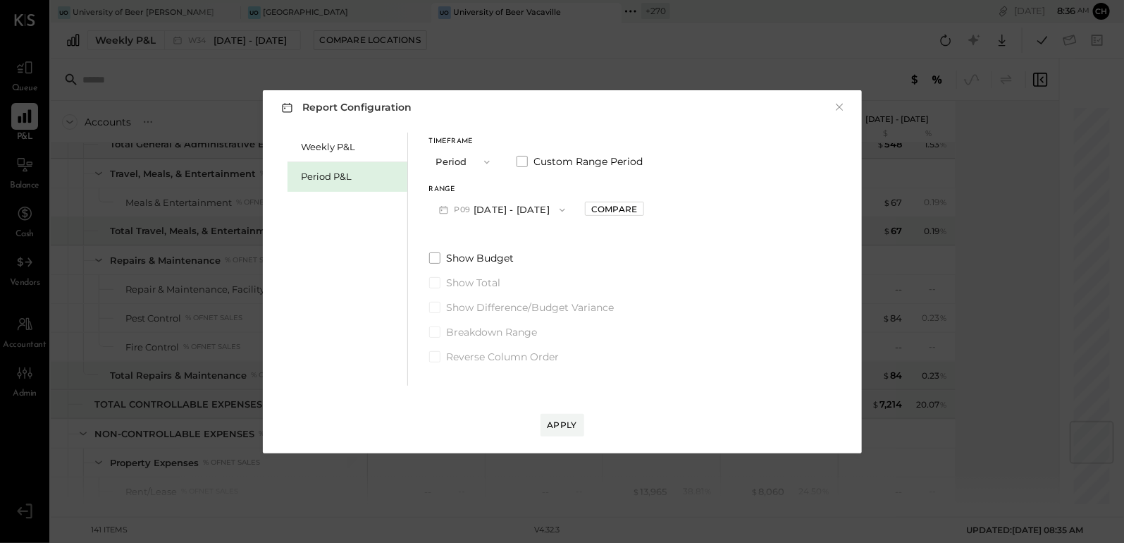
click at [561, 211] on button "P09 [DATE] - [DATE]" at bounding box center [502, 210] width 147 height 26
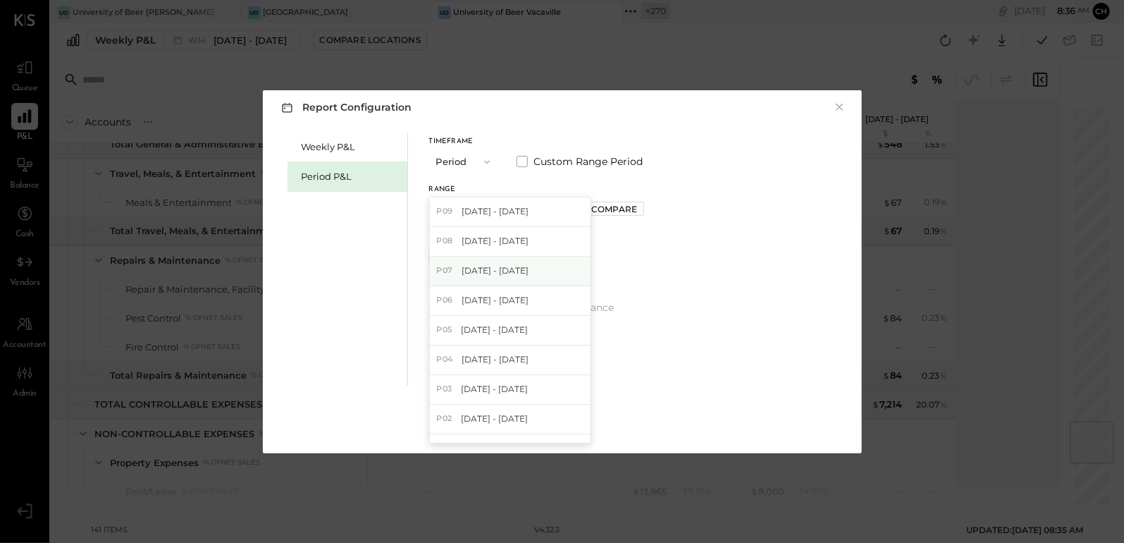
click at [549, 266] on div "P07 [DATE] - [DATE]" at bounding box center [510, 272] width 161 height 30
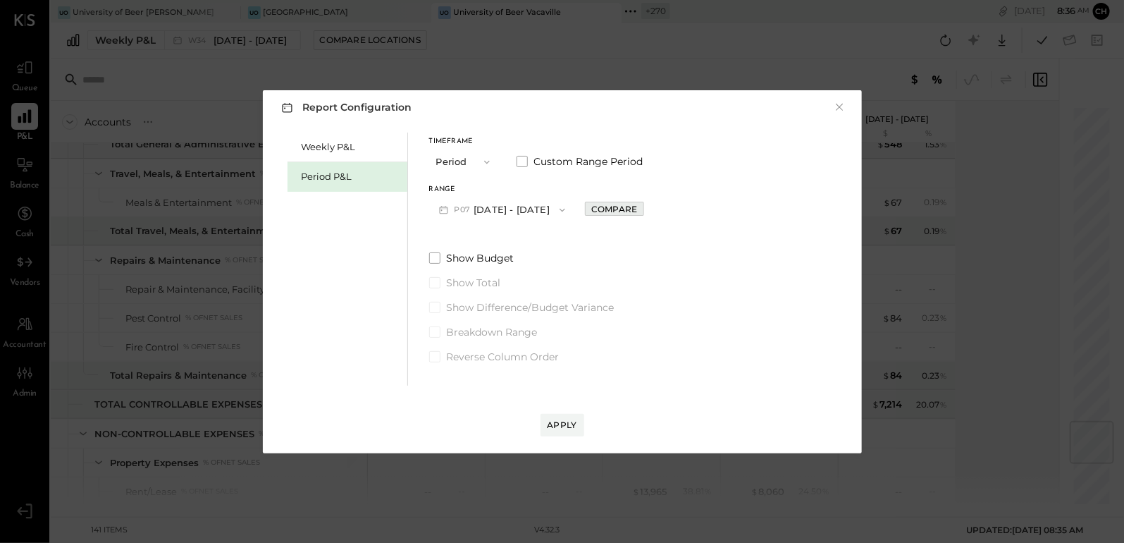
click at [624, 211] on div "Compare" at bounding box center [614, 209] width 46 height 12
click at [648, 209] on icon "button" at bounding box center [646, 210] width 4 height 8
type input "*"
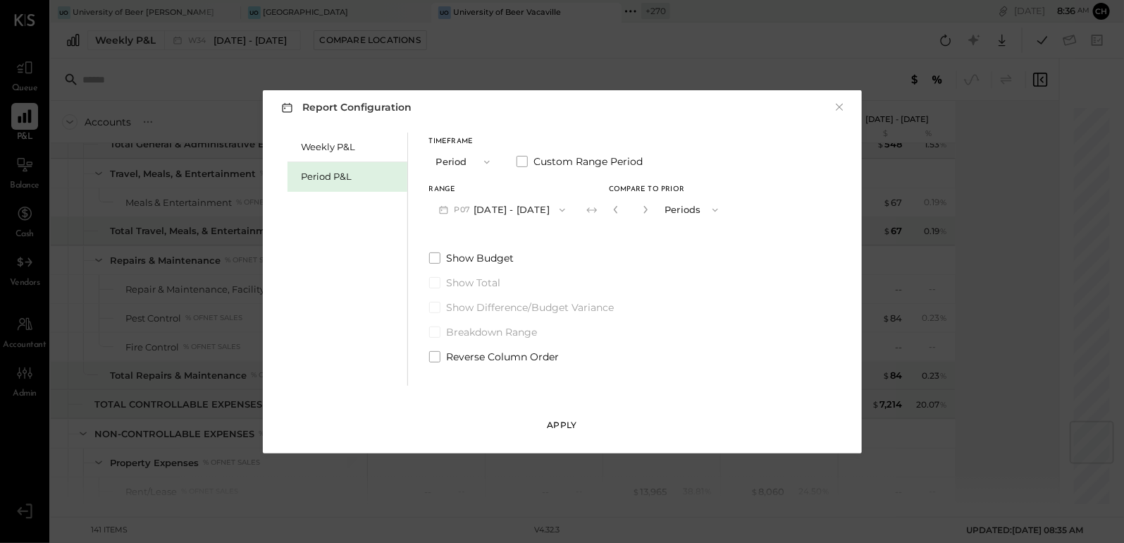
click at [572, 424] on div "Apply" at bounding box center [563, 425] width 30 height 12
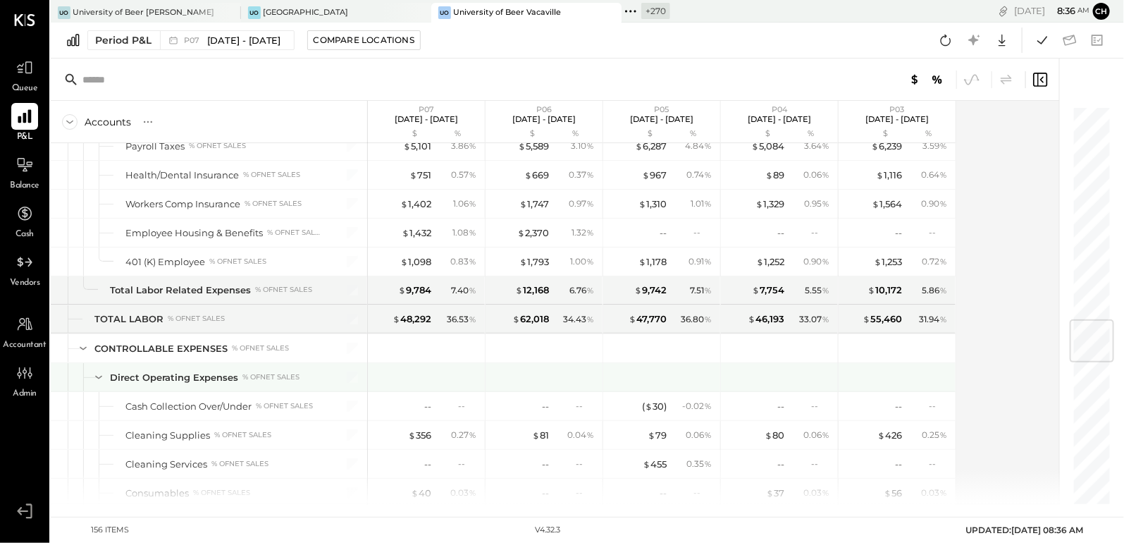
scroll to position [1817, 0]
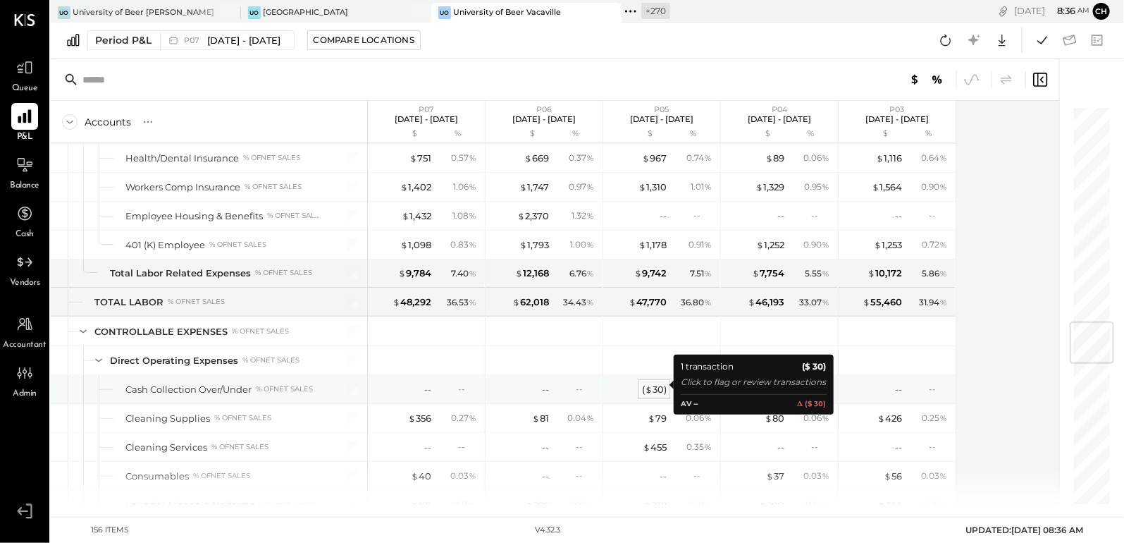
click at [655, 385] on div "( $ 30 )" at bounding box center [654, 389] width 25 height 13
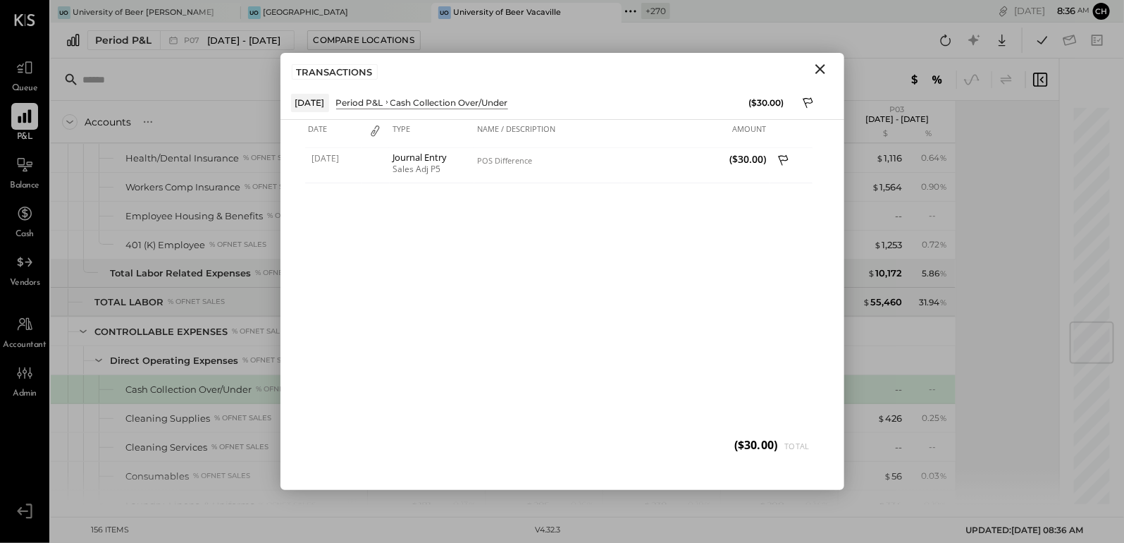
click at [820, 68] on icon "Close" at bounding box center [820, 69] width 10 height 10
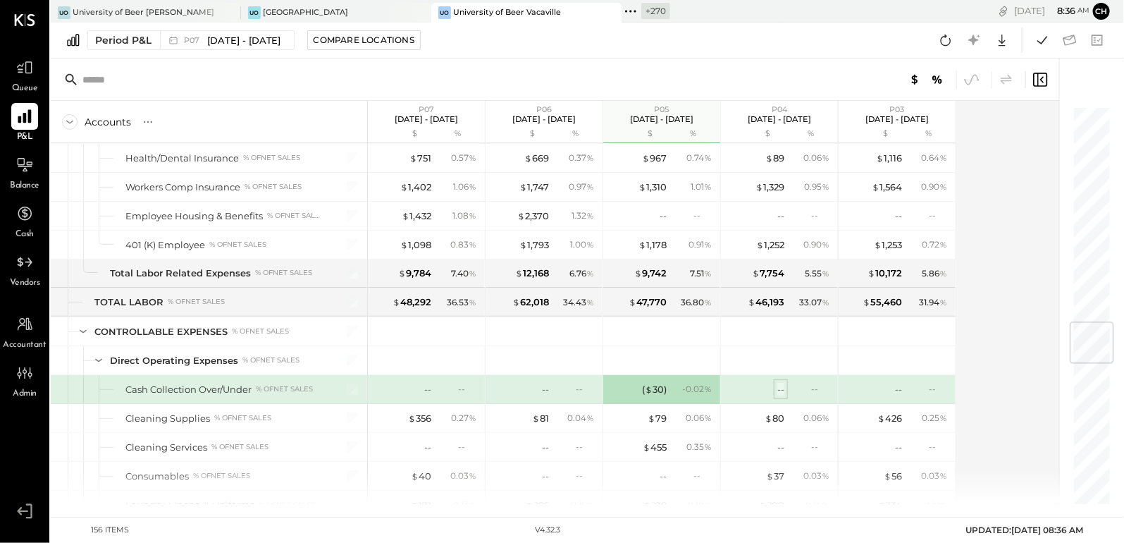
click at [778, 388] on div "--" at bounding box center [780, 389] width 7 height 13
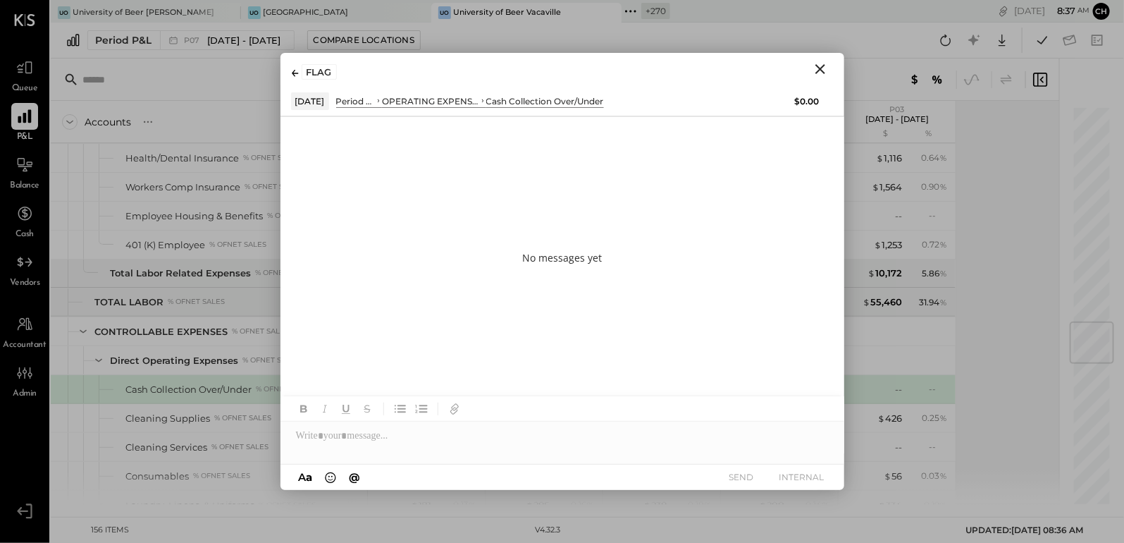
click at [826, 66] on icon "Close" at bounding box center [820, 69] width 17 height 17
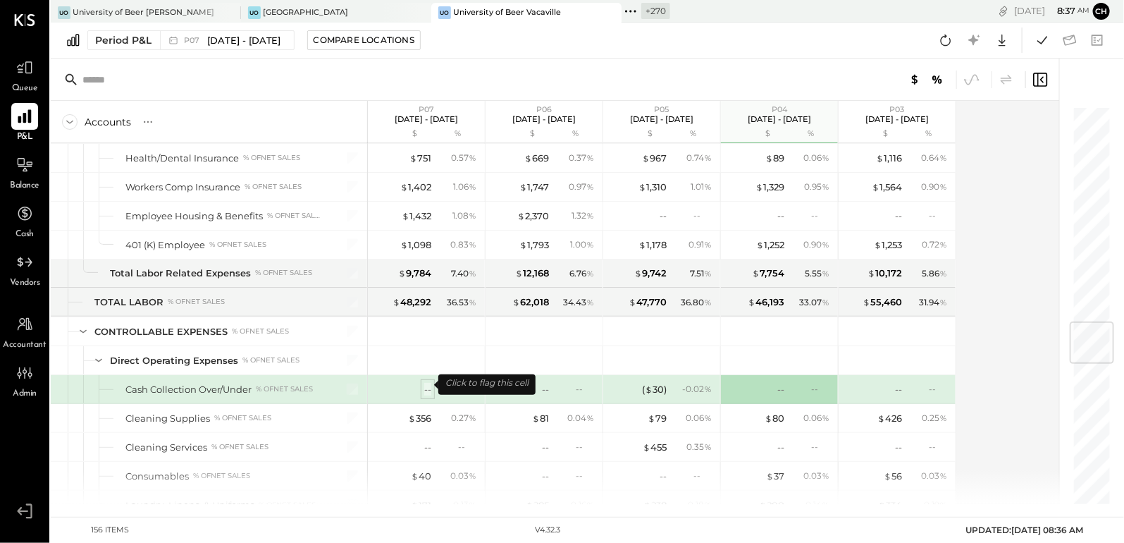
click at [426, 384] on div "--" at bounding box center [427, 389] width 7 height 13
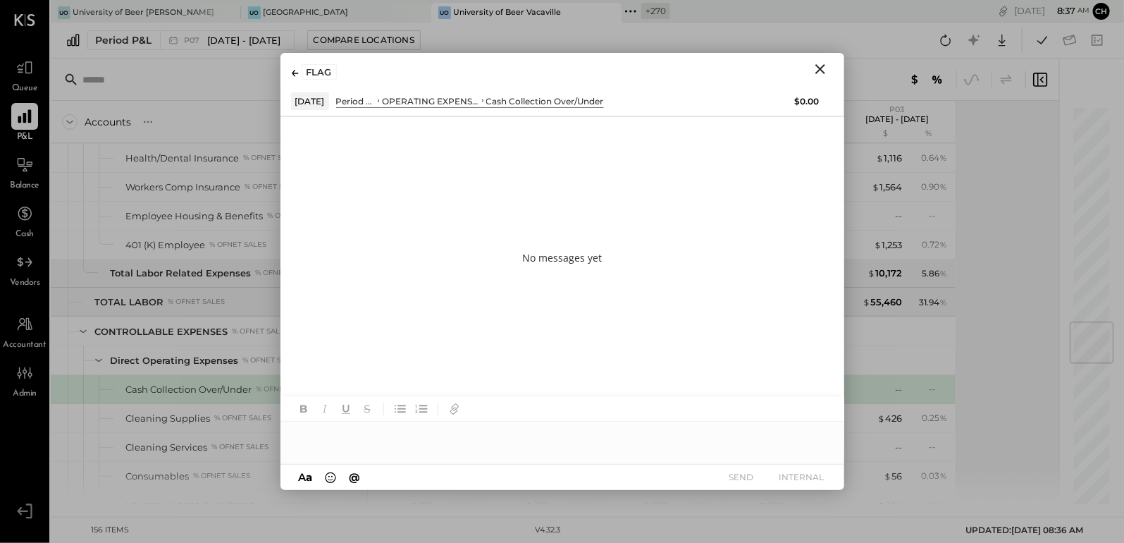
click at [813, 66] on icon "Close" at bounding box center [820, 69] width 17 height 17
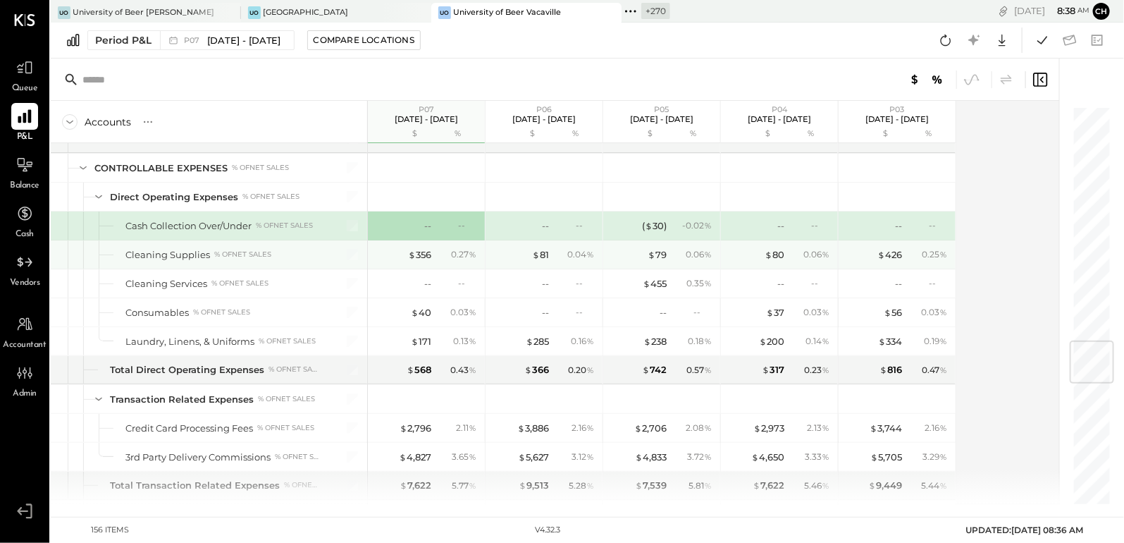
scroll to position [1983, 0]
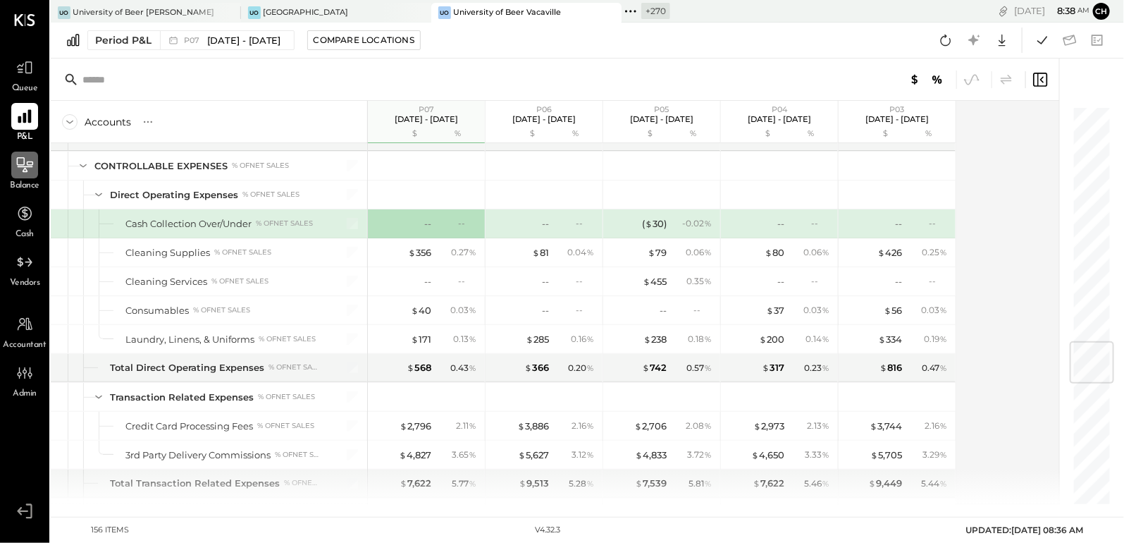
click at [21, 160] on icon at bounding box center [25, 165] width 18 height 18
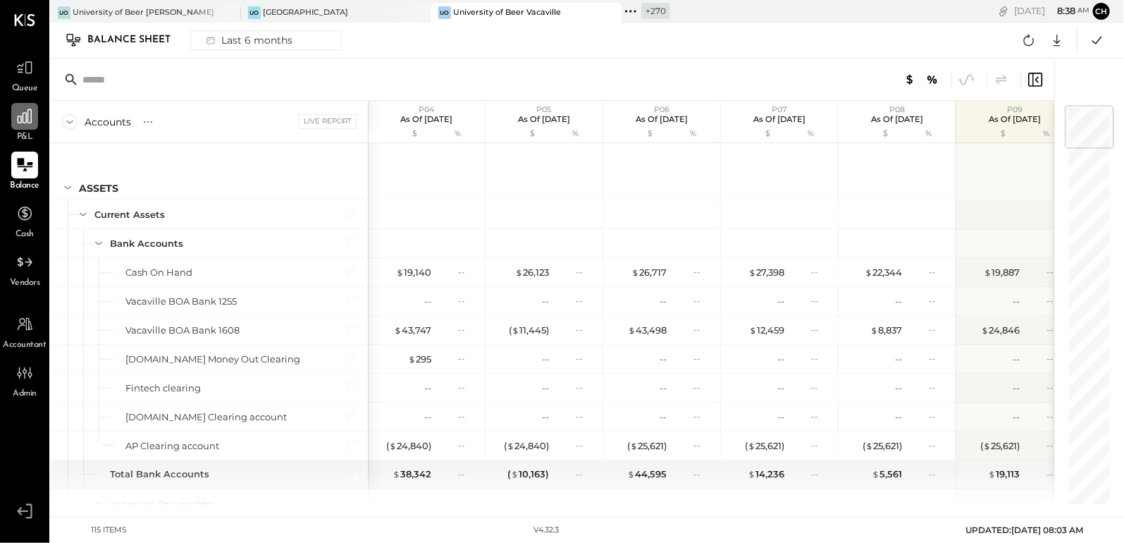
scroll to position [5, 0]
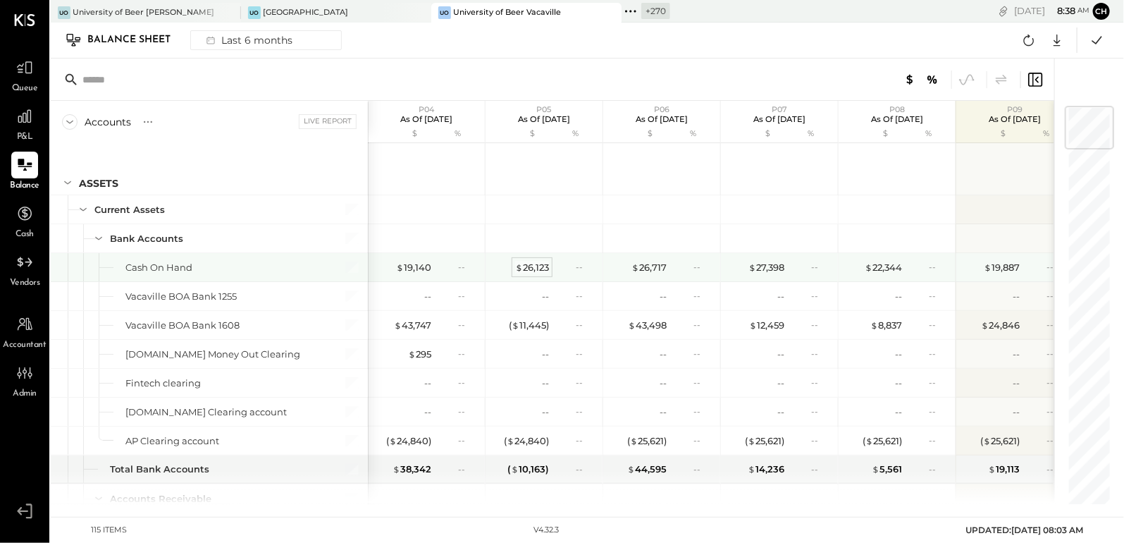
click at [531, 269] on div "$ 26,123" at bounding box center [532, 267] width 34 height 13
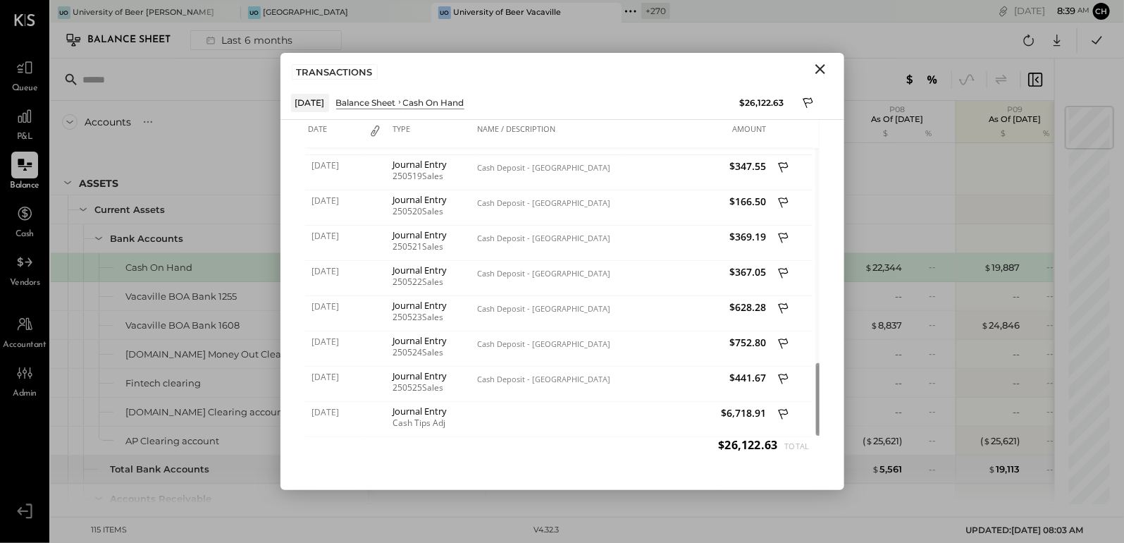
click at [818, 68] on icon "Close" at bounding box center [820, 69] width 17 height 17
click at [818, 68] on div at bounding box center [553, 79] width 1004 height 42
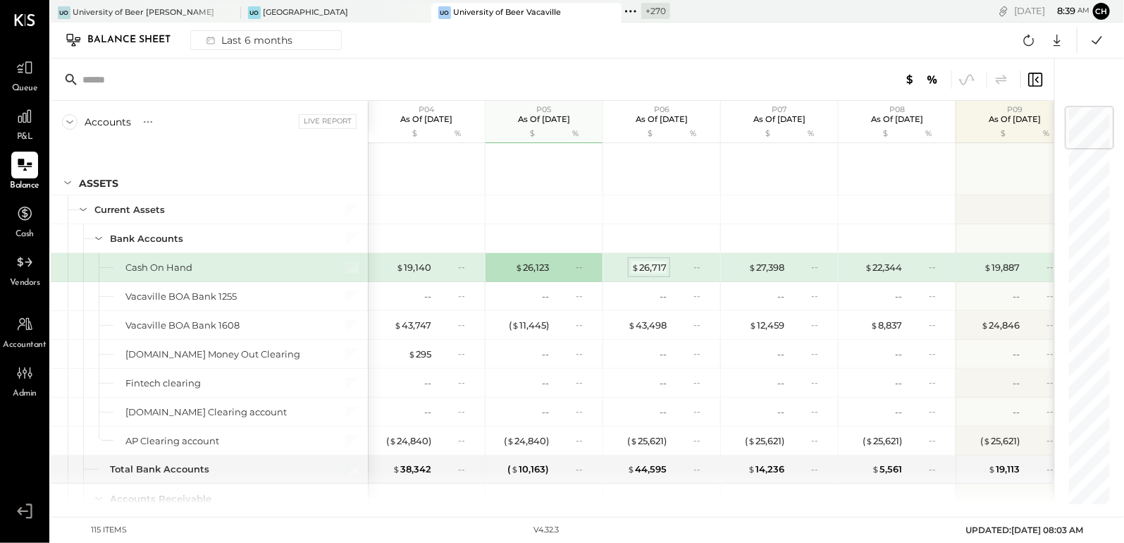
click at [659, 266] on div "$ 26,717" at bounding box center [649, 267] width 35 height 13
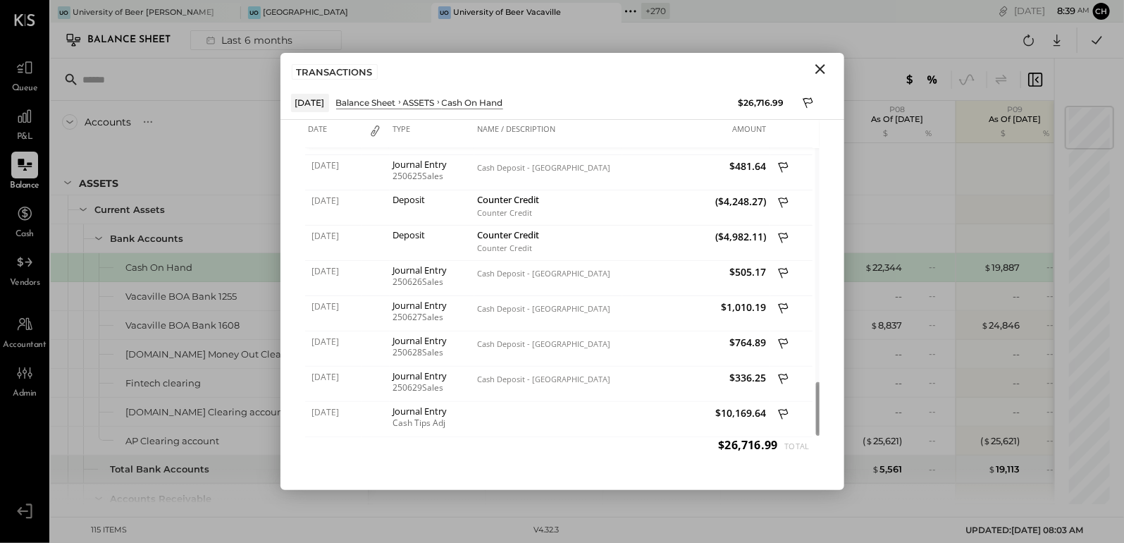
click at [818, 69] on icon "Close" at bounding box center [820, 69] width 17 height 17
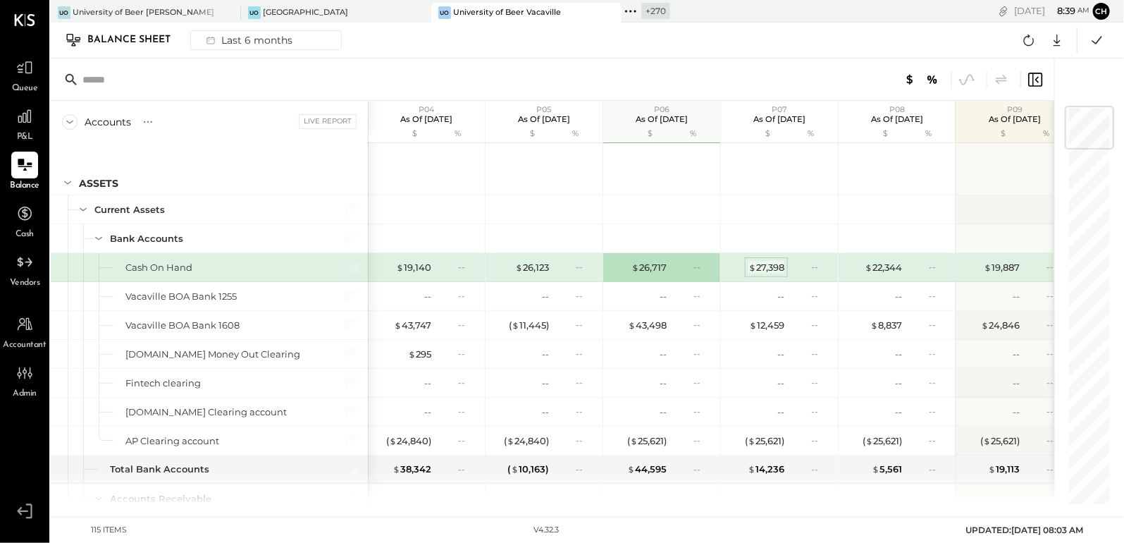
click at [763, 270] on div "$ 27,398" at bounding box center [767, 267] width 36 height 13
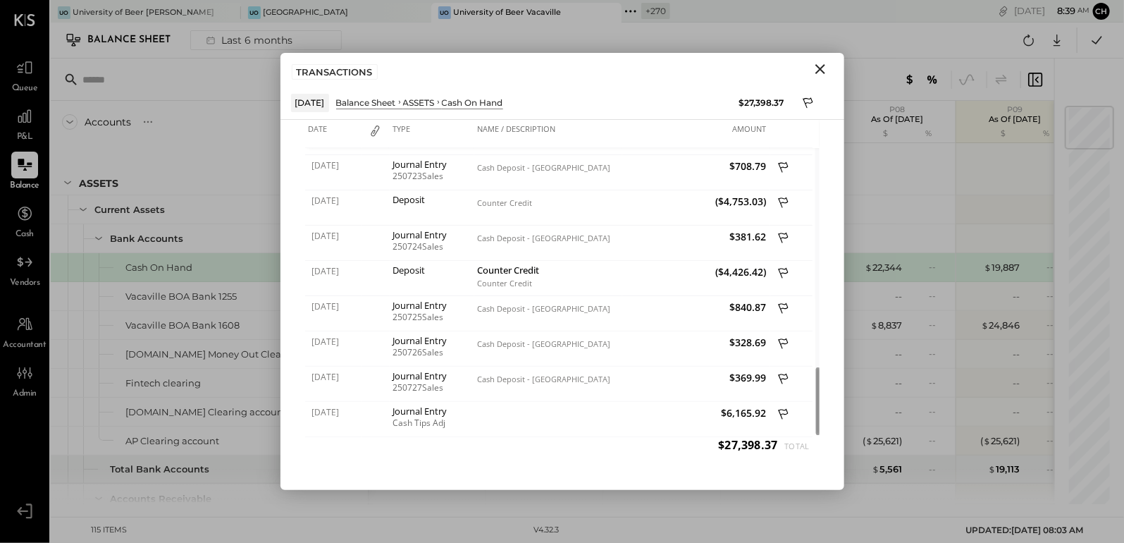
click at [821, 68] on icon "Close" at bounding box center [820, 69] width 10 height 10
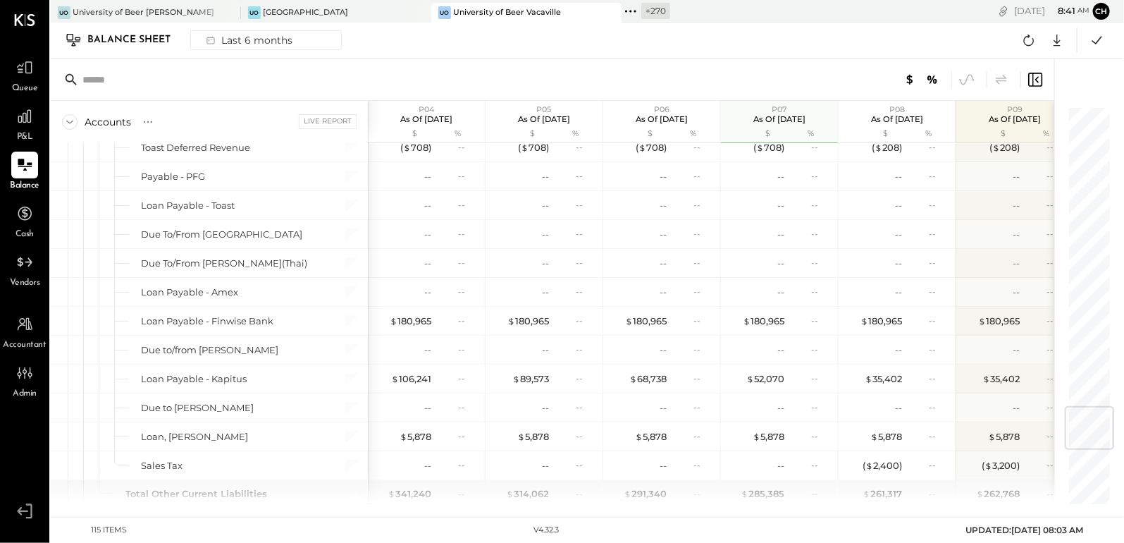
scroll to position [2491, 0]
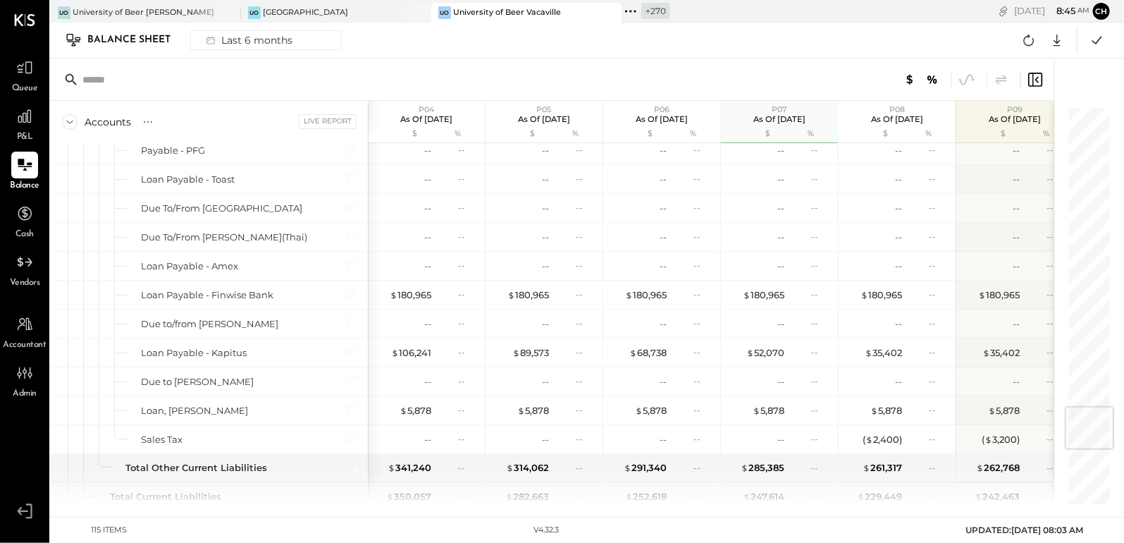
click at [634, 11] on icon at bounding box center [631, 11] width 18 height 18
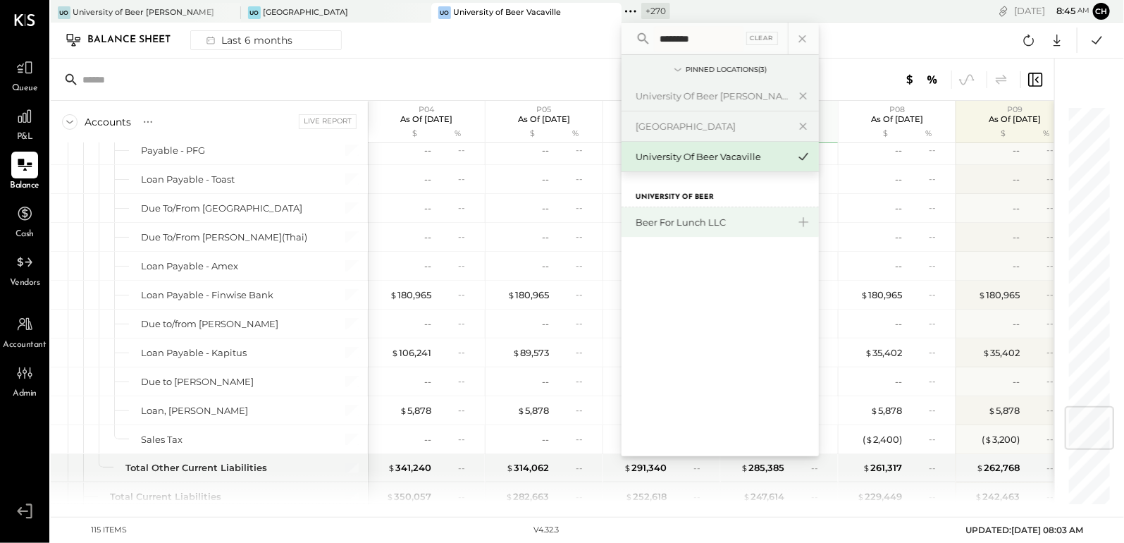
type input "********"
click at [664, 221] on div "Beer for Lunch LLC" at bounding box center [712, 222] width 152 height 13
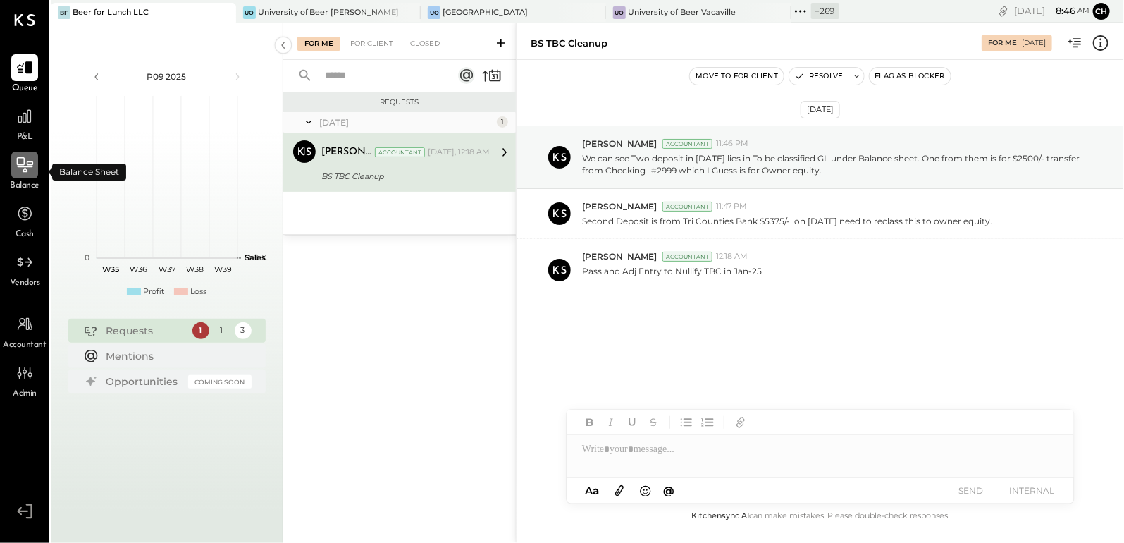
click at [32, 162] on icon at bounding box center [25, 165] width 18 height 18
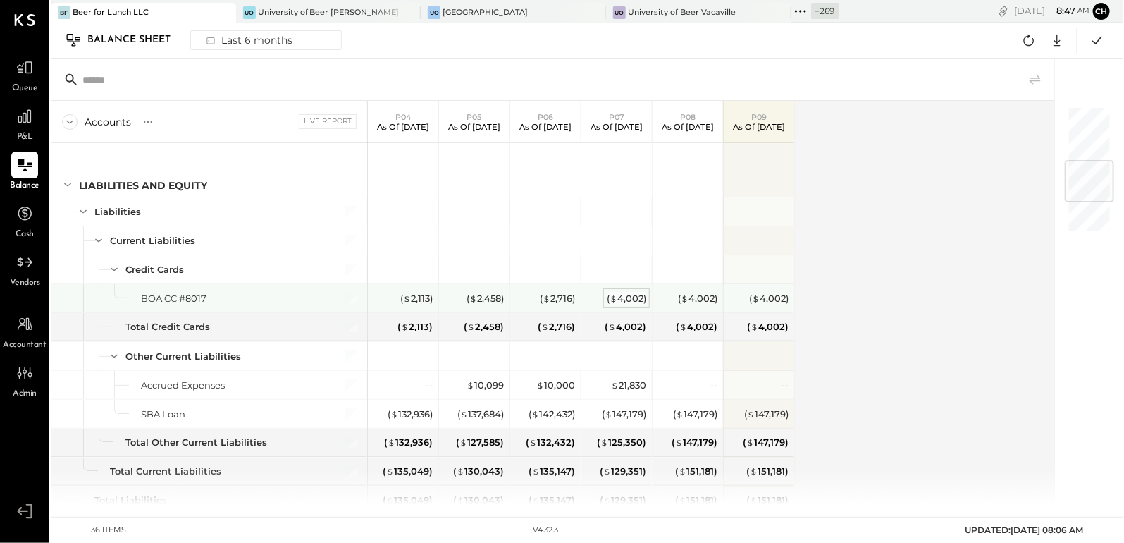
scroll to position [491, 0]
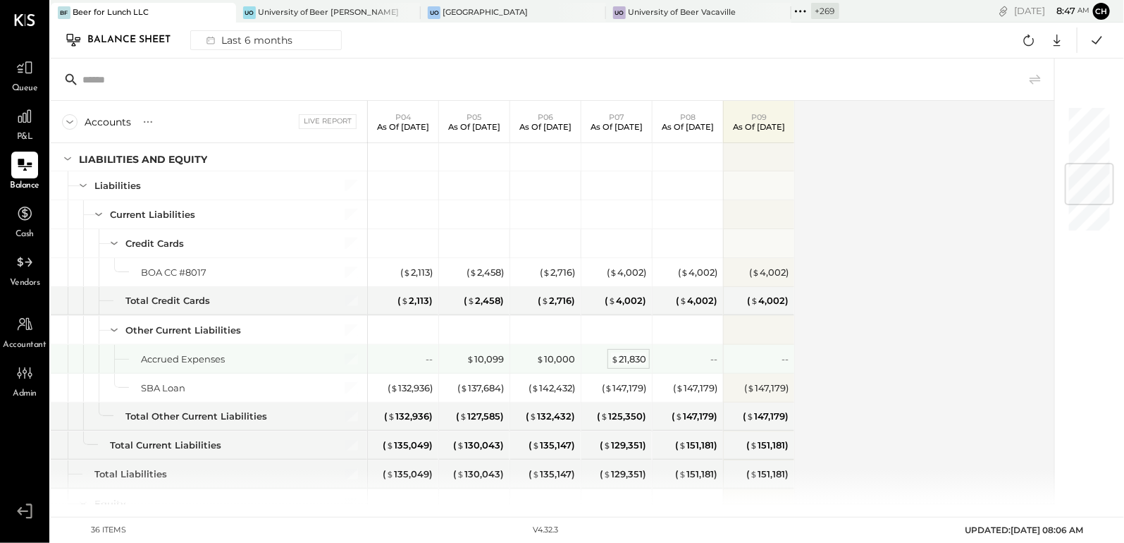
click at [634, 358] on div "$ 21,830" at bounding box center [628, 358] width 35 height 13
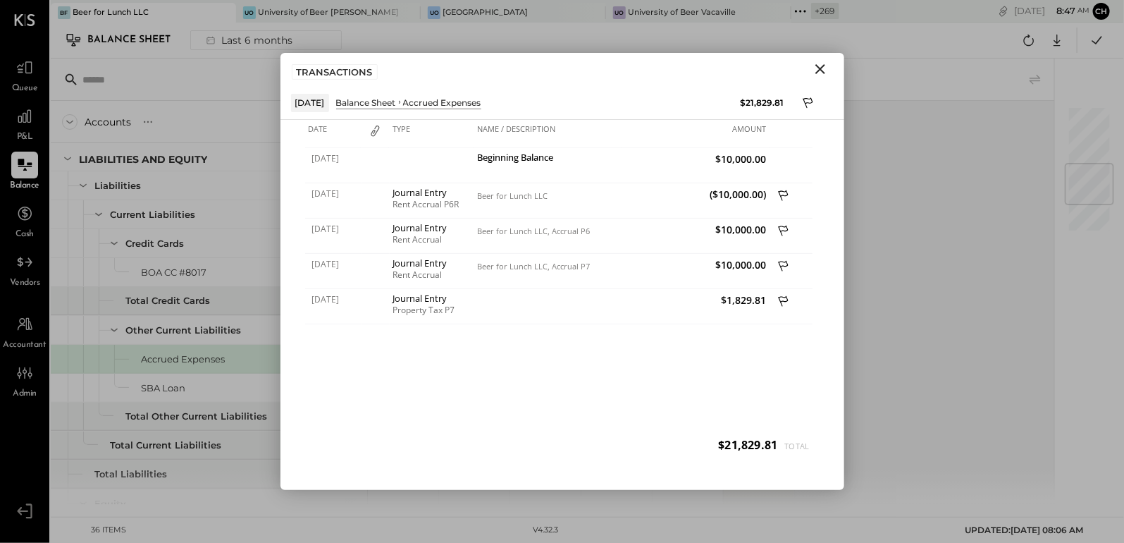
click at [820, 69] on icon "Close" at bounding box center [820, 69] width 10 height 10
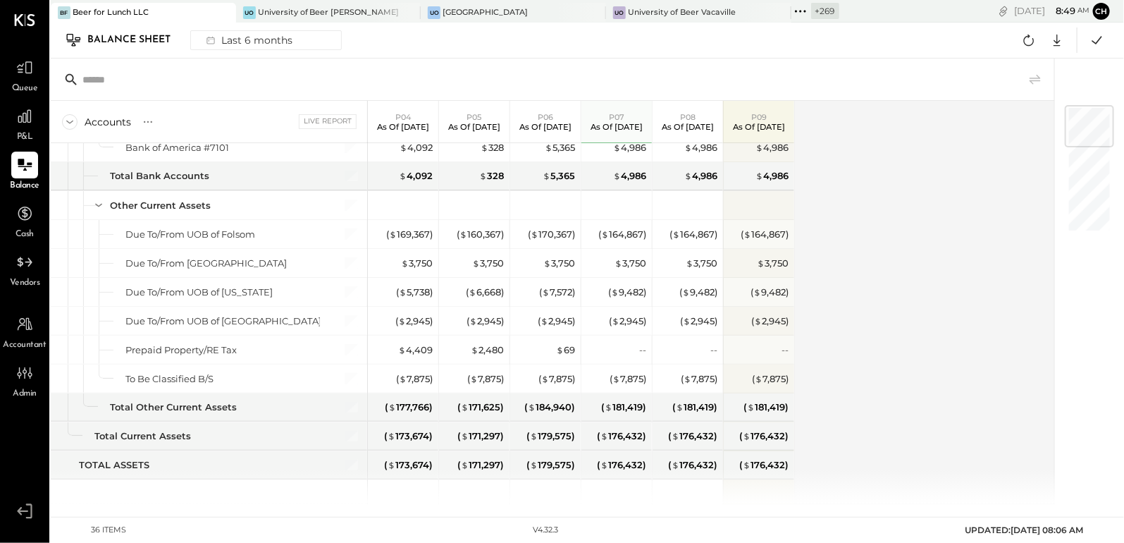
scroll to position [0, 0]
